Goal: Transaction & Acquisition: Book appointment/travel/reservation

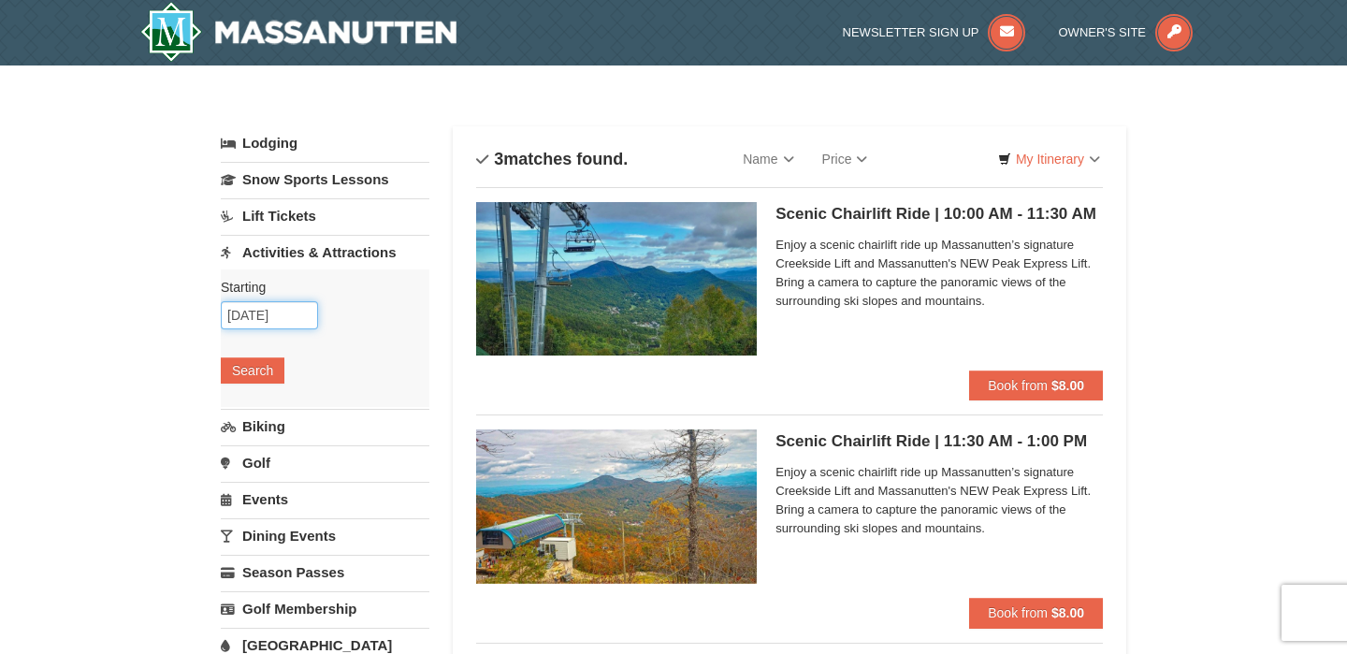
click at [289, 318] on input "[DATE]" at bounding box center [269, 315] width 97 height 28
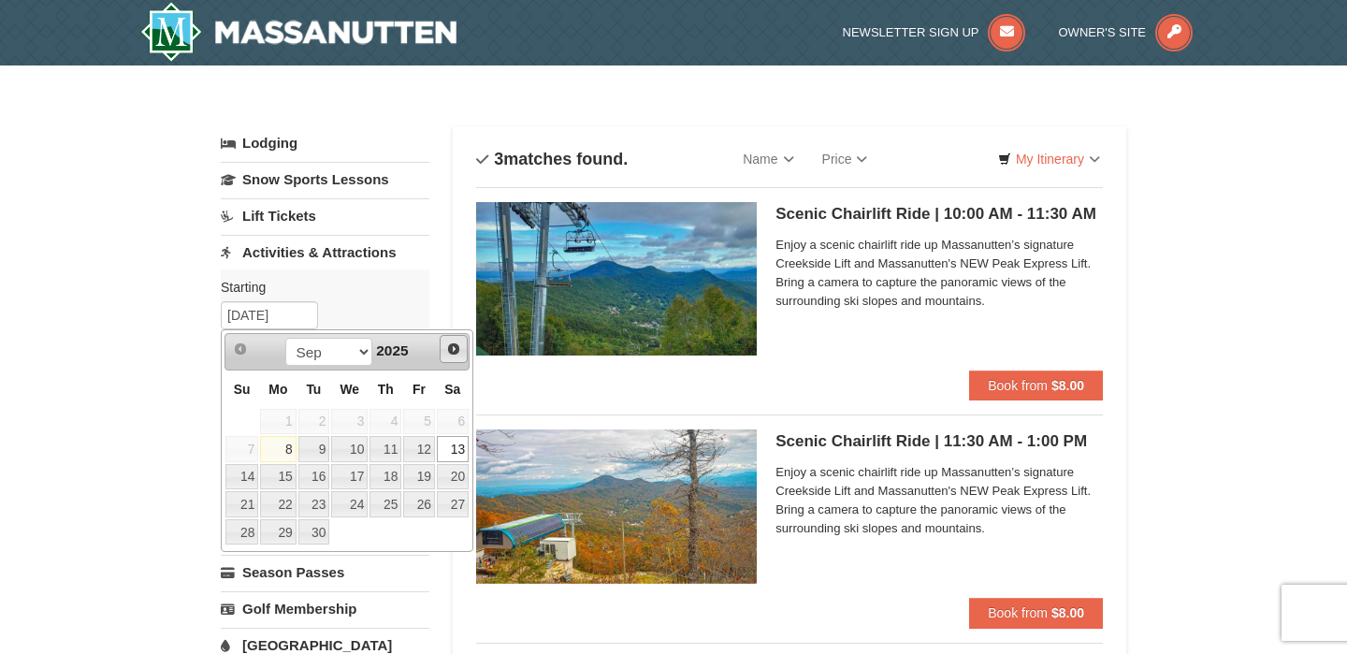
click at [457, 347] on span "Next" at bounding box center [453, 348] width 15 height 15
click at [456, 347] on span "Next" at bounding box center [453, 348] width 15 height 15
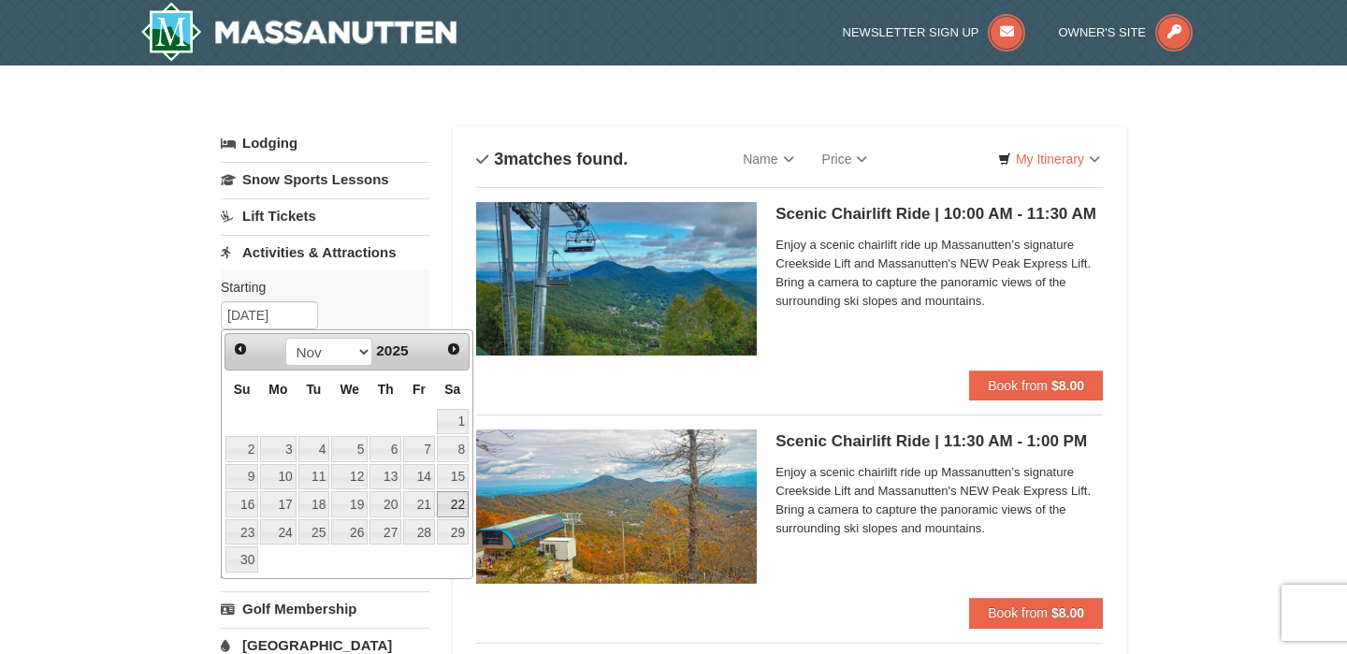
click at [454, 507] on link "22" at bounding box center [453, 504] width 32 height 26
type input "[DATE]"
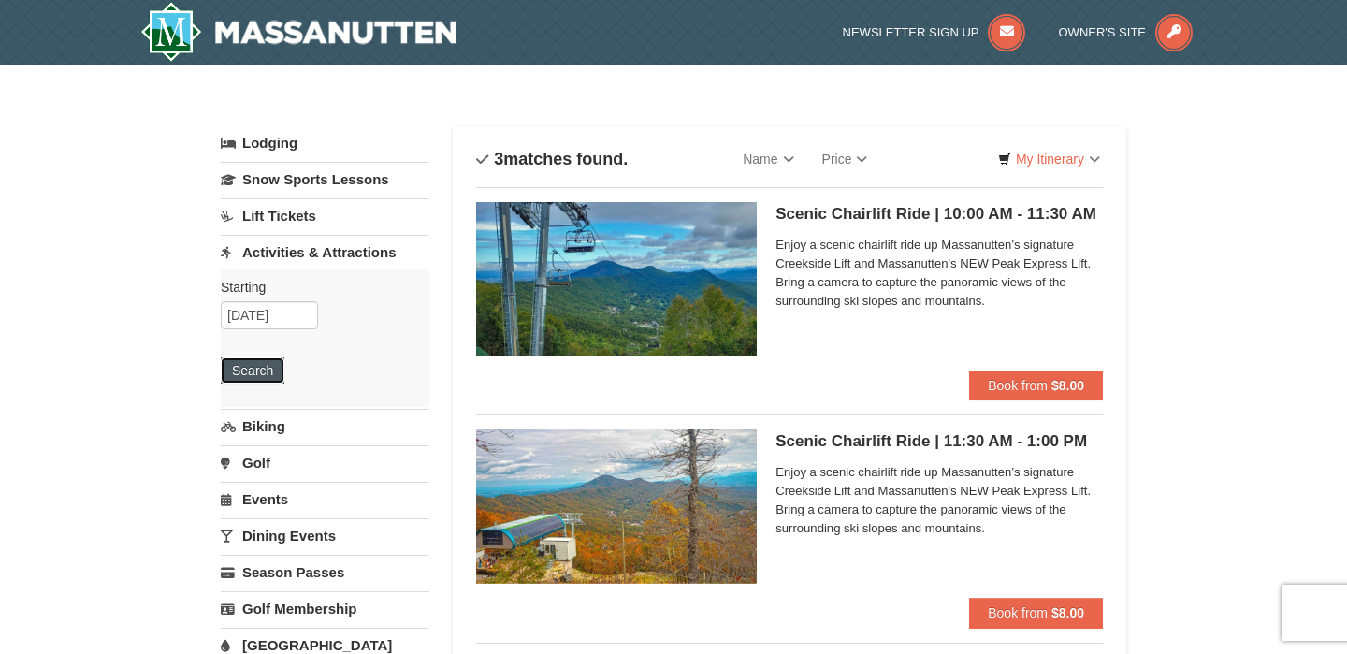
click at [261, 377] on button "Search" at bounding box center [253, 370] width 64 height 26
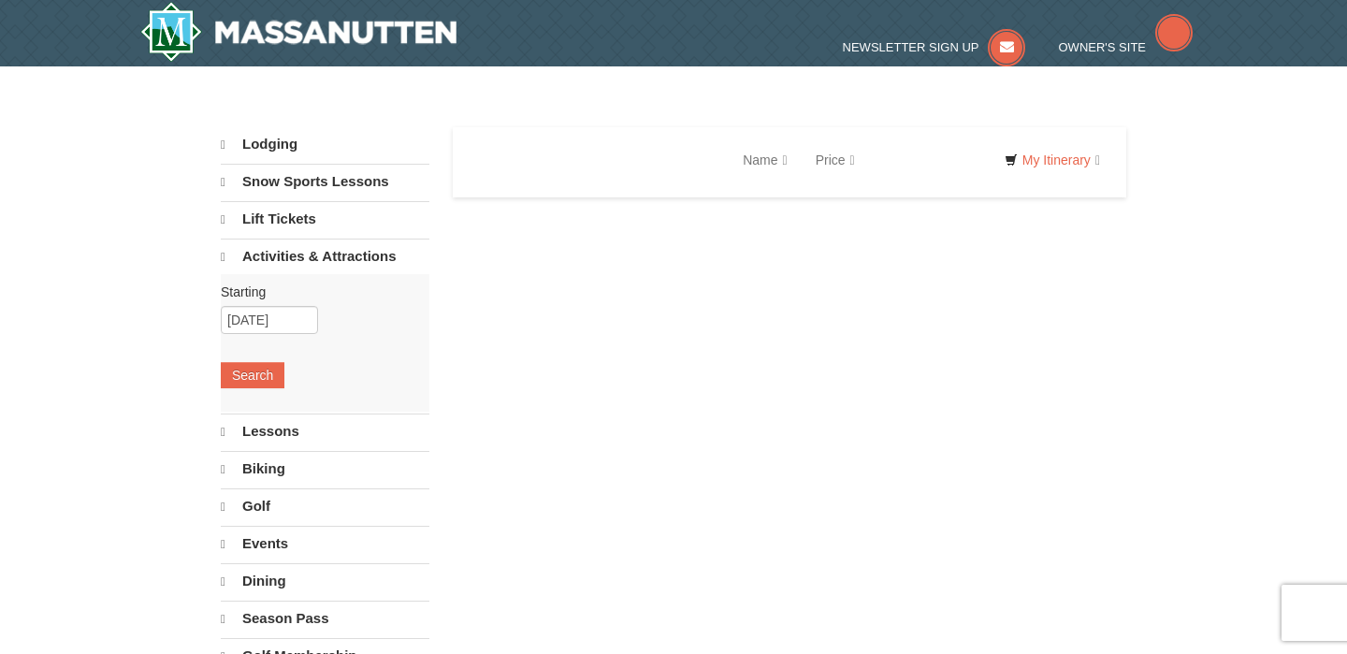
select select "9"
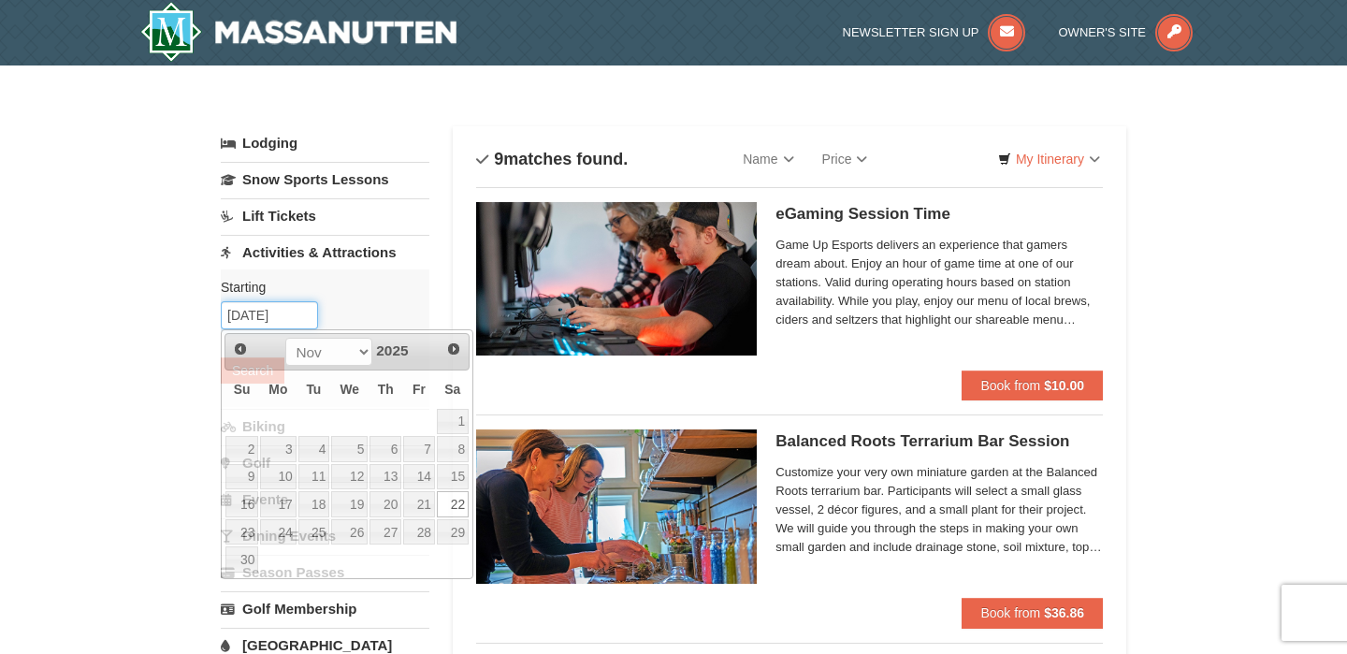
click at [291, 317] on input "[DATE]" at bounding box center [269, 315] width 97 height 28
click at [239, 351] on span "Prev" at bounding box center [240, 348] width 15 height 15
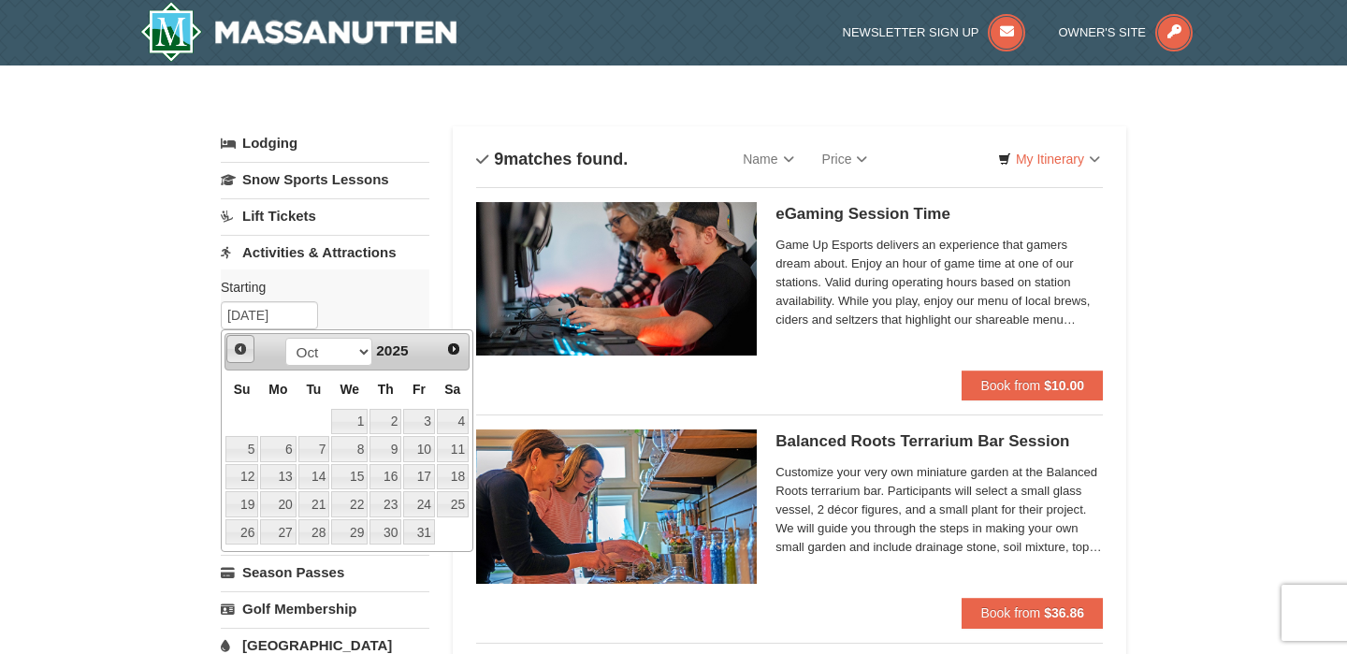
click at [239, 351] on span "Prev" at bounding box center [240, 348] width 15 height 15
click at [455, 348] on span "Next" at bounding box center [453, 348] width 15 height 15
click at [457, 451] on link "11" at bounding box center [453, 449] width 32 height 26
type input "10/11/2025"
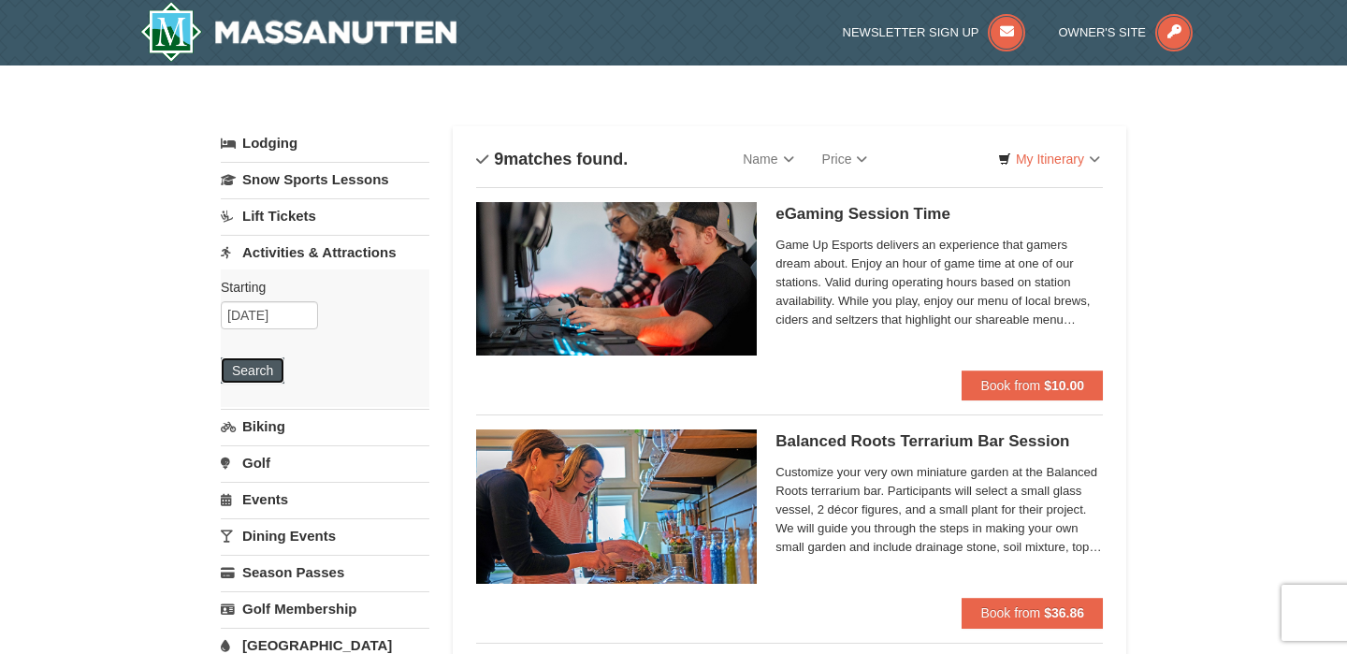
click at [254, 368] on button "Search" at bounding box center [253, 370] width 64 height 26
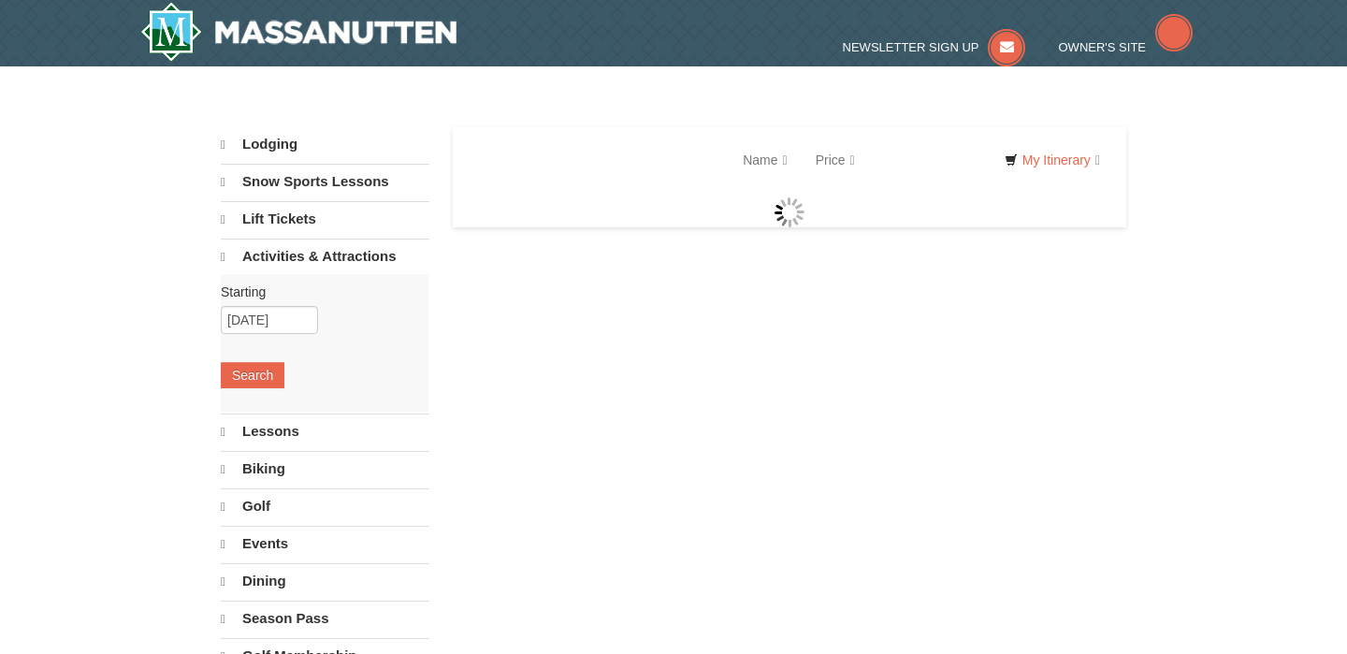
select select "9"
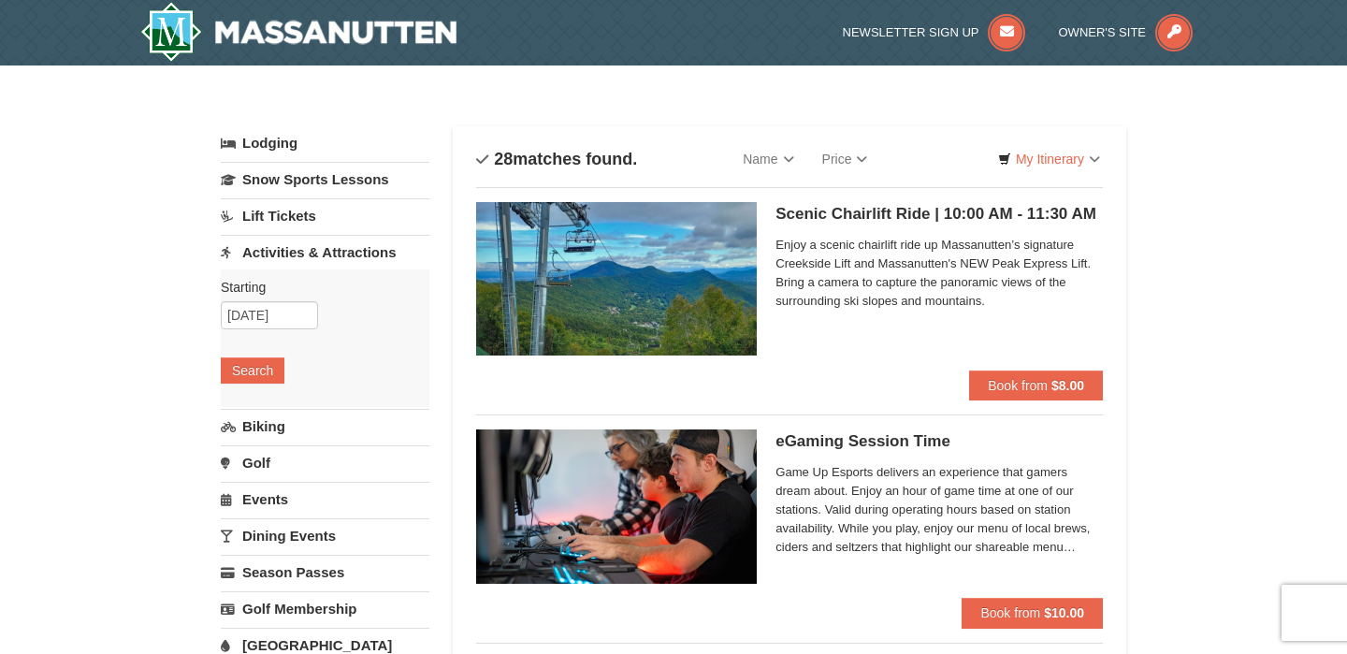
scroll to position [23, 0]
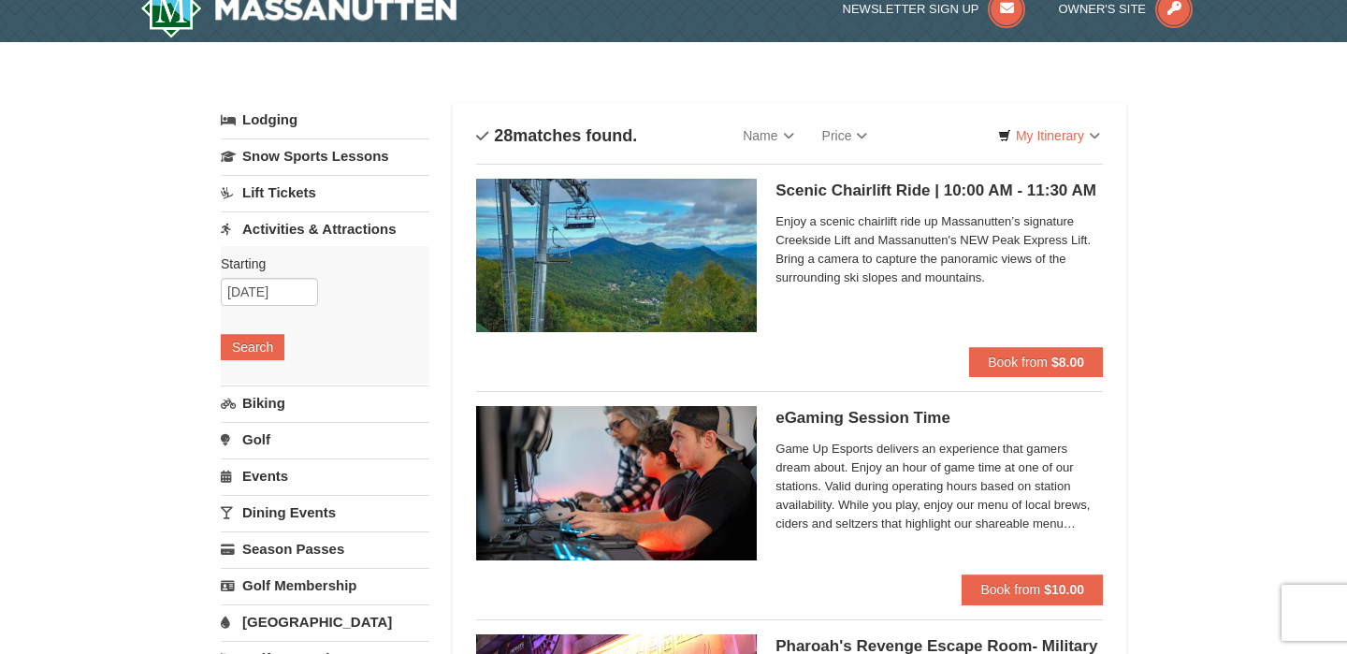
click at [259, 195] on link "Lift Tickets" at bounding box center [325, 192] width 209 height 35
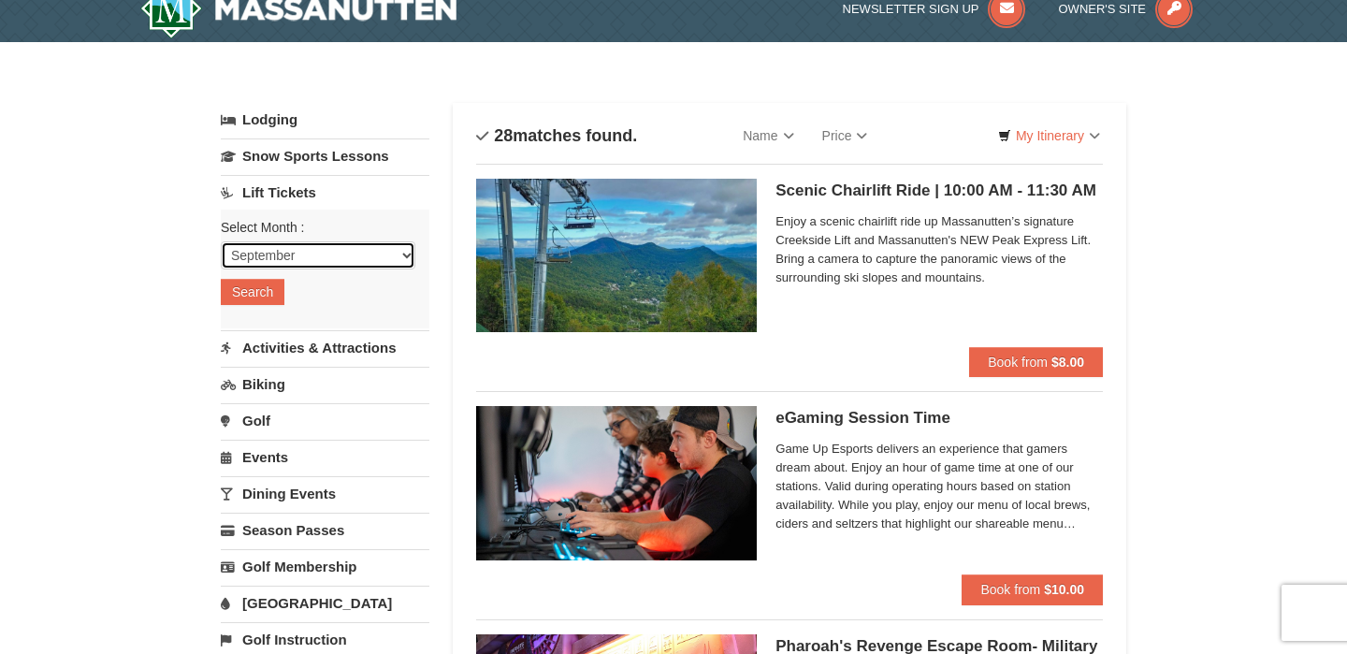
click at [260, 260] on select "September October November December January February March April May June July …" at bounding box center [318, 255] width 195 height 28
select select "11"
click at [221, 241] on select "September October November December January February March April May June July …" at bounding box center [318, 255] width 195 height 28
click at [254, 292] on button "Search" at bounding box center [253, 292] width 64 height 26
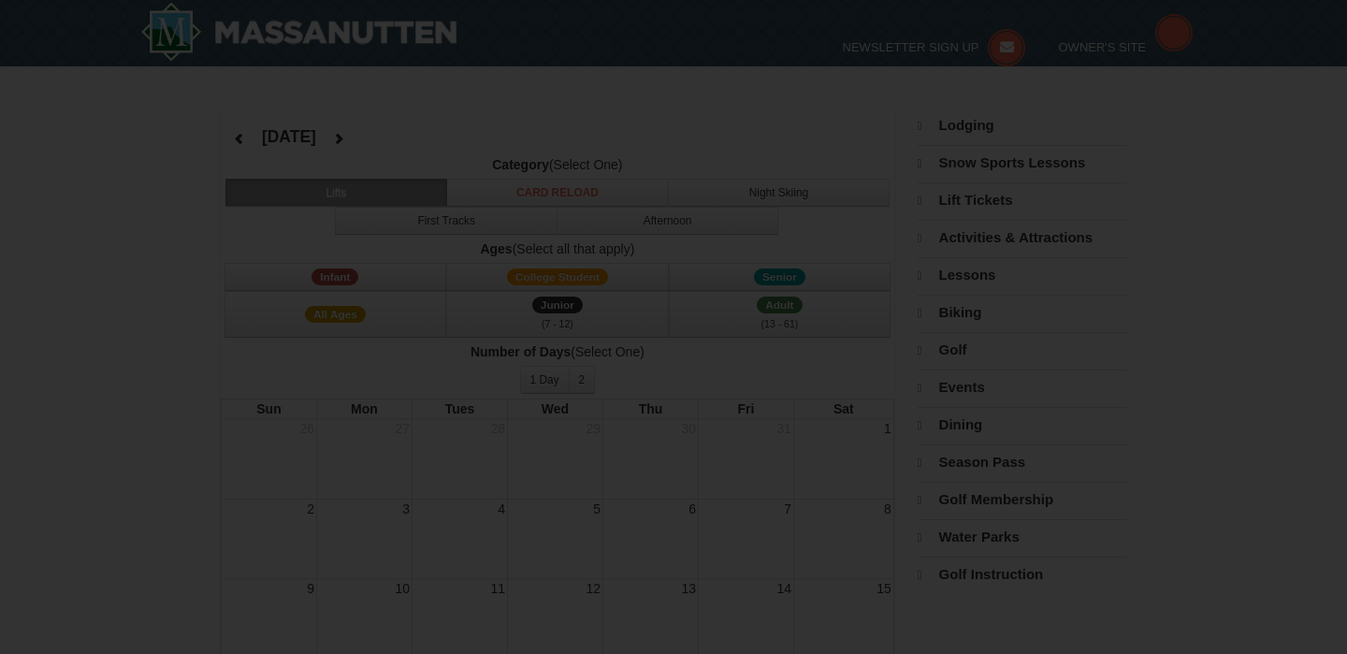
select select "11"
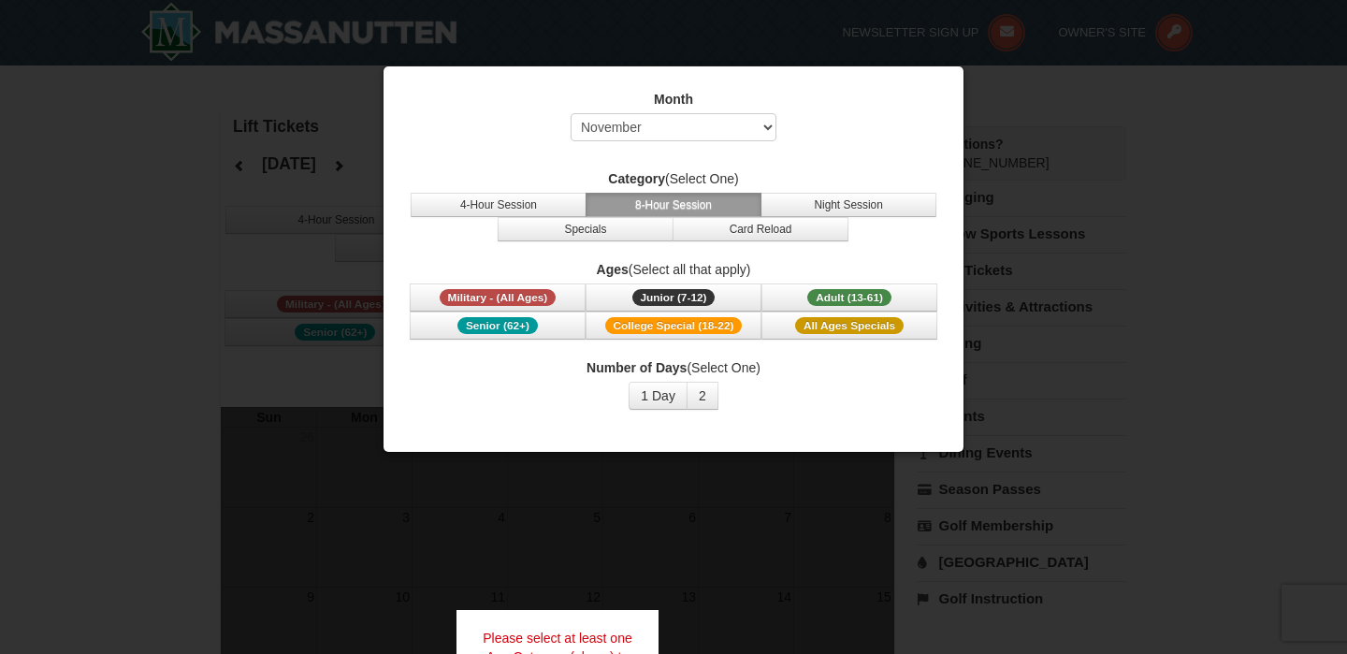
click at [650, 552] on div at bounding box center [673, 327] width 1347 height 654
click at [195, 436] on div at bounding box center [673, 327] width 1347 height 654
click at [634, 135] on select "Select September October November December January February March April May Jun…" at bounding box center [673, 127] width 206 height 28
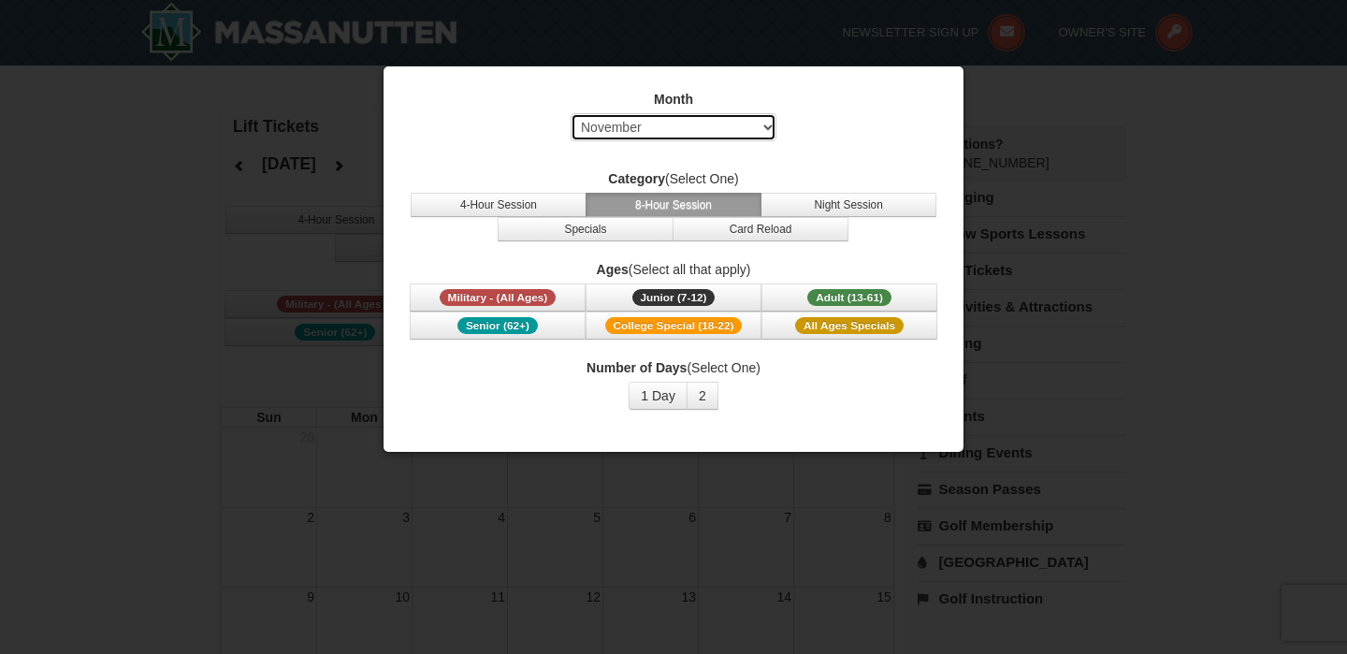
click at [570, 113] on select "Select September October November December January February March April May Jun…" at bounding box center [673, 127] width 206 height 28
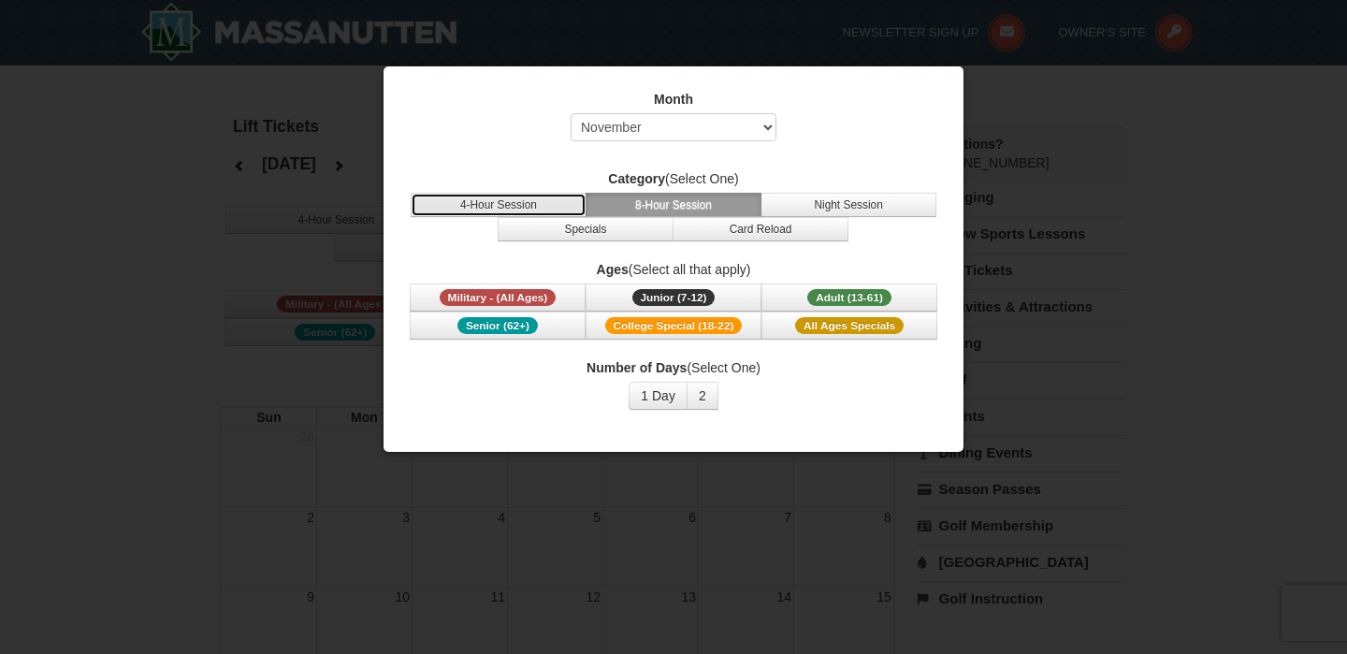
click at [521, 207] on button "4-Hour Session" at bounding box center [499, 205] width 176 height 24
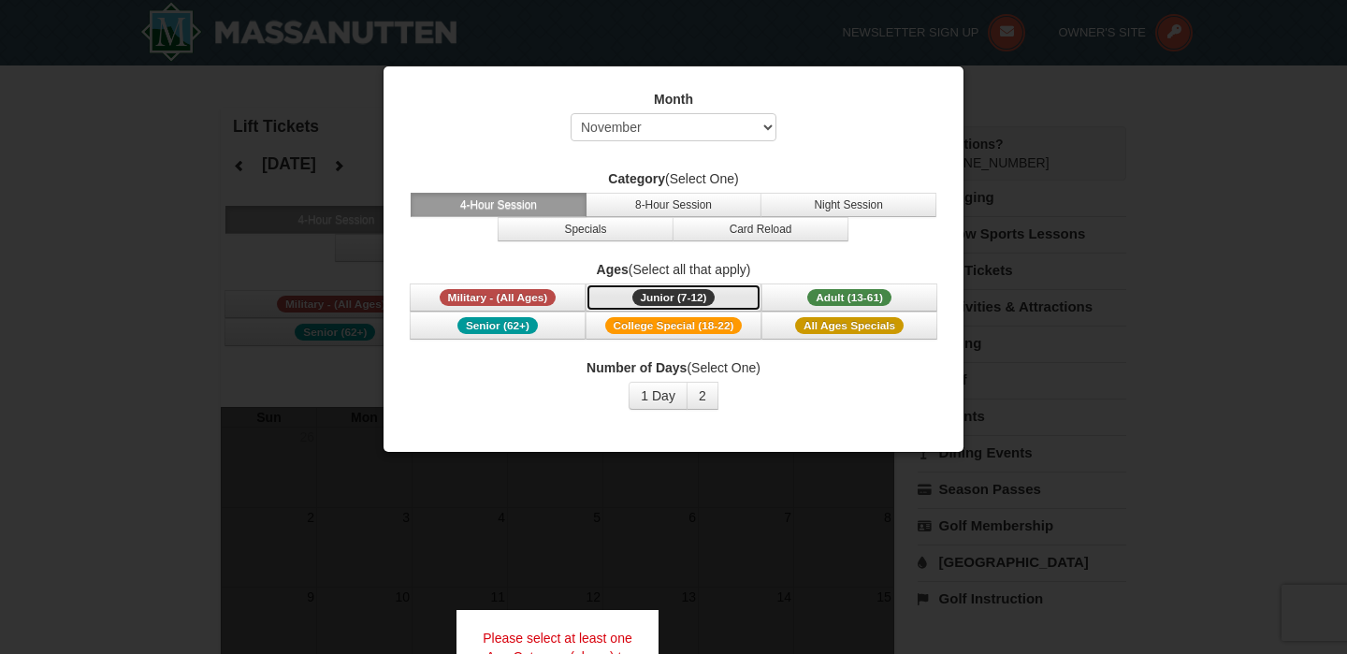
click at [698, 296] on span "Junior (7-12)" at bounding box center [673, 297] width 83 height 17
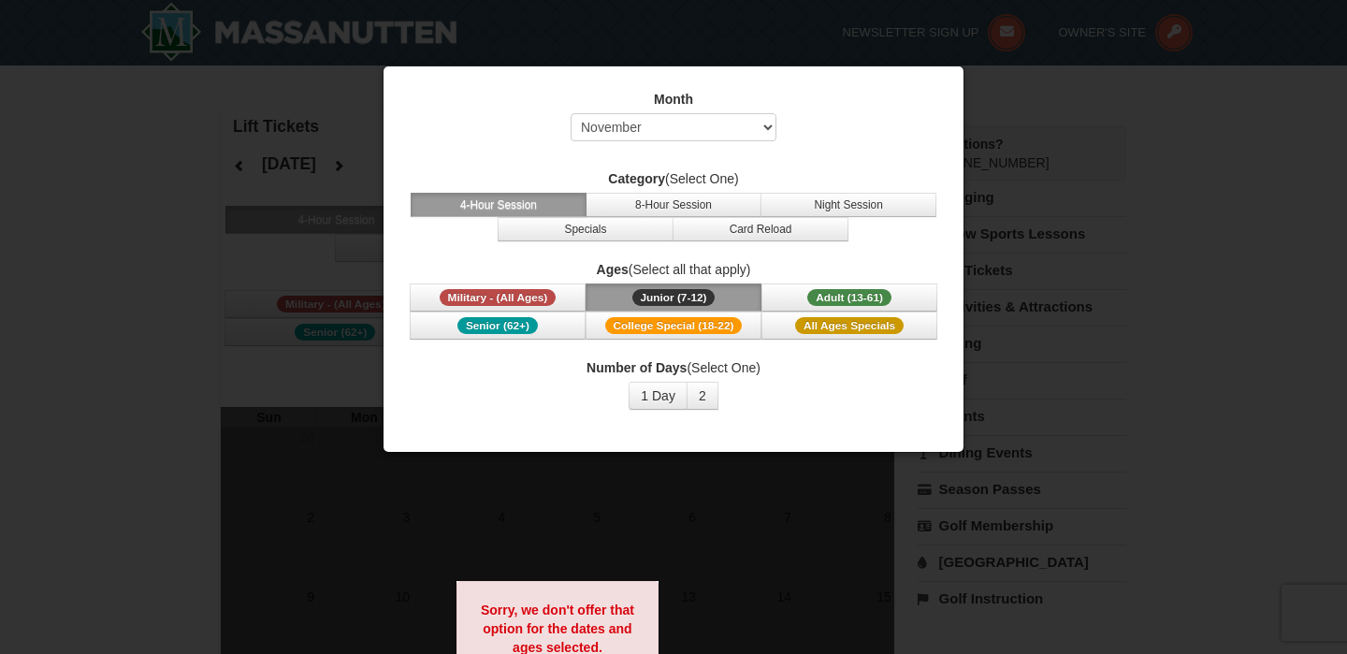
click at [312, 462] on div at bounding box center [673, 327] width 1347 height 654
click at [373, 467] on div at bounding box center [673, 327] width 1347 height 654
click at [1035, 49] on div at bounding box center [673, 327] width 1347 height 654
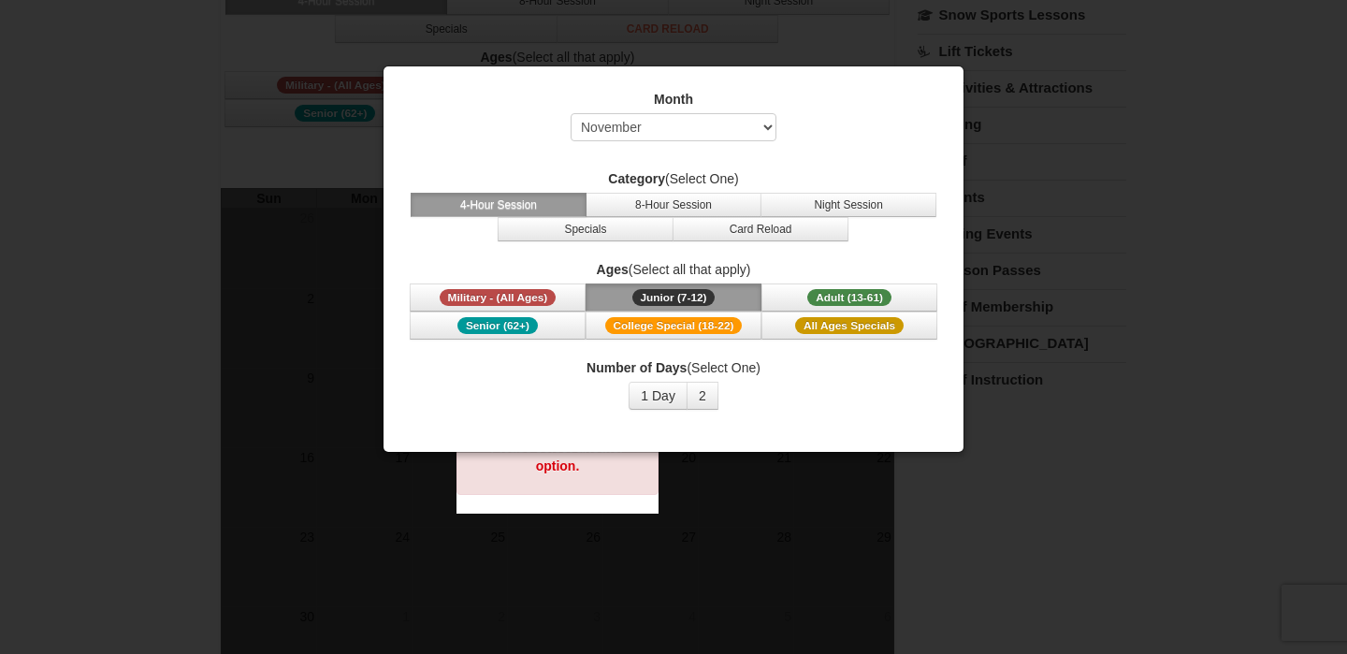
scroll to position [209, 0]
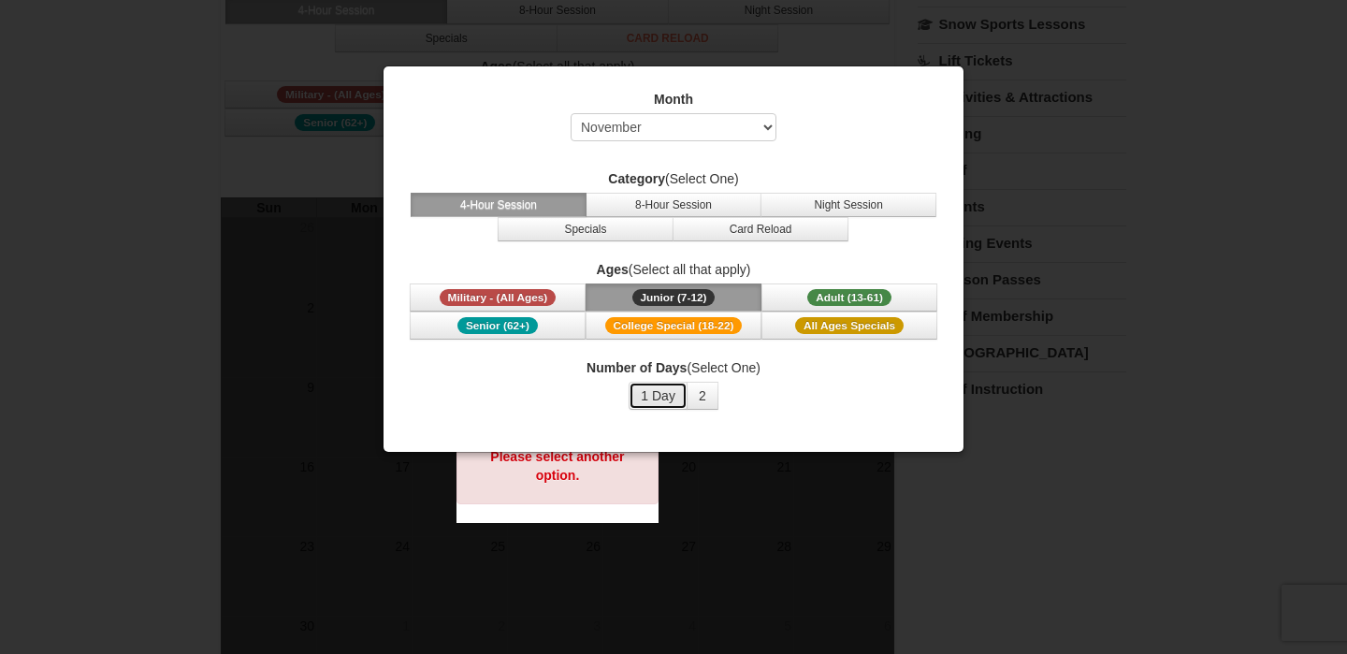
click at [659, 399] on button "1 Day" at bounding box center [657, 396] width 59 height 28
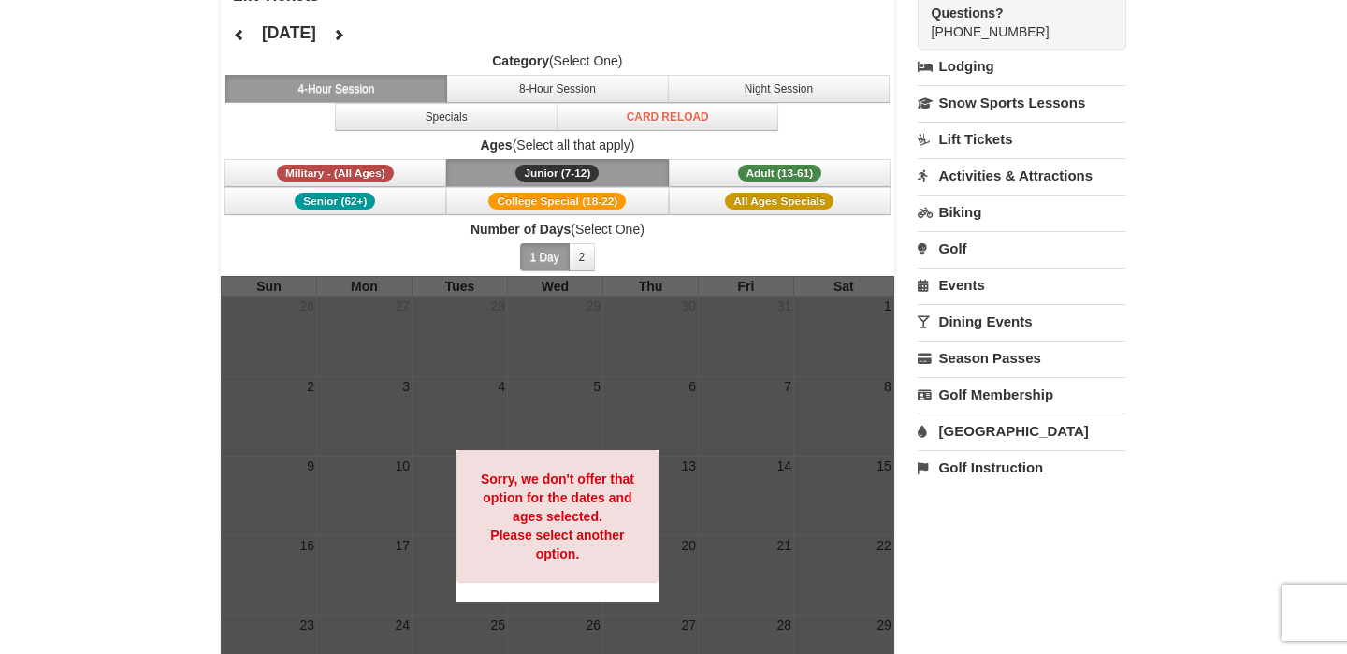
scroll to position [0, 0]
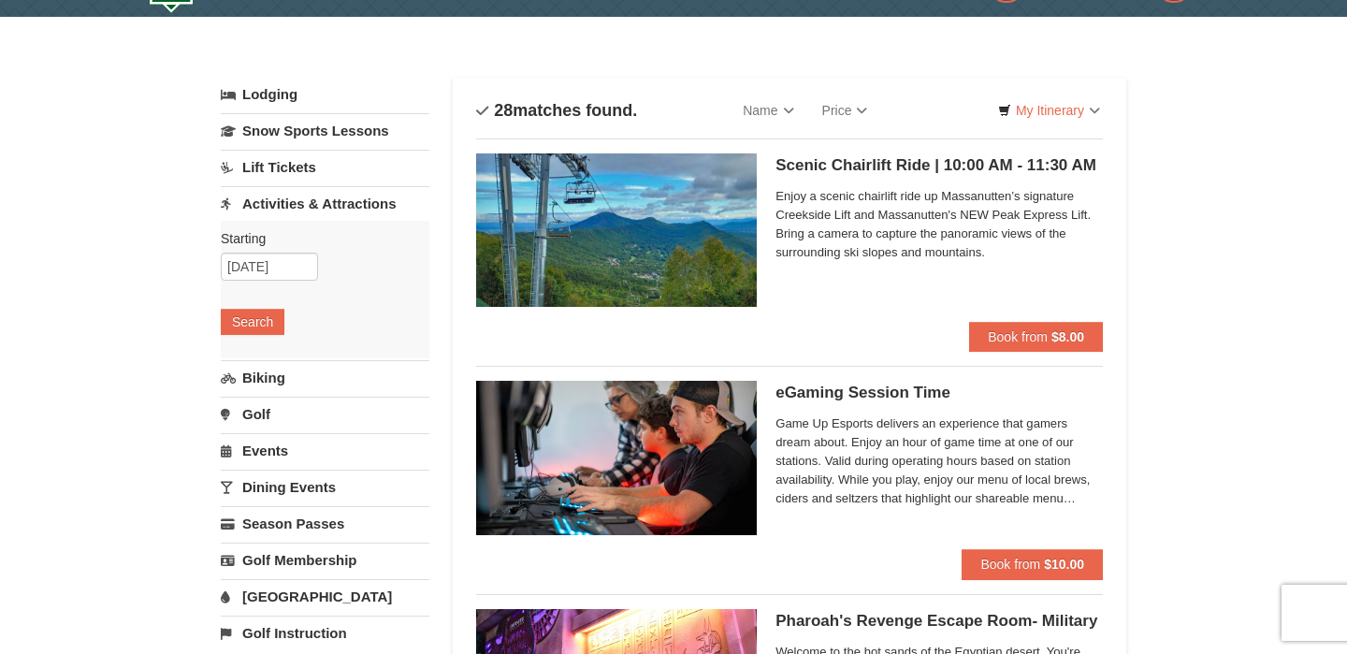
scroll to position [23, 0]
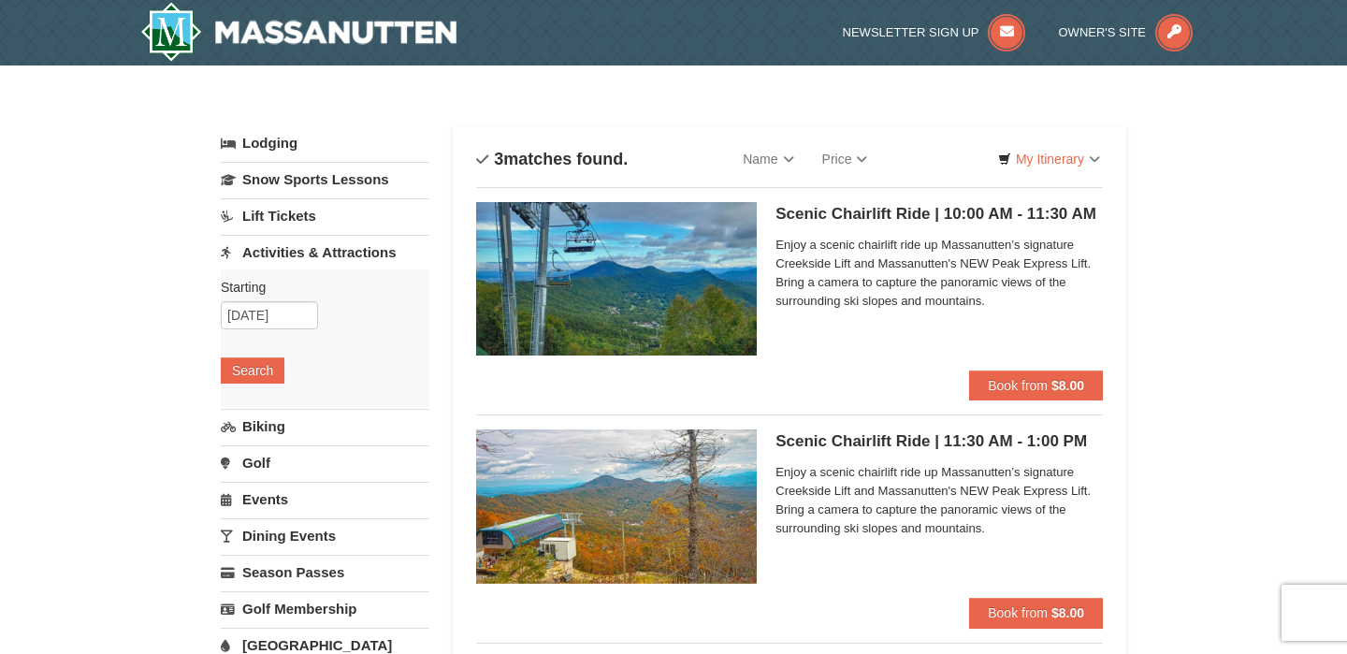
click at [294, 221] on link "Lift Tickets" at bounding box center [325, 215] width 209 height 35
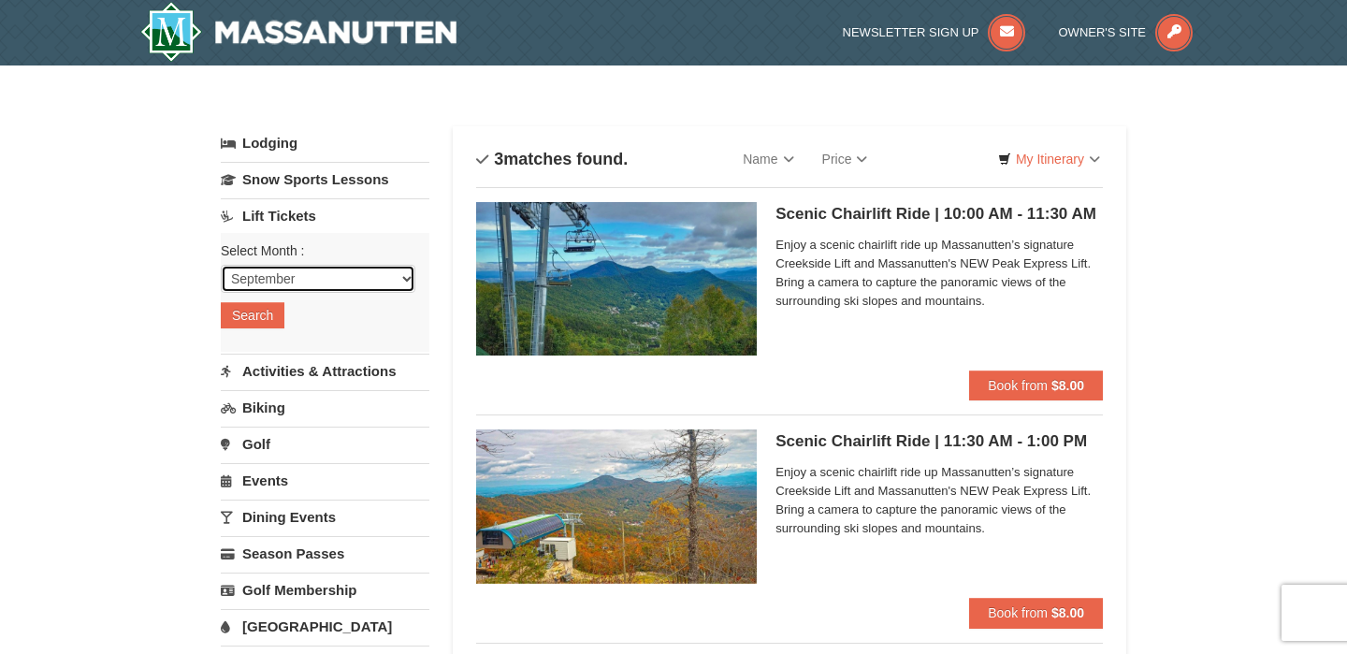
click at [283, 274] on select "September October November December January February March April May June July …" at bounding box center [318, 279] width 195 height 28
select select "11"
click at [221, 265] on select "September October November December January February March April May June July …" at bounding box center [318, 279] width 195 height 28
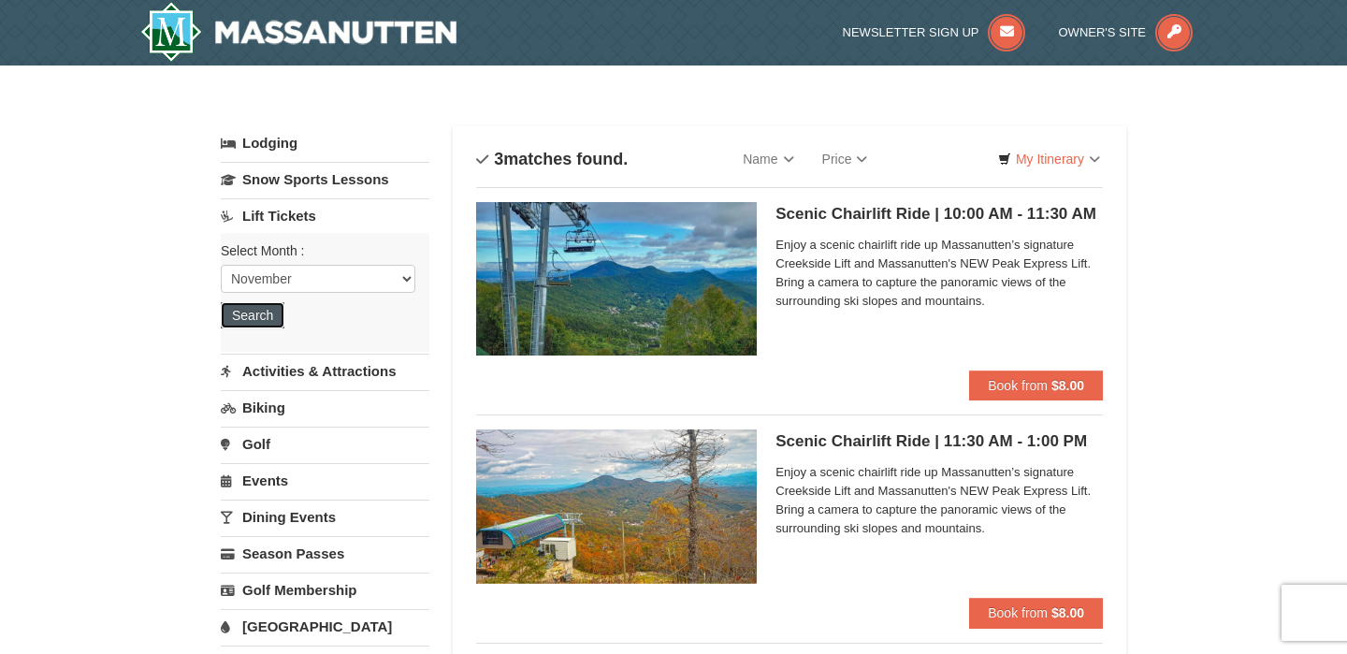
click at [261, 309] on button "Search" at bounding box center [253, 315] width 64 height 26
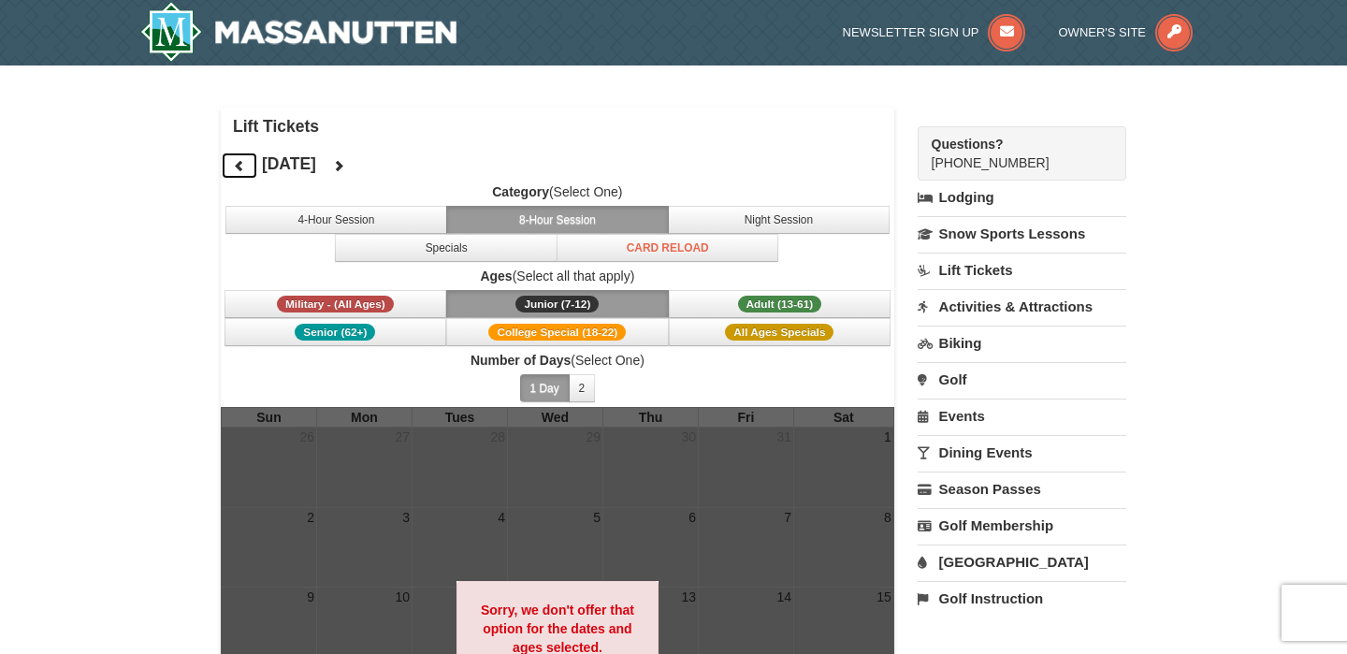
click at [251, 164] on button at bounding box center [239, 166] width 37 height 28
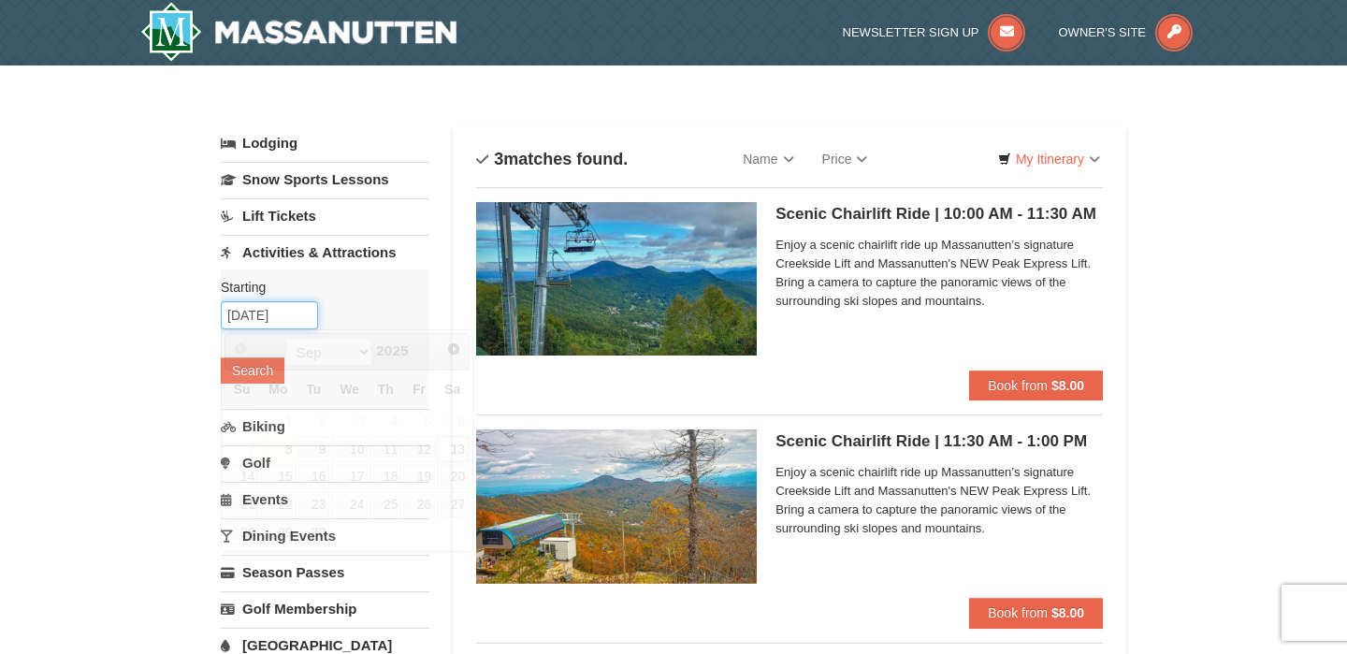
click at [262, 325] on input "09/13/2025" at bounding box center [269, 315] width 97 height 28
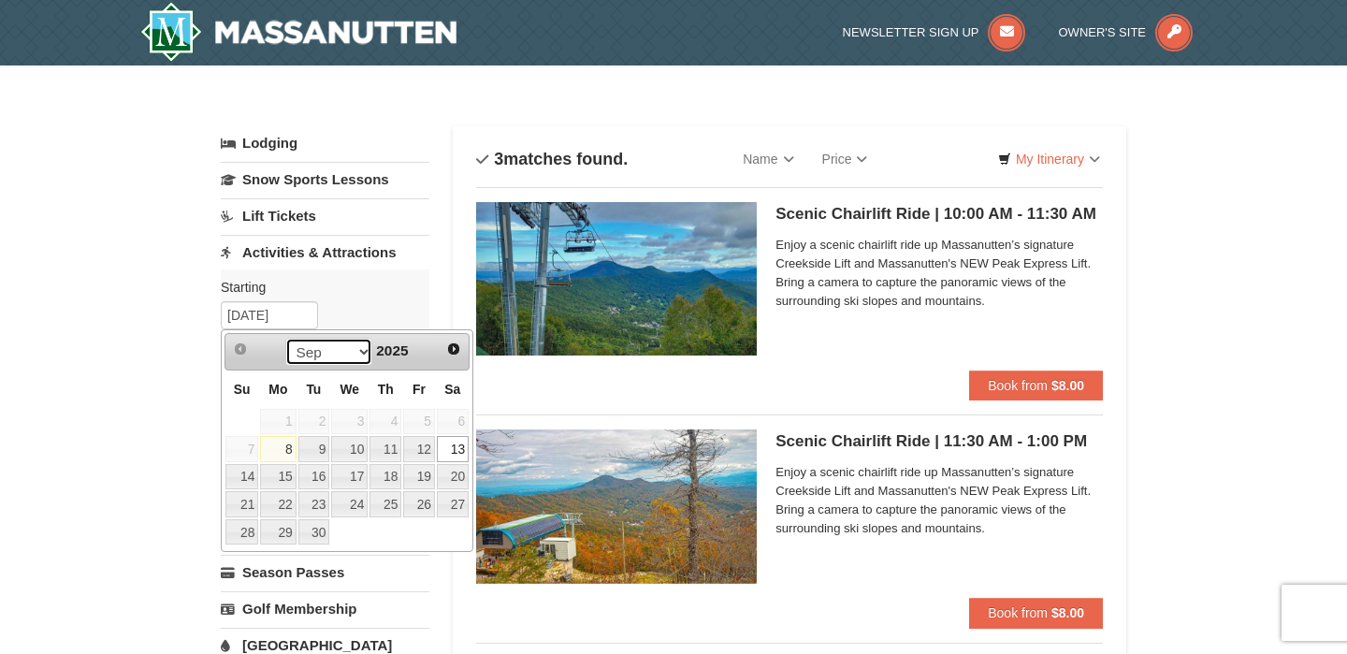
click at [357, 351] on select "Sep Oct Nov Dec" at bounding box center [328, 352] width 87 height 28
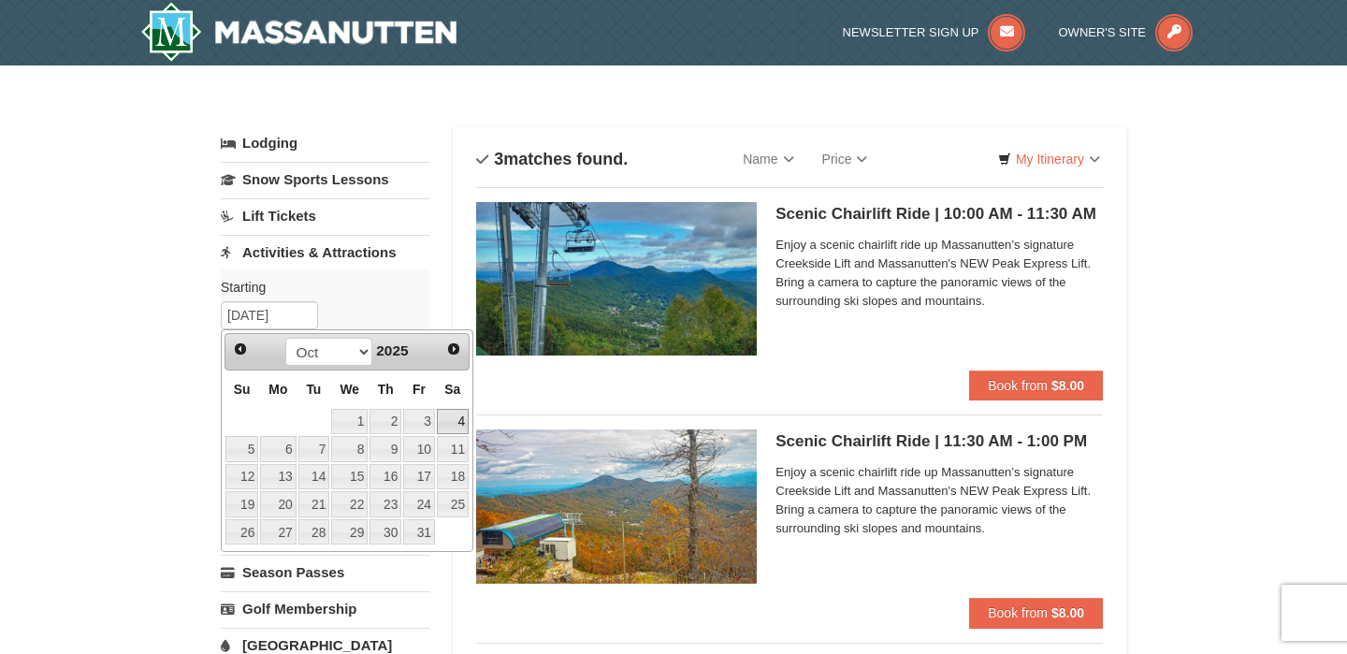
click at [461, 432] on link "4" at bounding box center [453, 422] width 32 height 26
type input "10/04/2025"
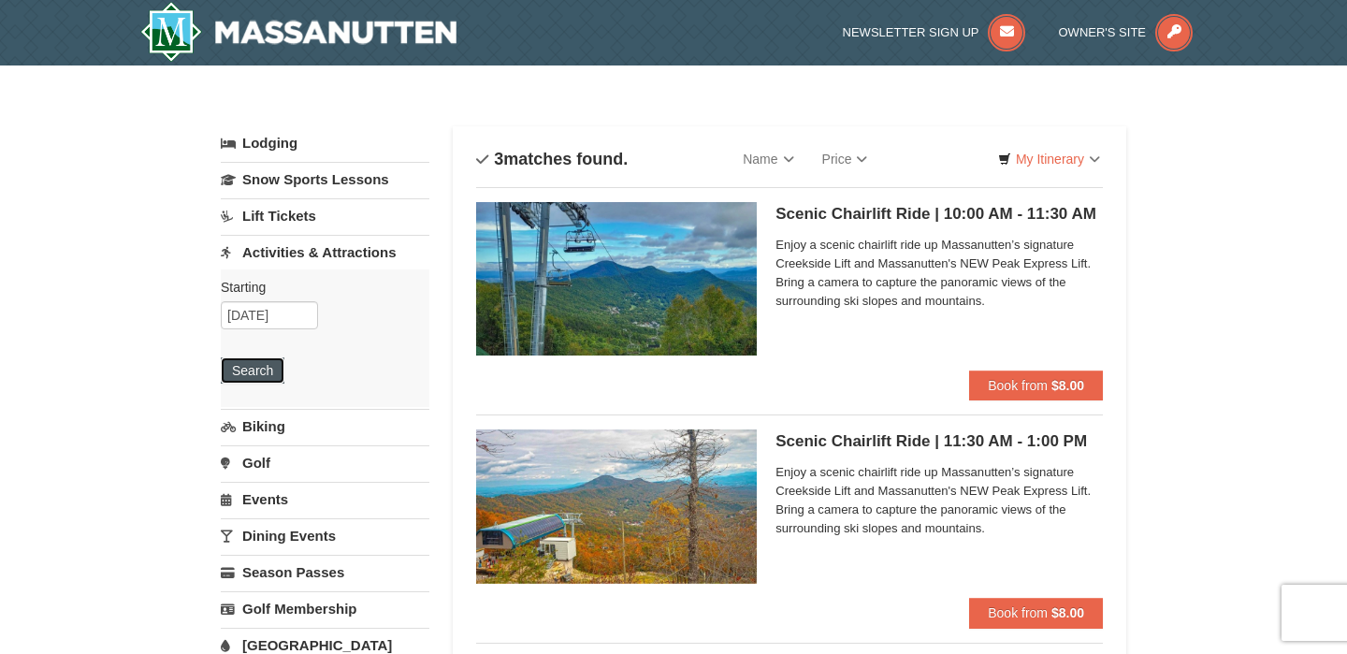
click at [268, 380] on button "Search" at bounding box center [253, 370] width 64 height 26
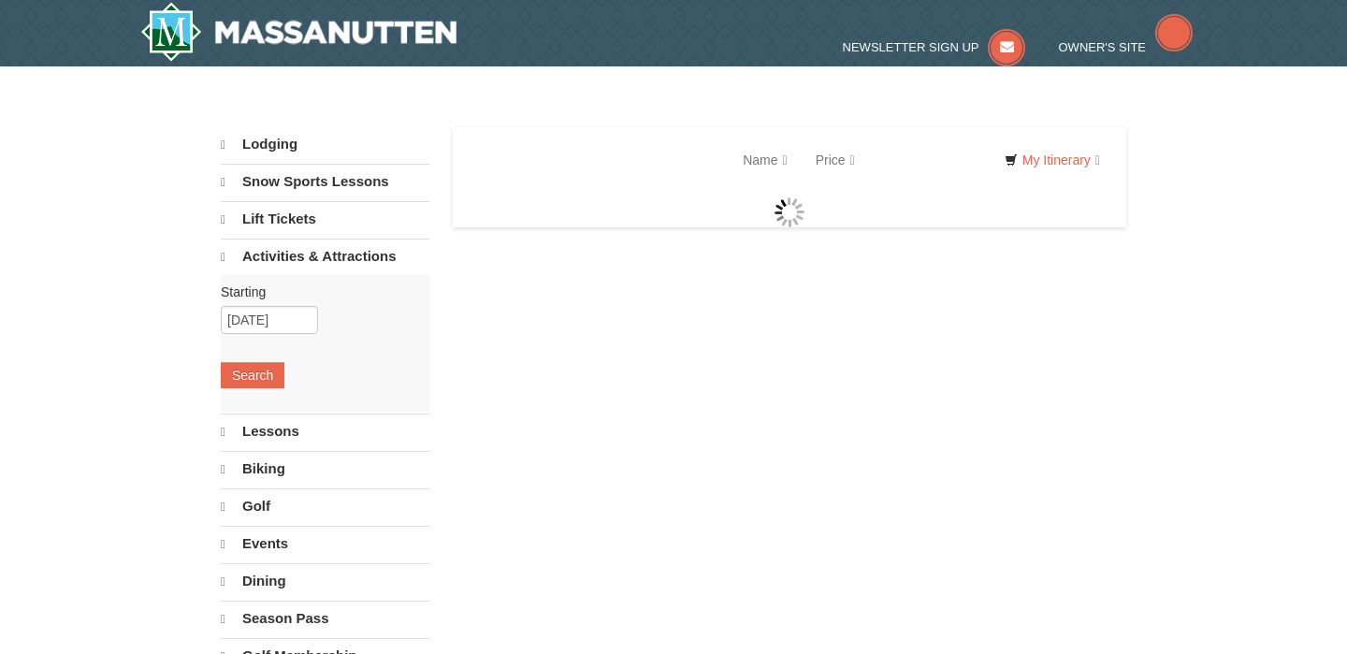
select select "9"
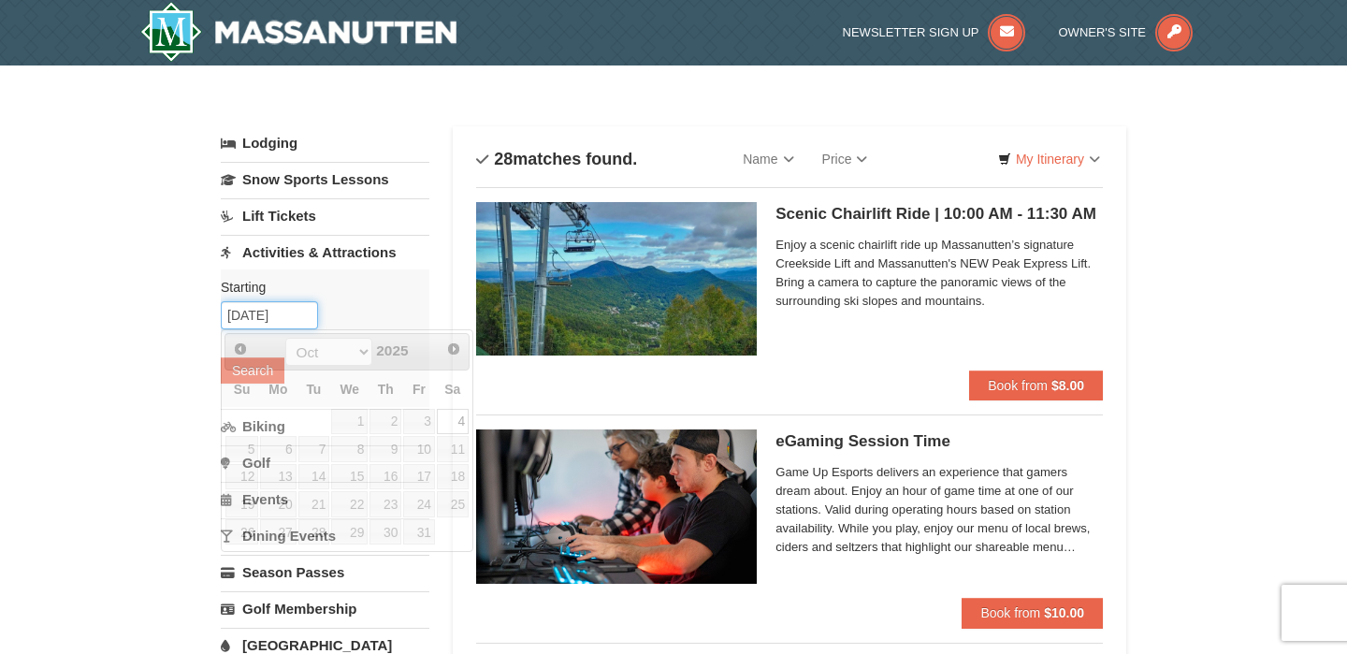
click at [274, 314] on input "[DATE]" at bounding box center [269, 315] width 97 height 28
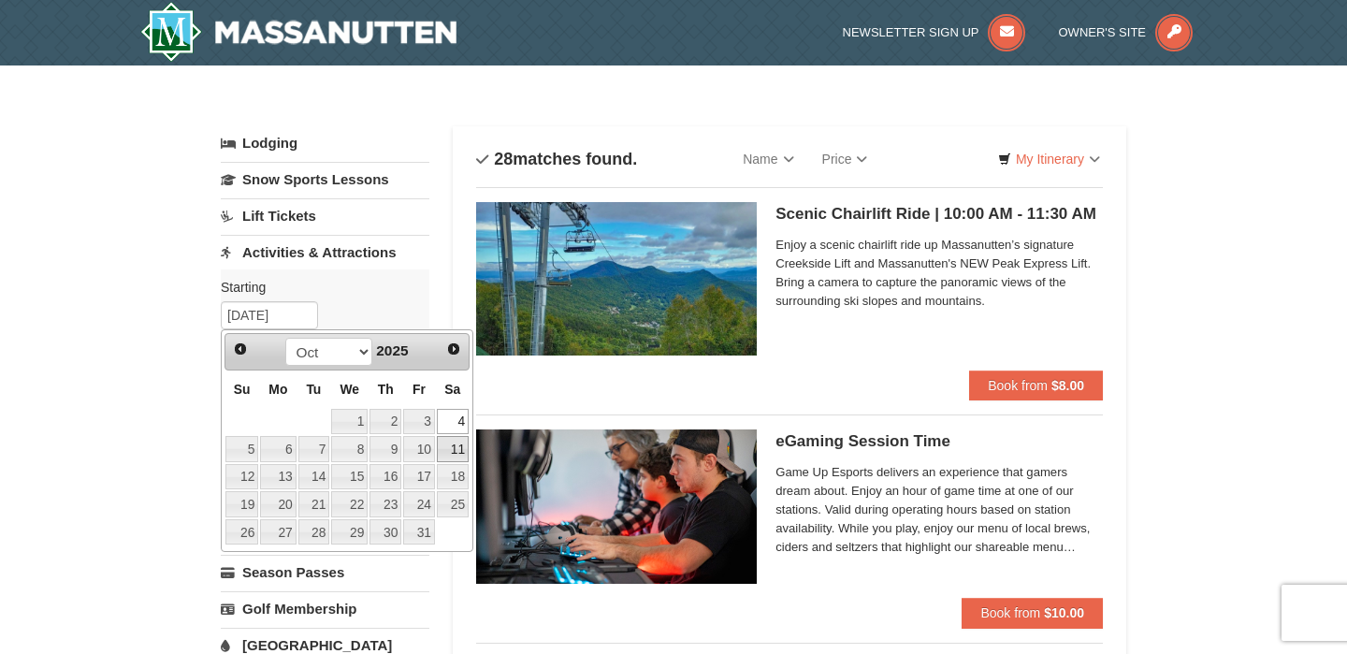
click at [449, 451] on link "11" at bounding box center [453, 449] width 32 height 26
type input "[DATE]"
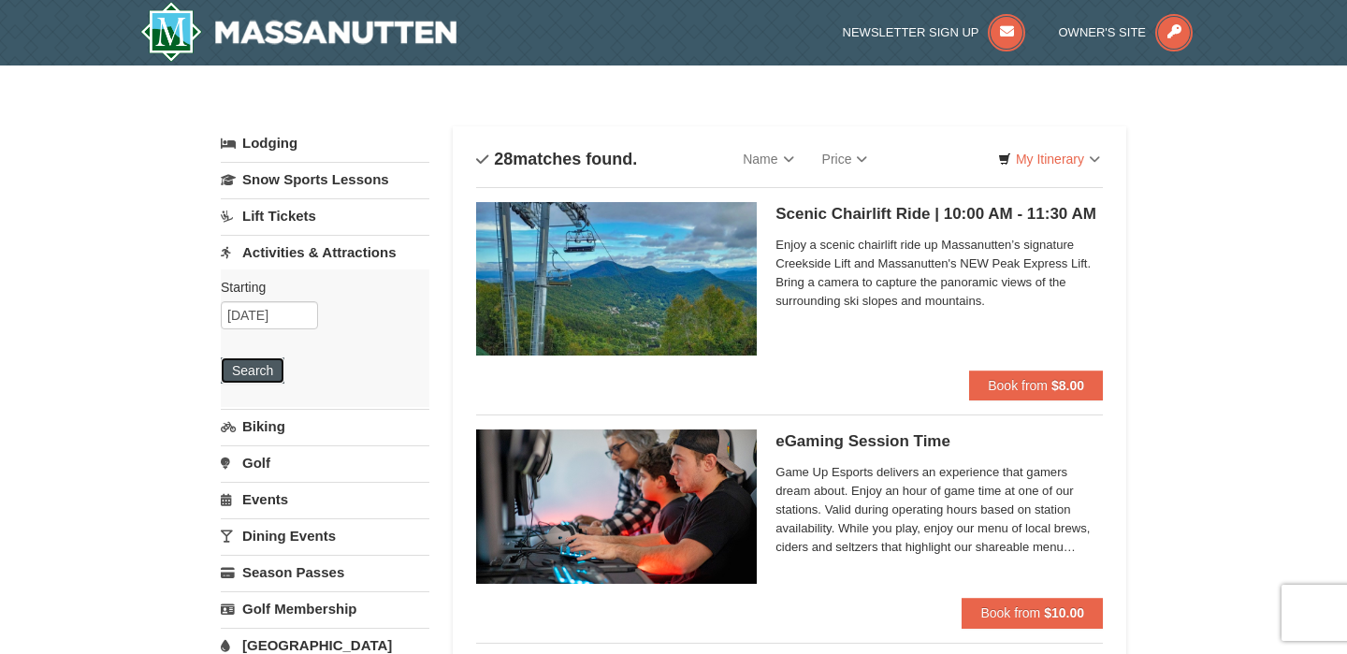
click at [262, 376] on button "Search" at bounding box center [253, 370] width 64 height 26
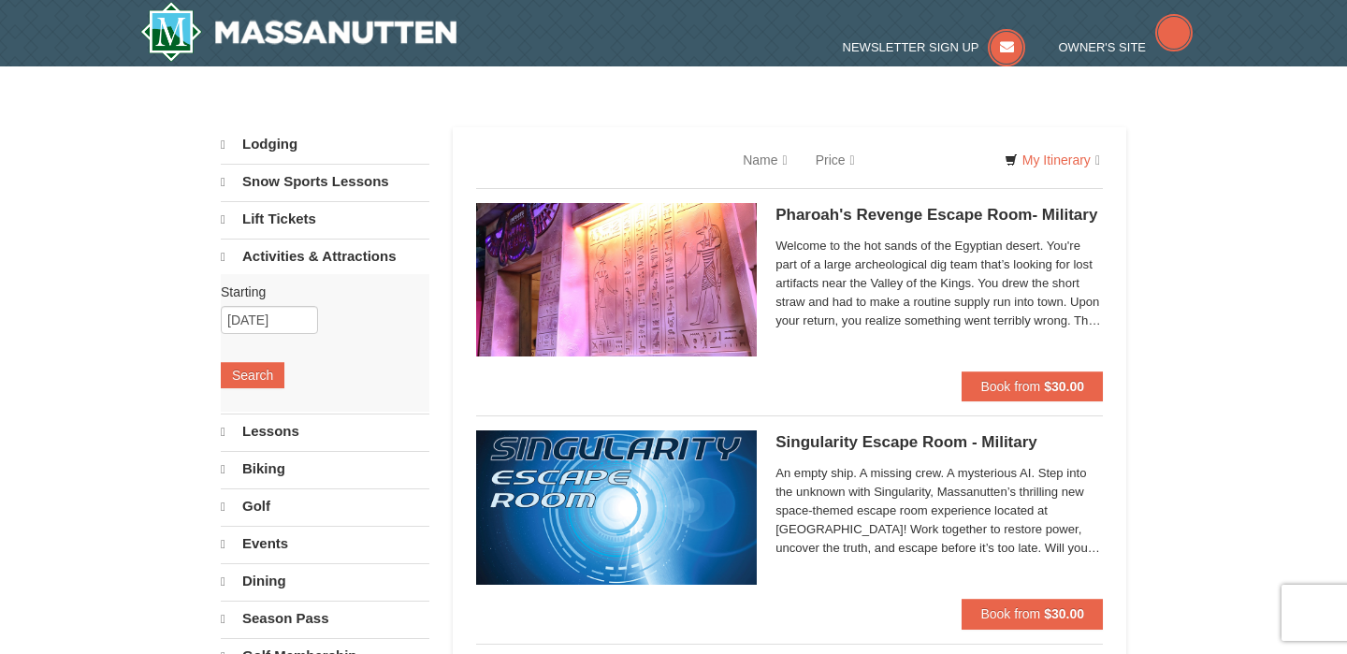
select select "9"
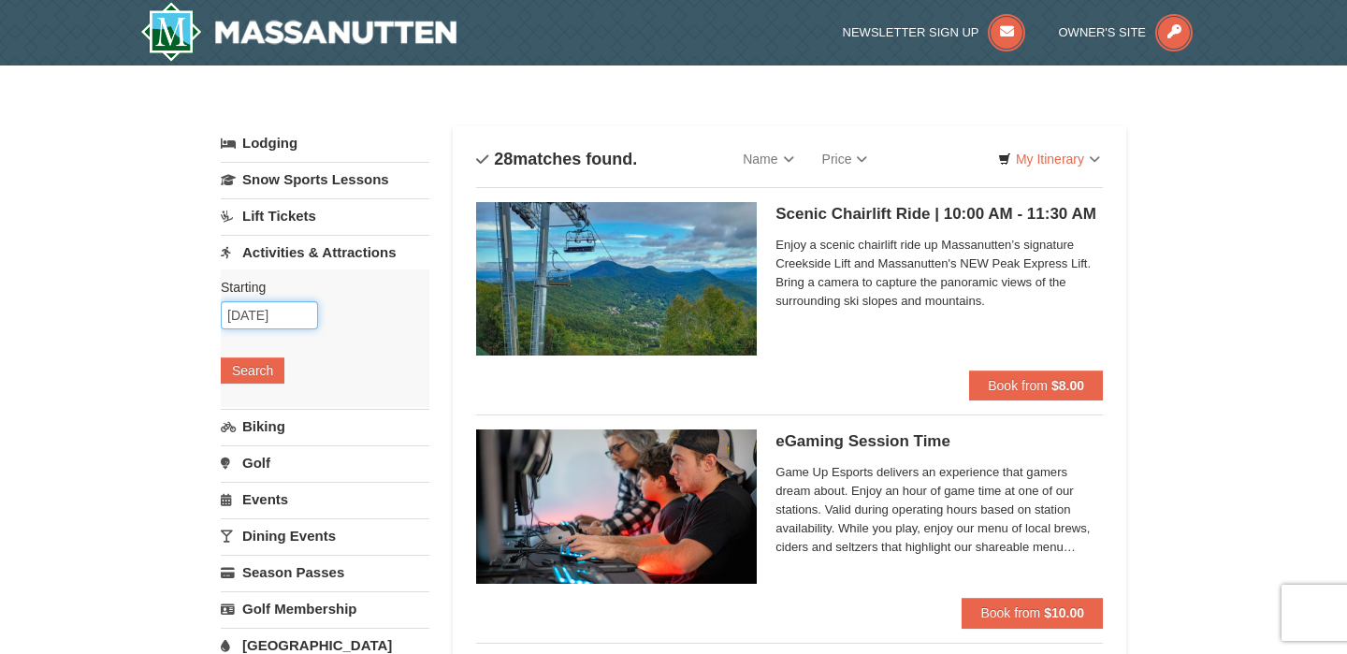
click at [302, 312] on input "10/11/2025" at bounding box center [269, 315] width 97 height 28
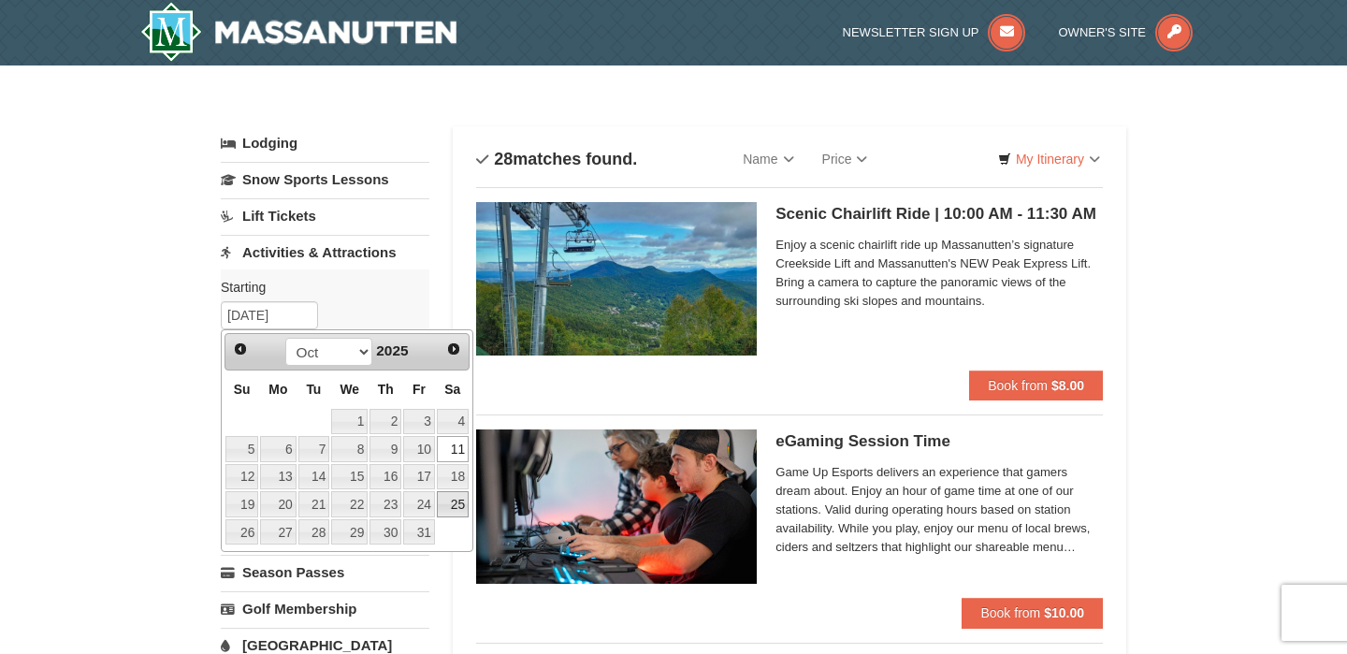
click at [457, 500] on link "25" at bounding box center [453, 504] width 32 height 26
type input "10/25/2025"
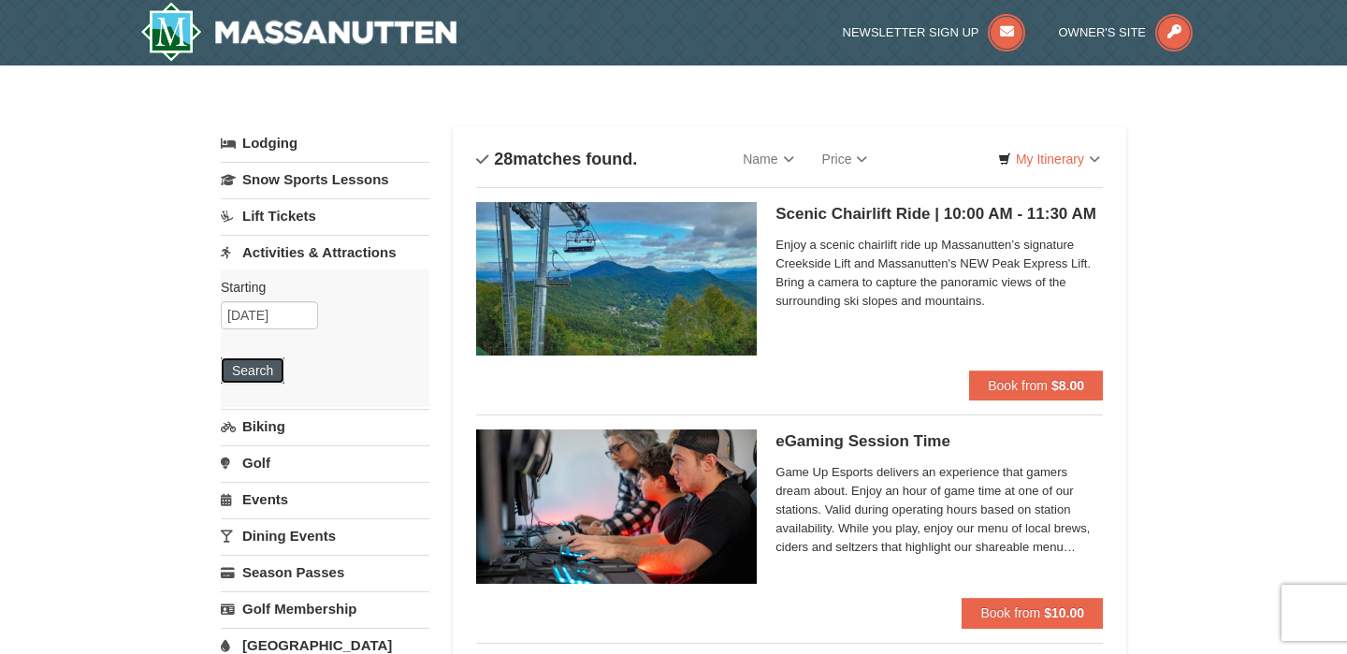
click at [258, 372] on button "Search" at bounding box center [253, 370] width 64 height 26
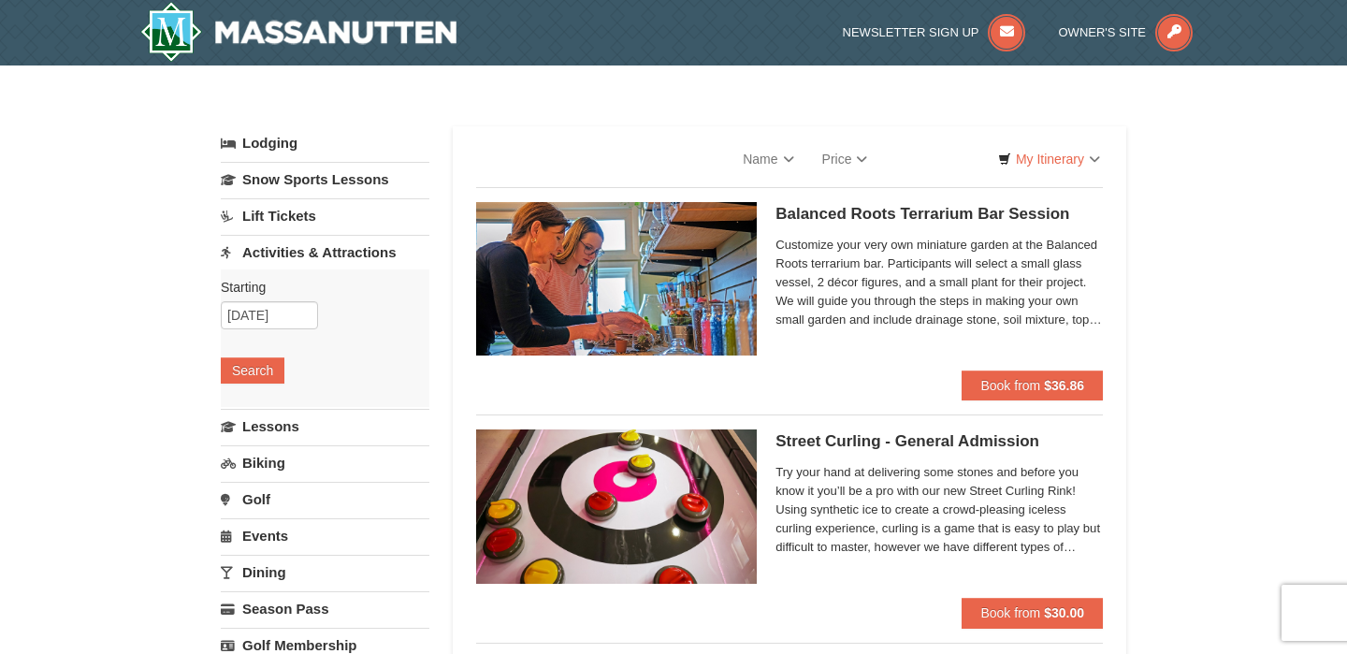
select select "9"
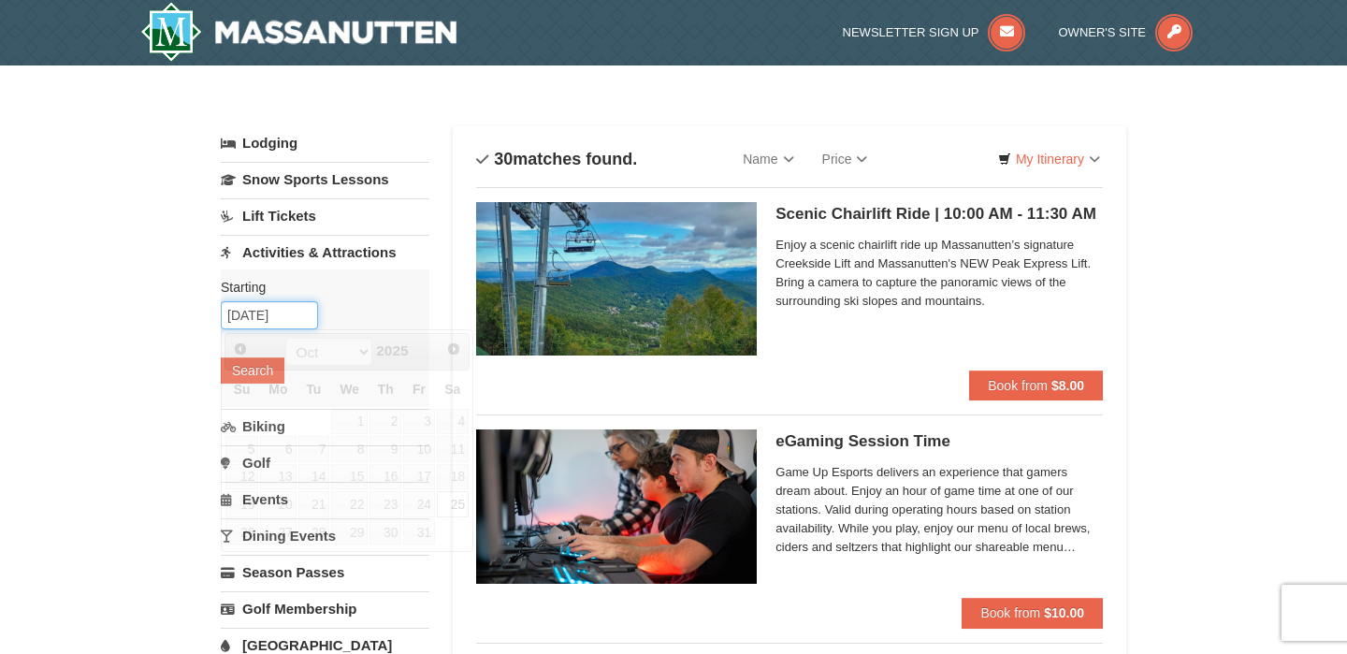
click at [300, 313] on input "[DATE]" at bounding box center [269, 315] width 97 height 28
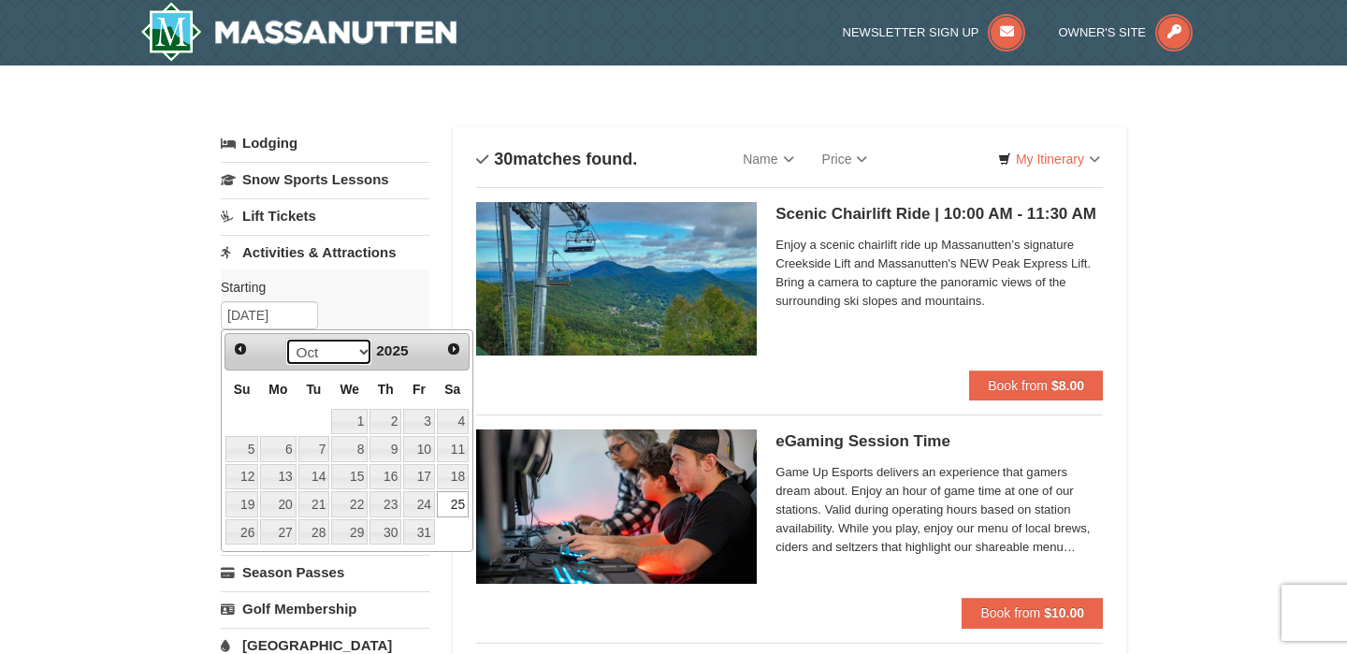
click at [360, 357] on select "Sep Oct Nov Dec" at bounding box center [328, 352] width 87 height 28
click at [463, 470] on link "15" at bounding box center [453, 477] width 32 height 26
type input "[DATE]"
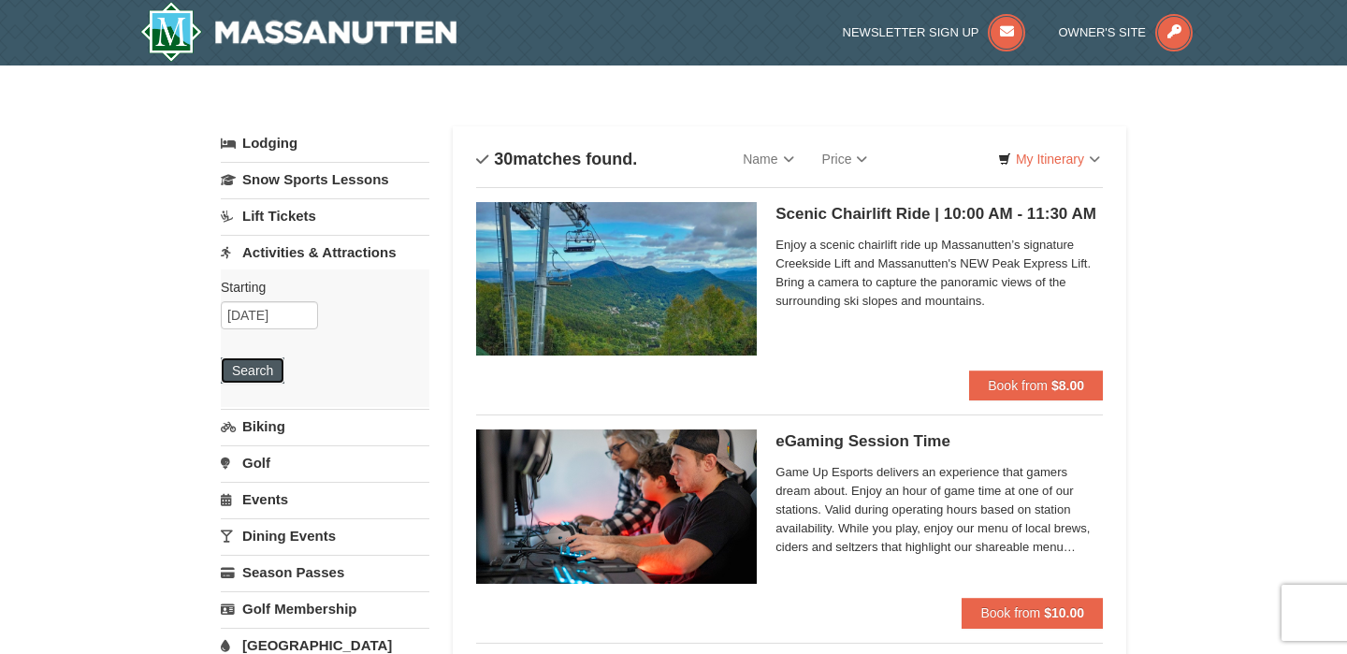
click at [253, 368] on button "Search" at bounding box center [253, 370] width 64 height 26
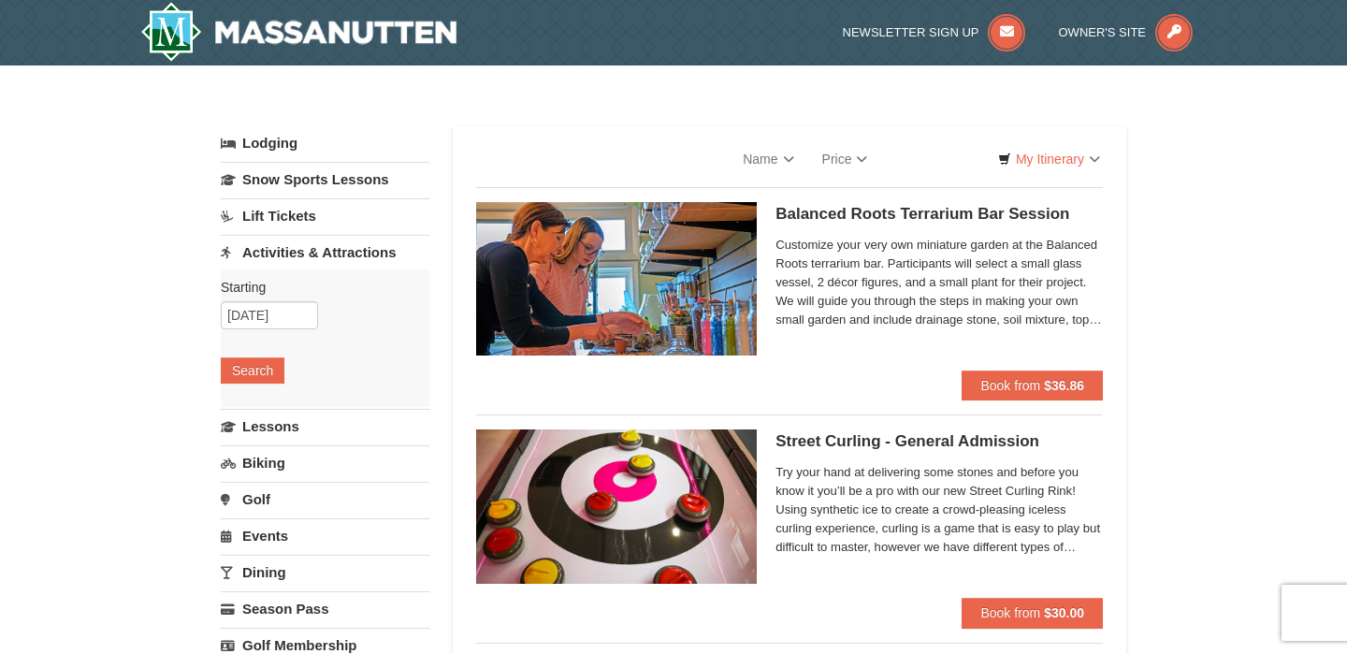
select select "9"
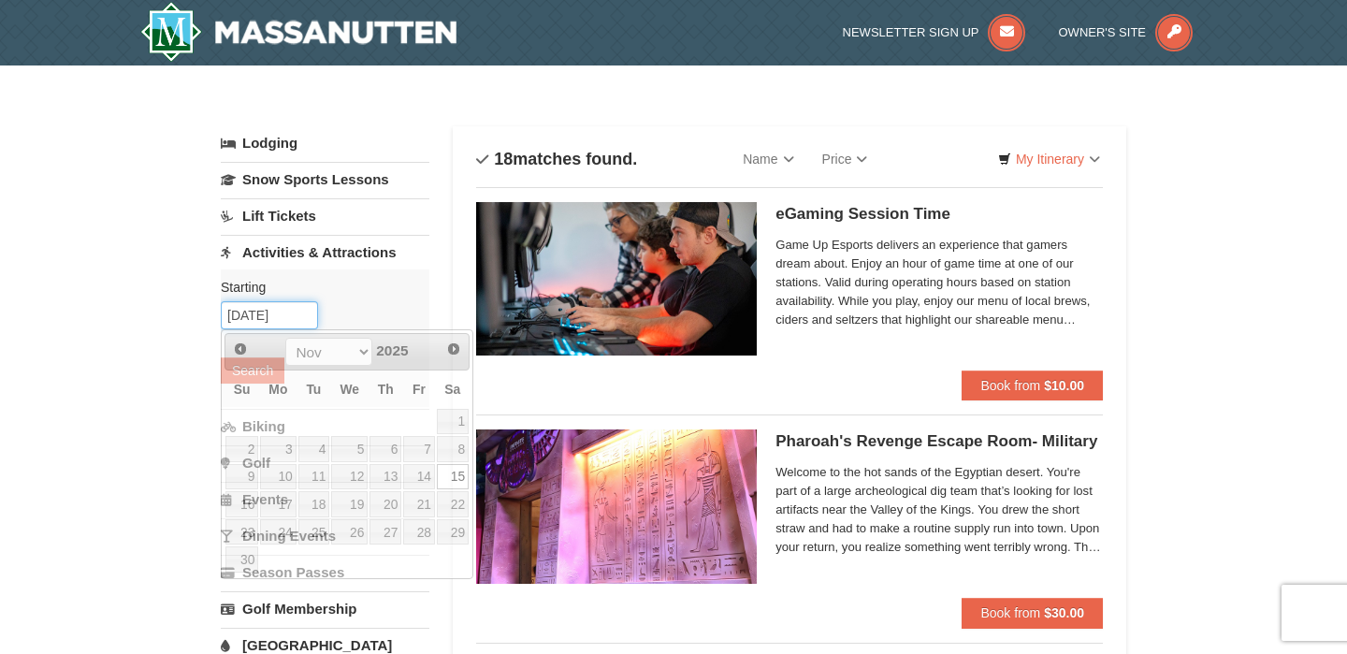
click at [279, 314] on input "[DATE]" at bounding box center [269, 315] width 97 height 28
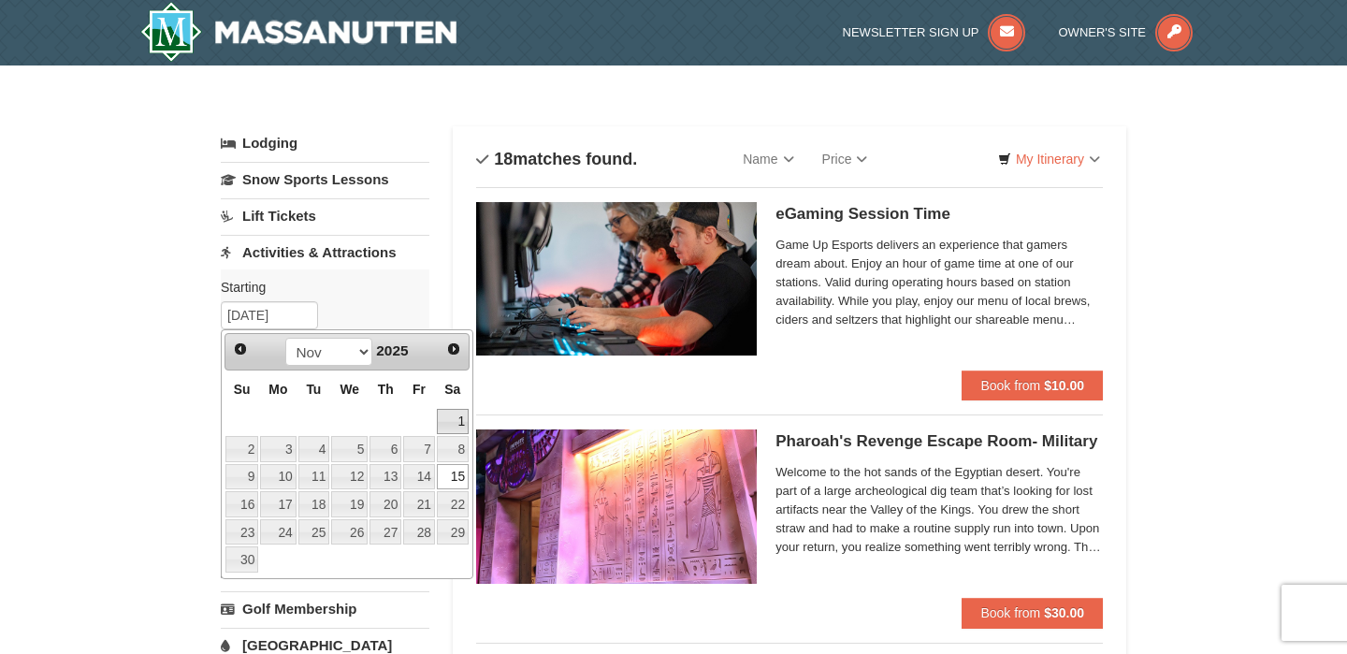
click at [460, 427] on link "1" at bounding box center [453, 422] width 32 height 26
type input "[DATE]"
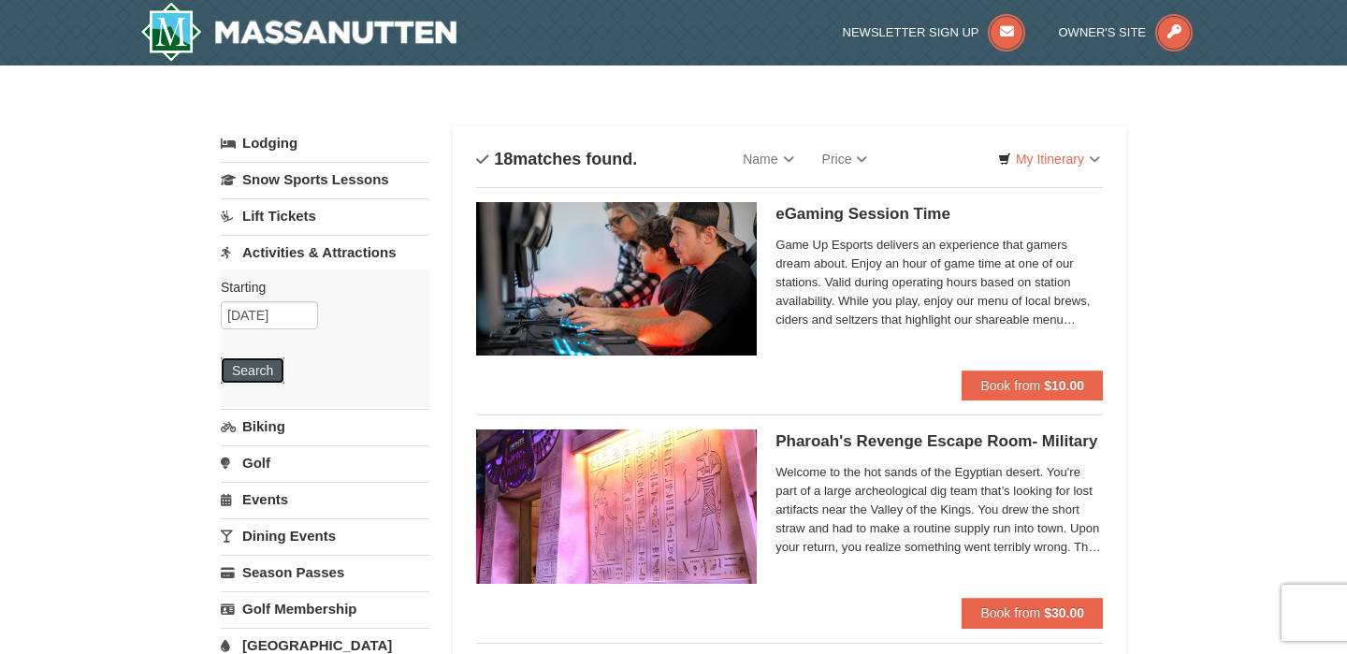
click at [252, 368] on button "Search" at bounding box center [253, 370] width 64 height 26
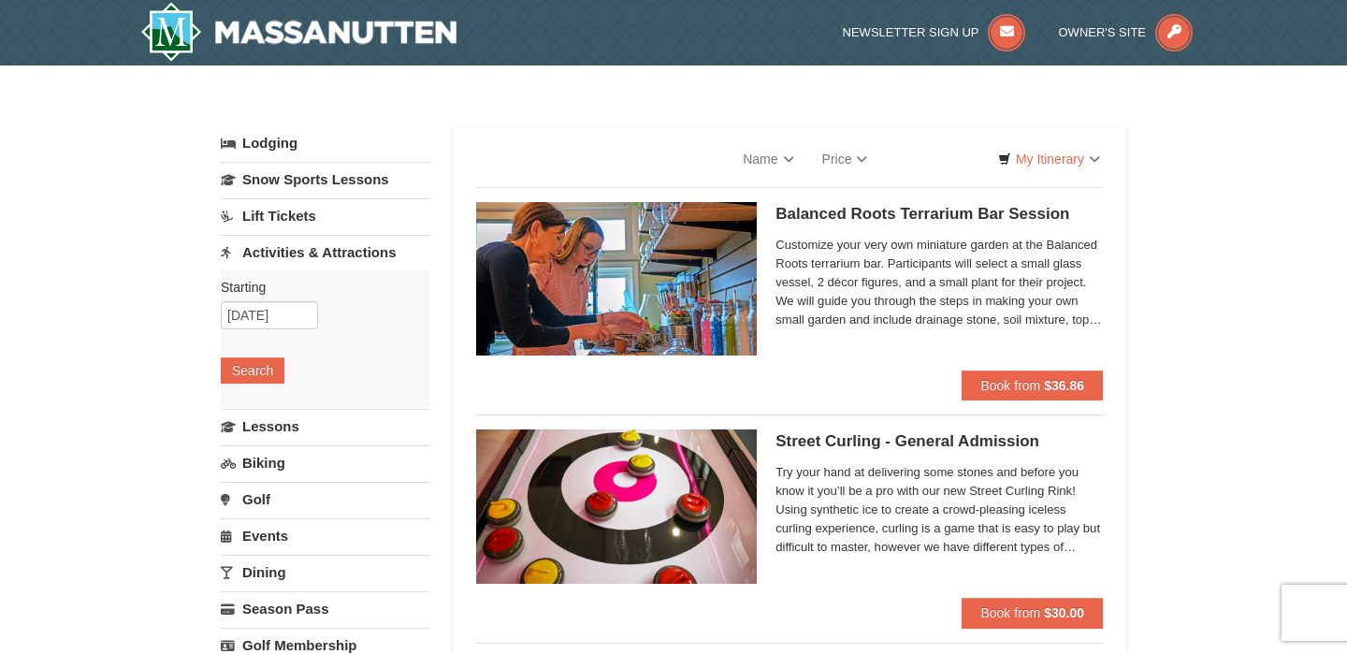
select select "9"
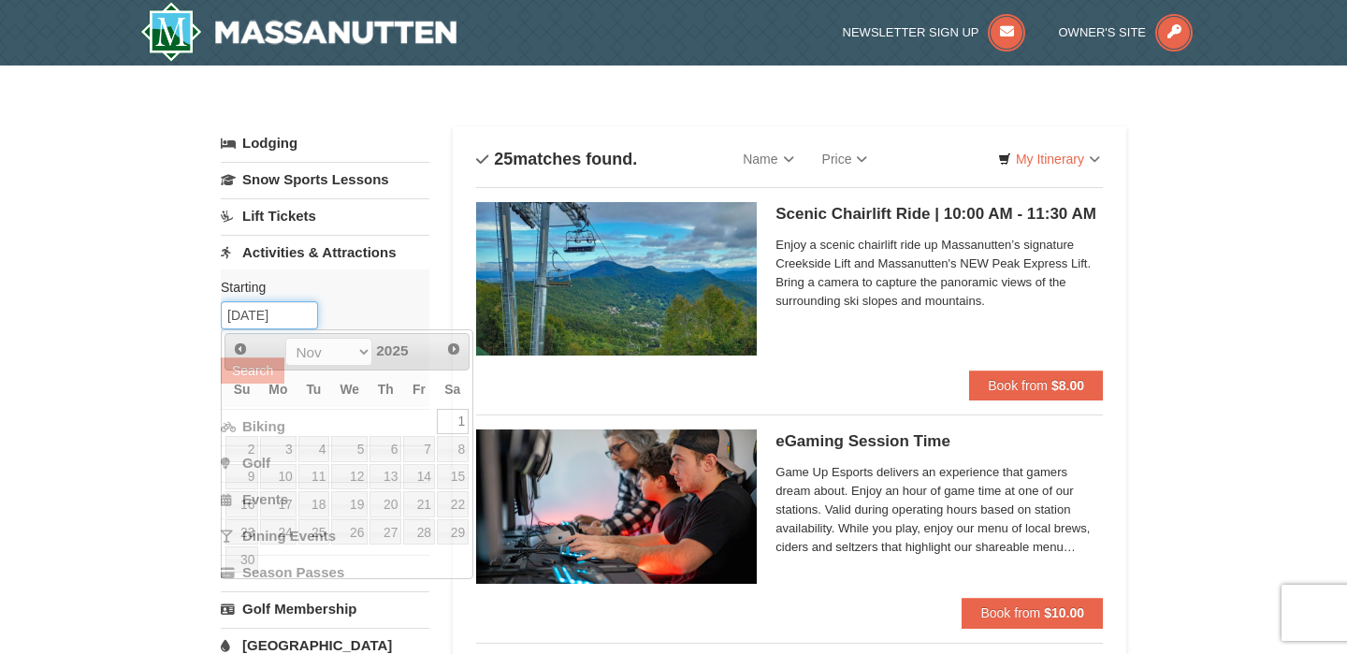
click at [288, 316] on input "[DATE]" at bounding box center [269, 315] width 97 height 28
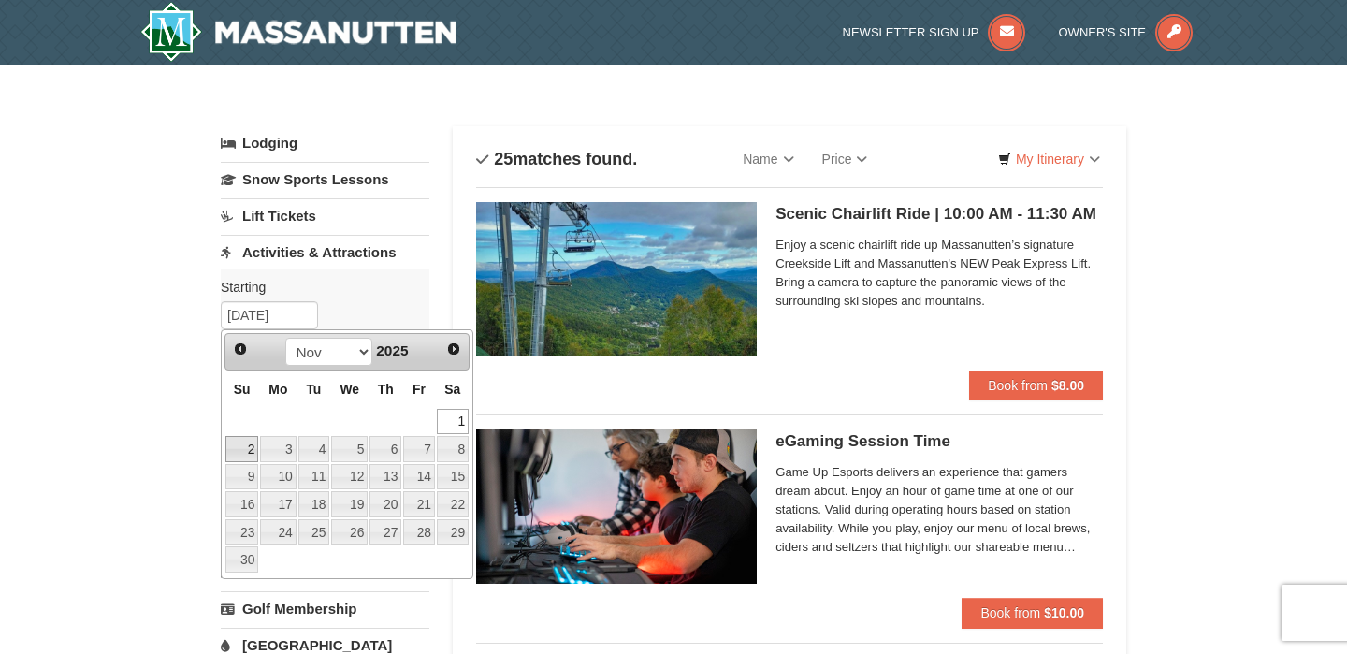
click at [254, 443] on link "2" at bounding box center [241, 449] width 33 height 26
type input "11/02/2025"
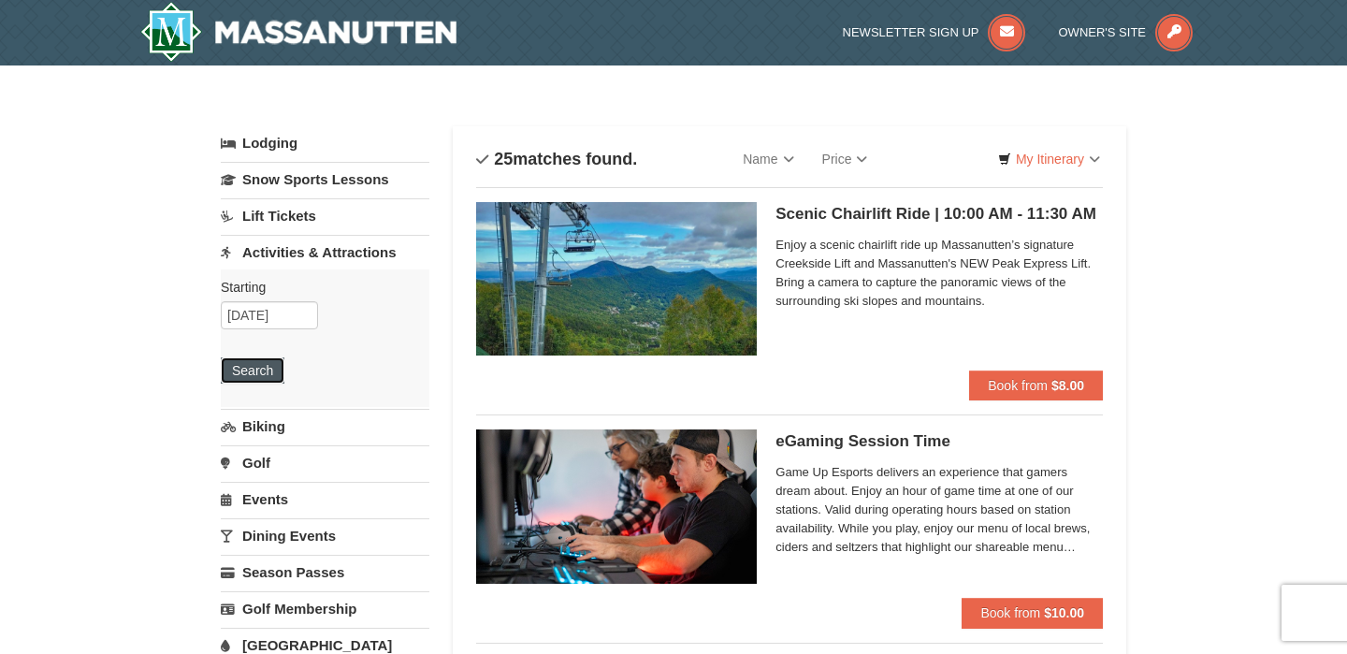
click at [268, 362] on button "Search" at bounding box center [253, 370] width 64 height 26
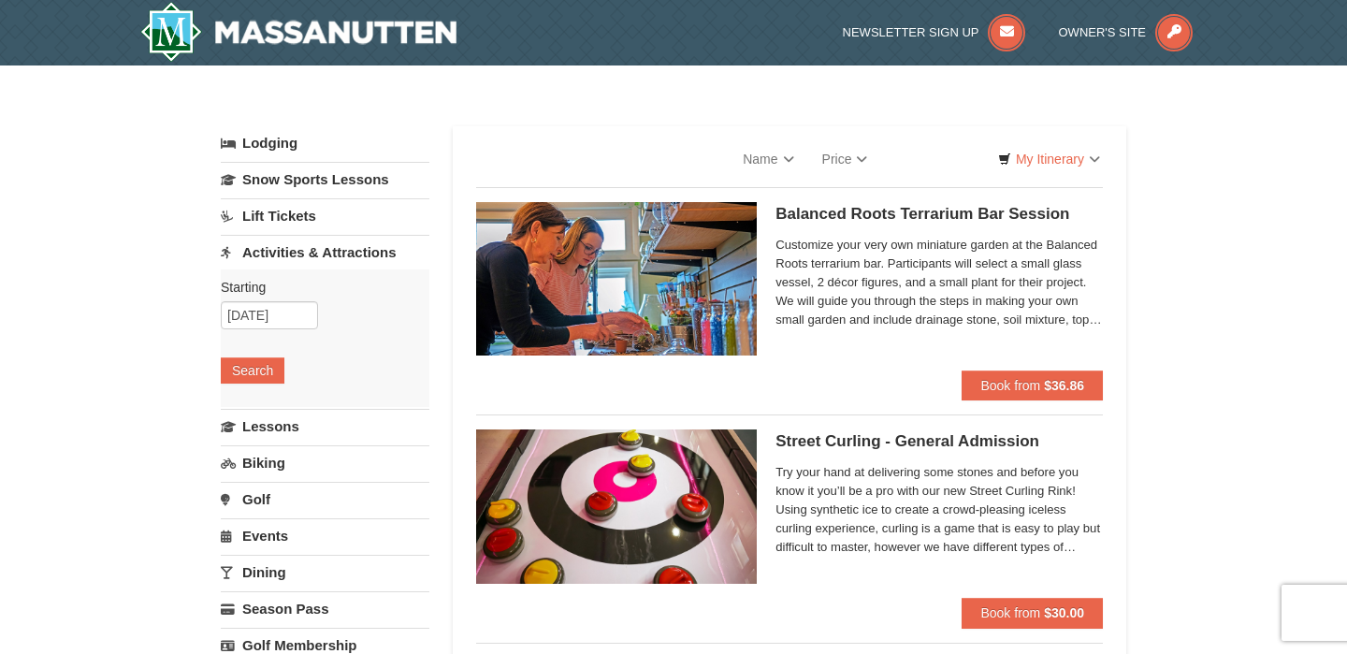
select select "9"
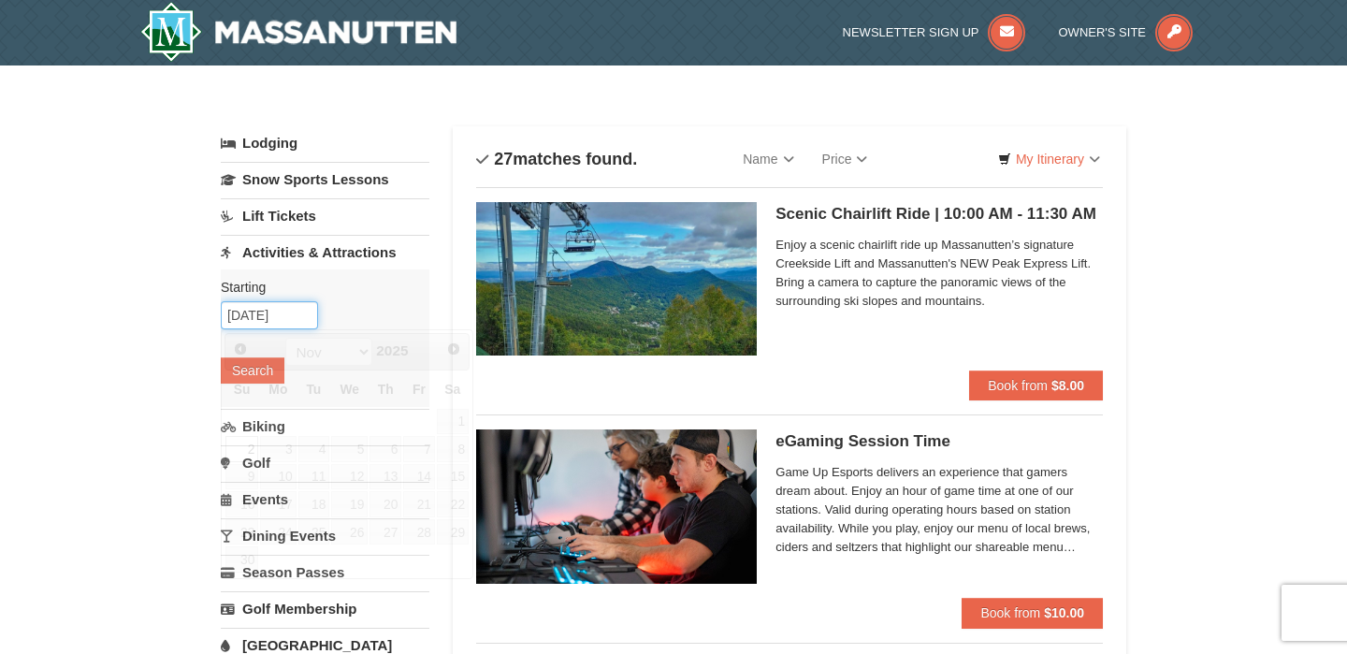
click at [281, 314] on input "11/02/2025" at bounding box center [269, 315] width 97 height 28
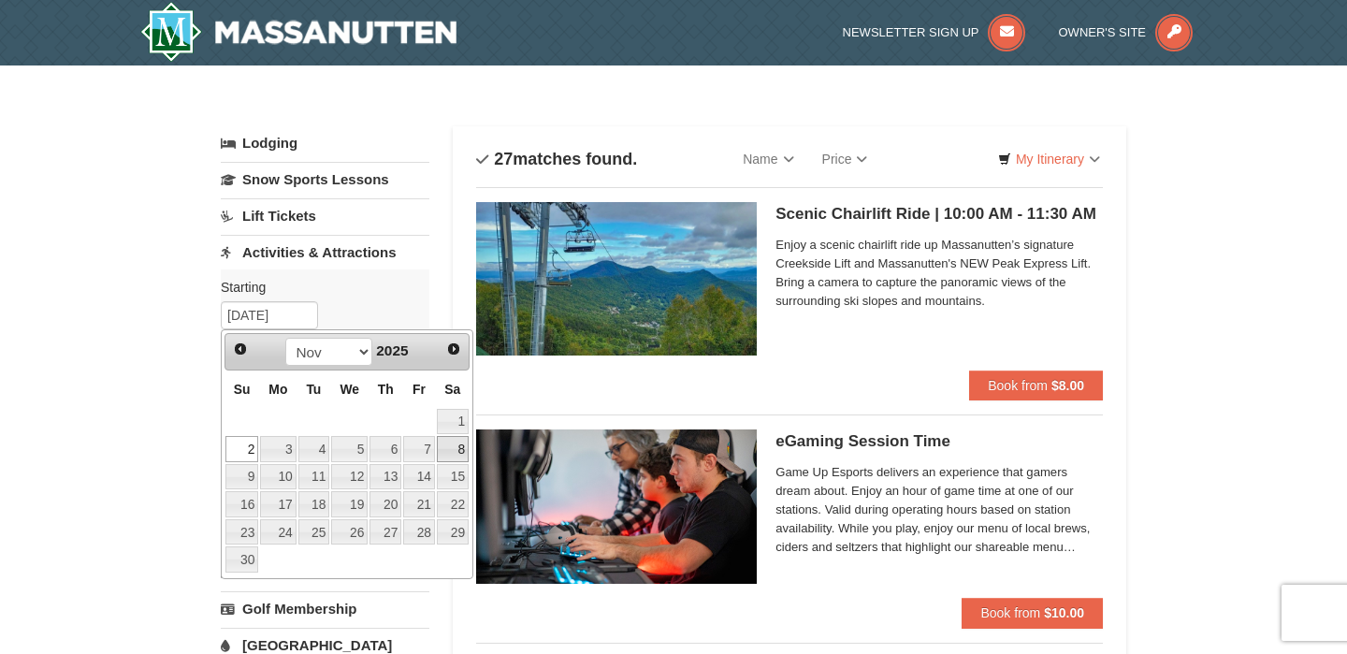
click at [465, 449] on link "8" at bounding box center [453, 449] width 32 height 26
type input "11/08/2025"
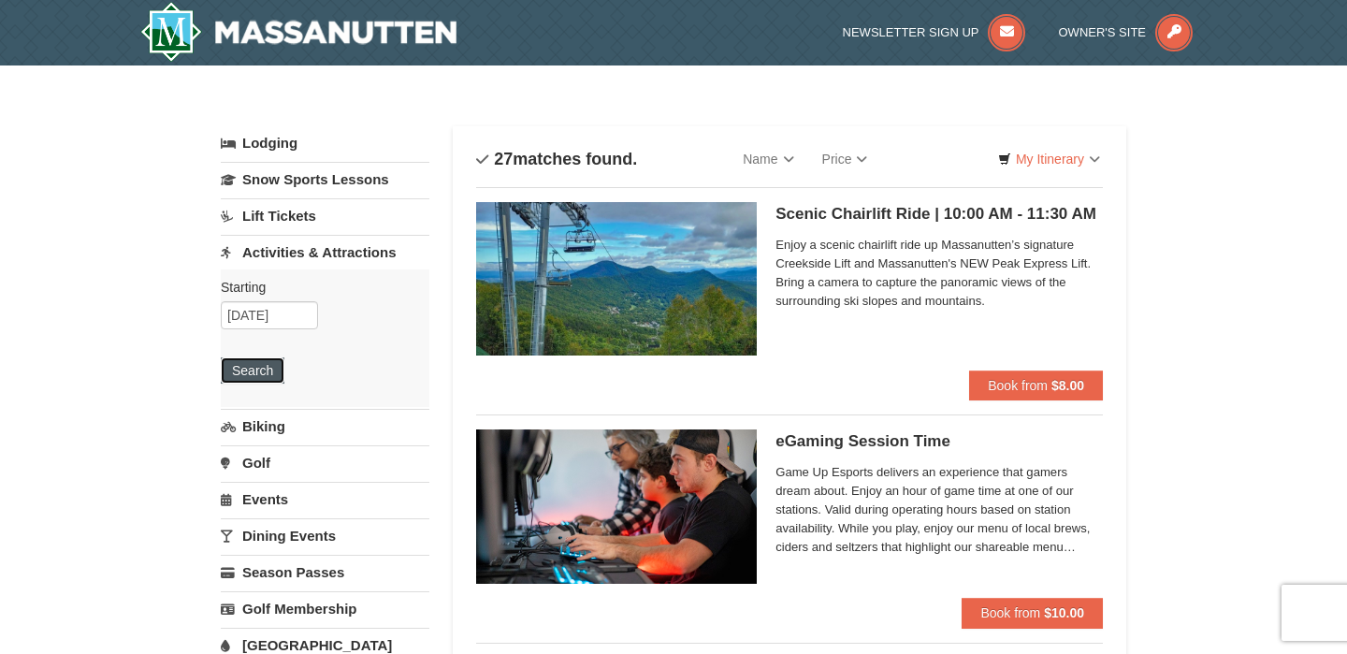
click at [265, 381] on button "Search" at bounding box center [253, 370] width 64 height 26
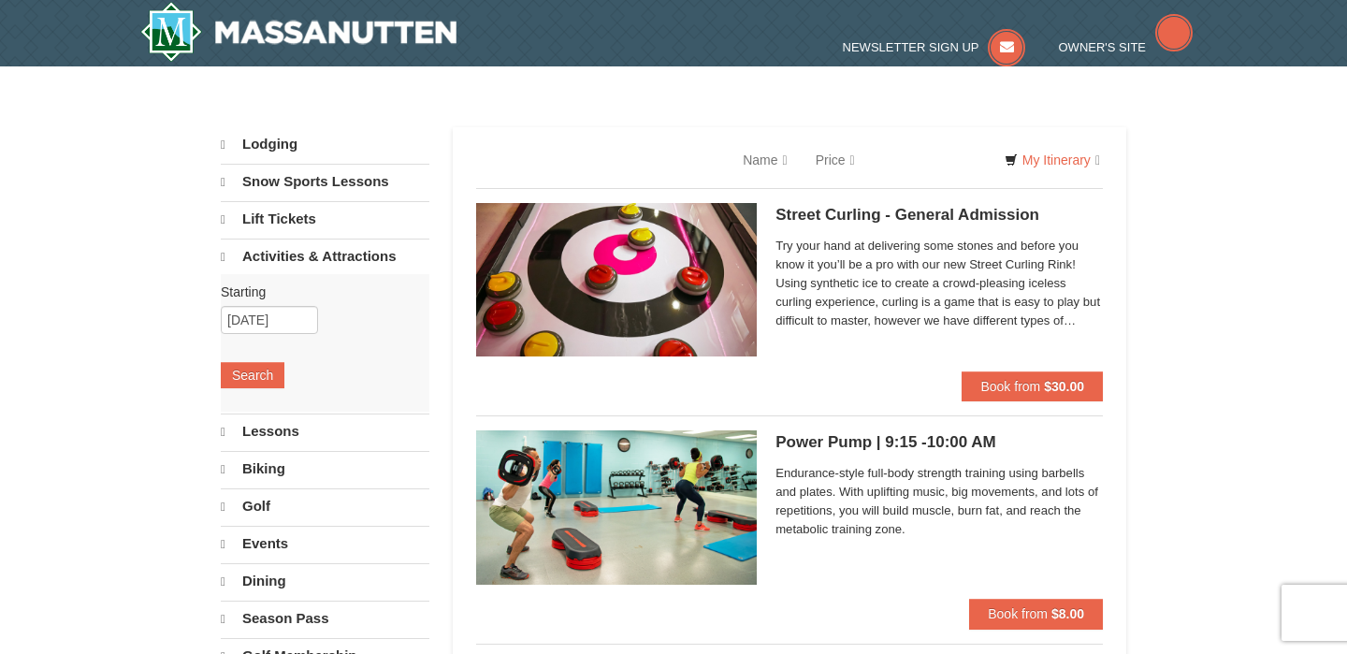
select select "9"
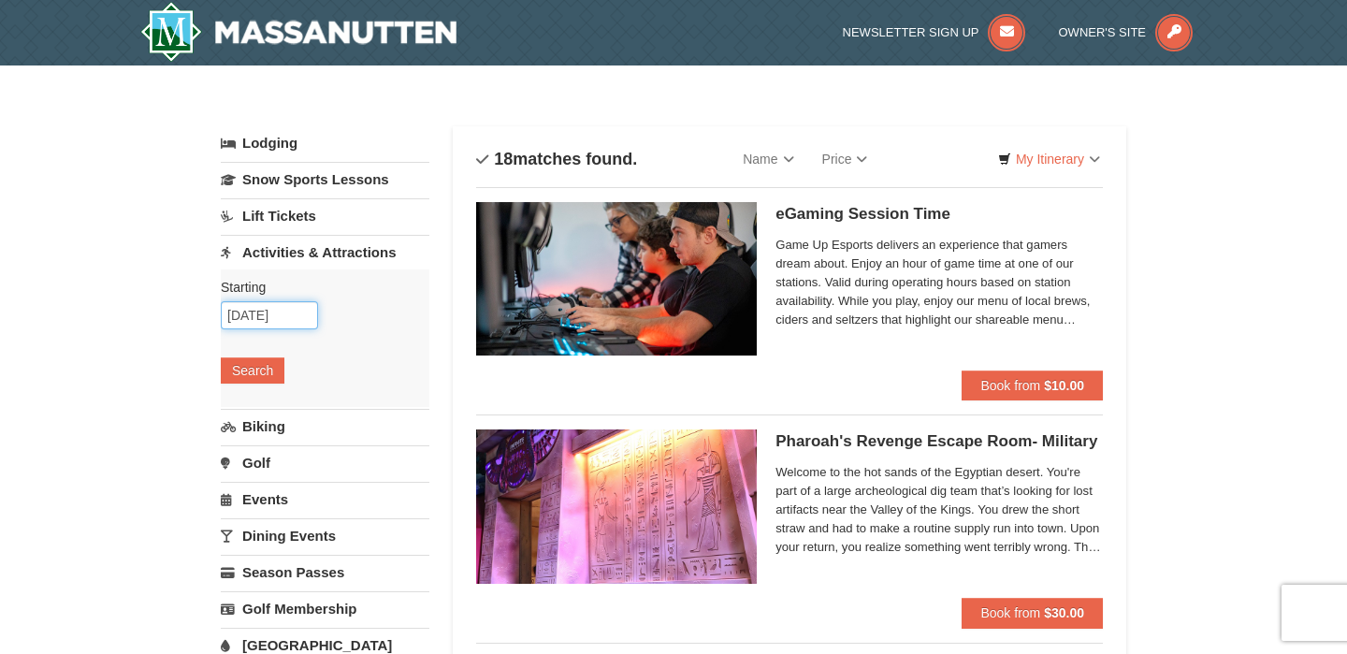
click at [299, 310] on input "11/08/2025" at bounding box center [269, 315] width 97 height 28
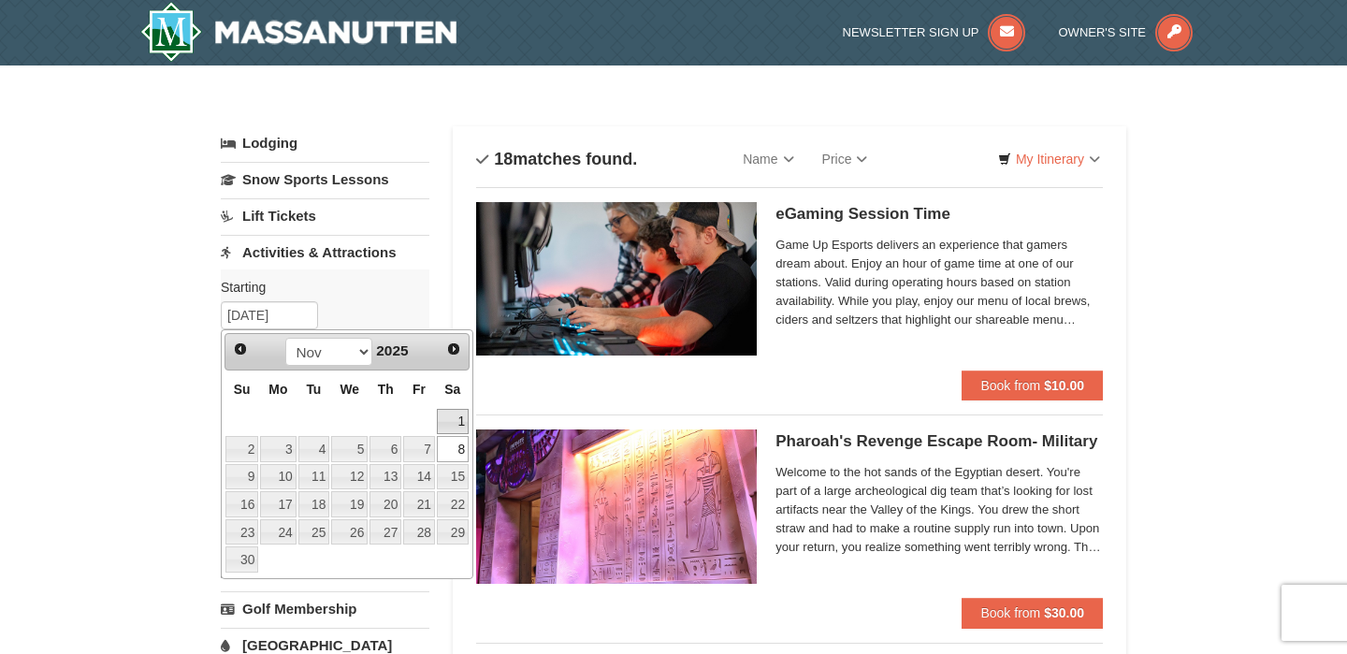
click at [459, 419] on link "1" at bounding box center [453, 422] width 32 height 26
type input "11/01/2025"
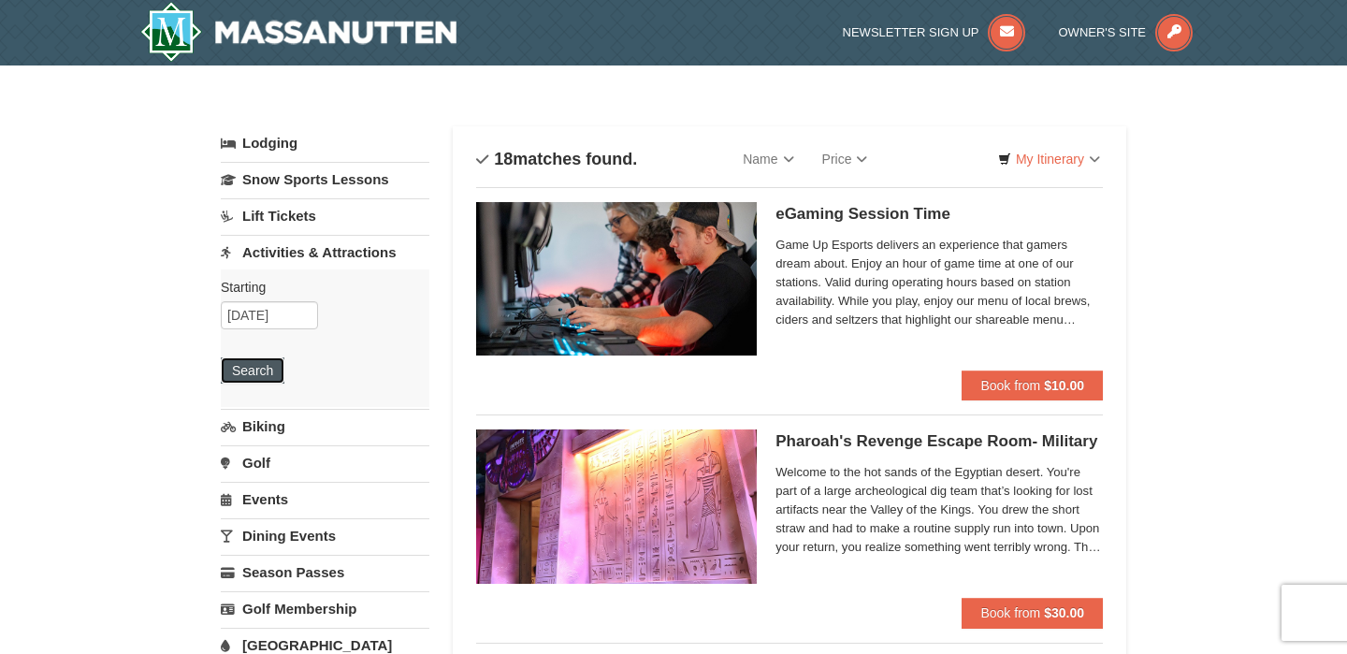
click at [263, 371] on button "Search" at bounding box center [253, 370] width 64 height 26
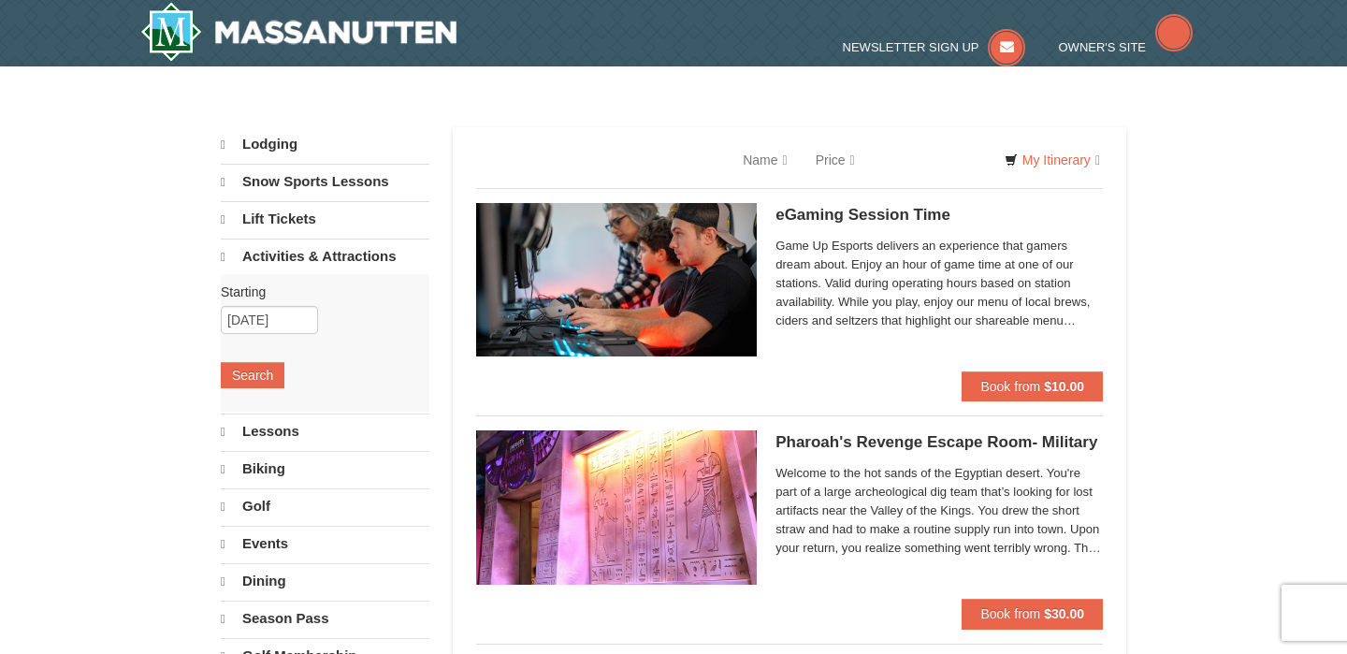
select select "9"
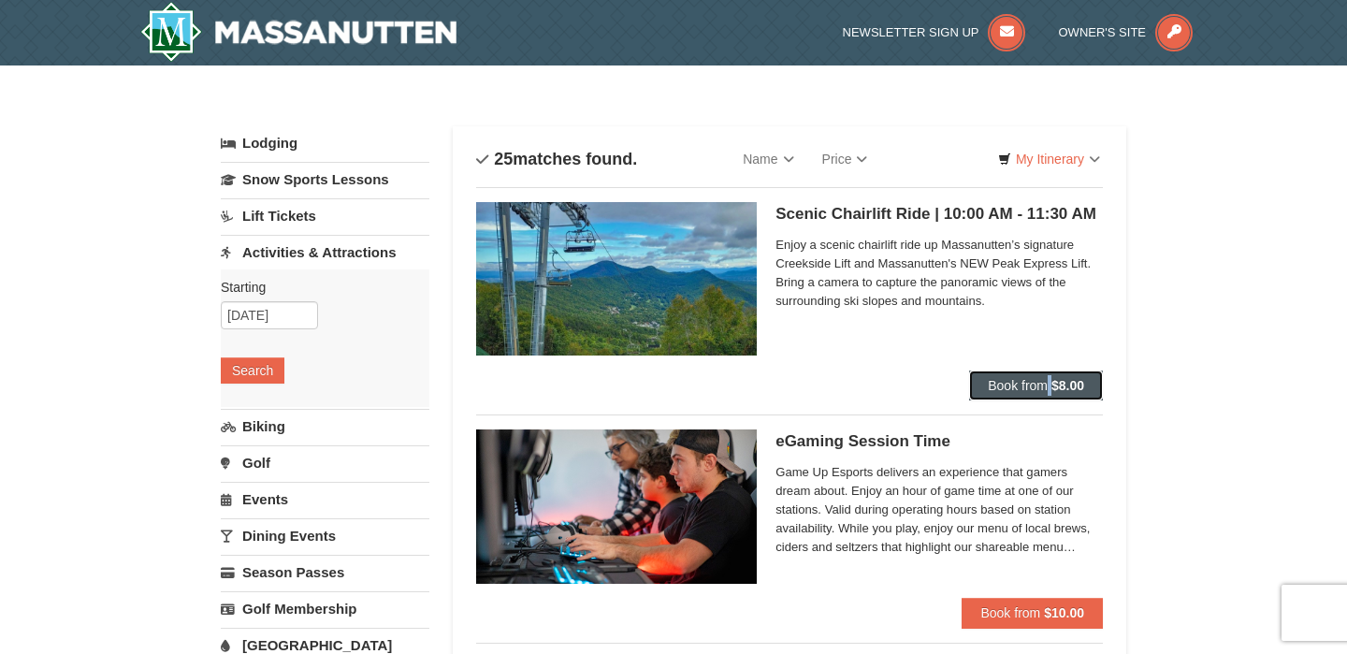
click at [1030, 382] on span "Book from" at bounding box center [1018, 385] width 60 height 15
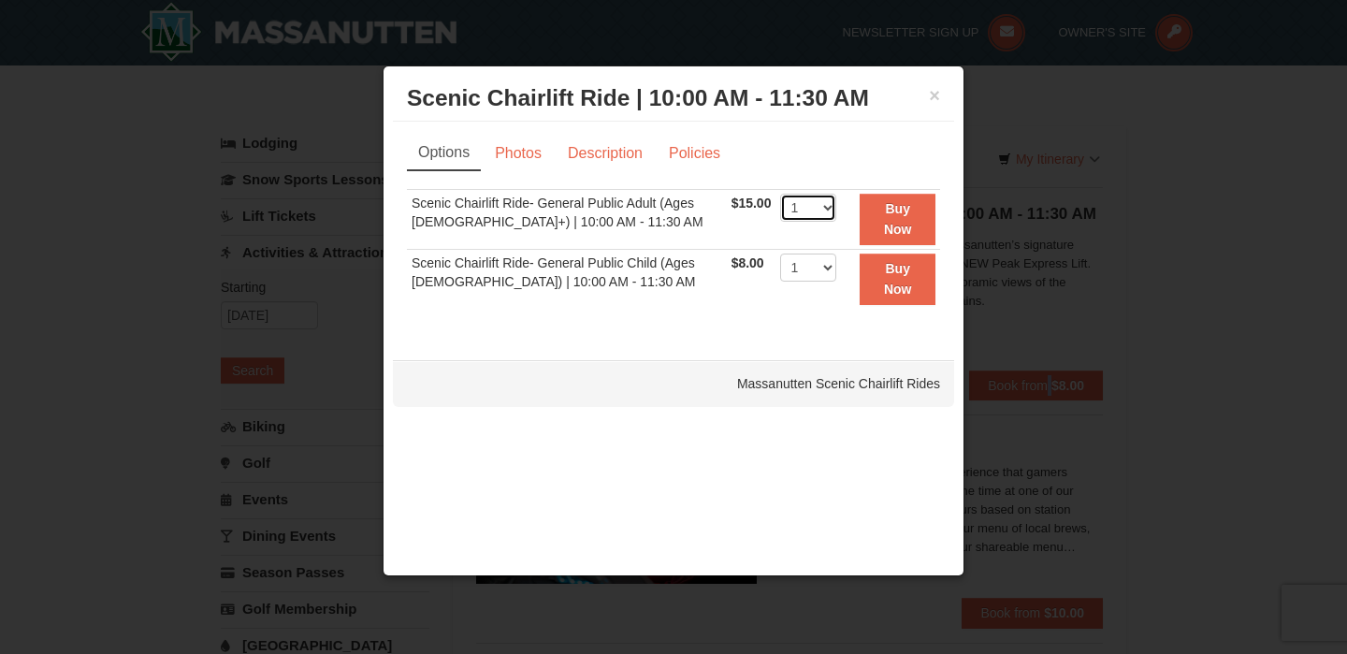
click at [822, 204] on select "1 2 3 4 5 6 7 8 9 10 11 12 13 14 15 16 17 18 19 20 21 22" at bounding box center [808, 208] width 56 height 28
select select "2"
click at [780, 194] on select "1 2 3 4 5 6 7 8 9 10 11 12 13 14 15 16 17 18 19 20 21 22" at bounding box center [808, 208] width 56 height 28
click at [823, 271] on select "1 2 3 4 5 6 7 8 9 10 11 12 13 14 15 16 17 18 19 20 21 22" at bounding box center [808, 267] width 56 height 28
select select "2"
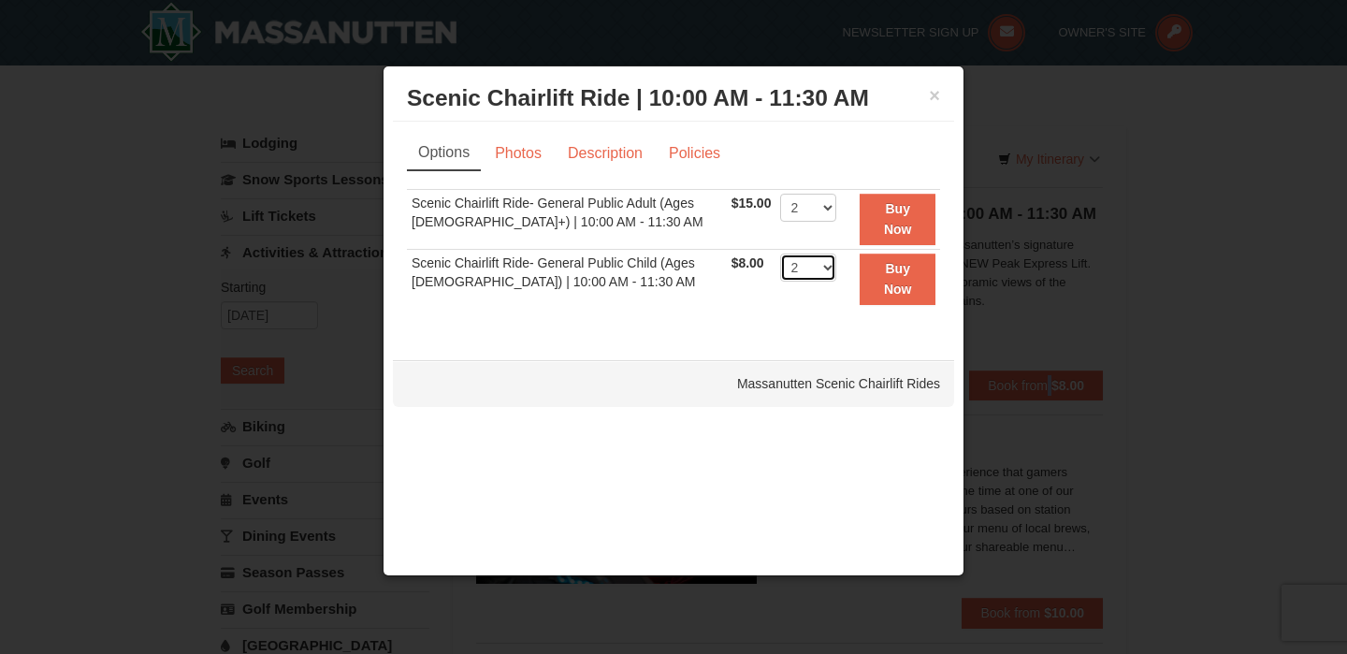
click at [780, 253] on select "1 2 3 4 5 6 7 8 9 10 11 12 13 14 15 16 17 18 19 20 21 22" at bounding box center [808, 267] width 56 height 28
click at [515, 158] on link "Photos" at bounding box center [518, 154] width 71 height 36
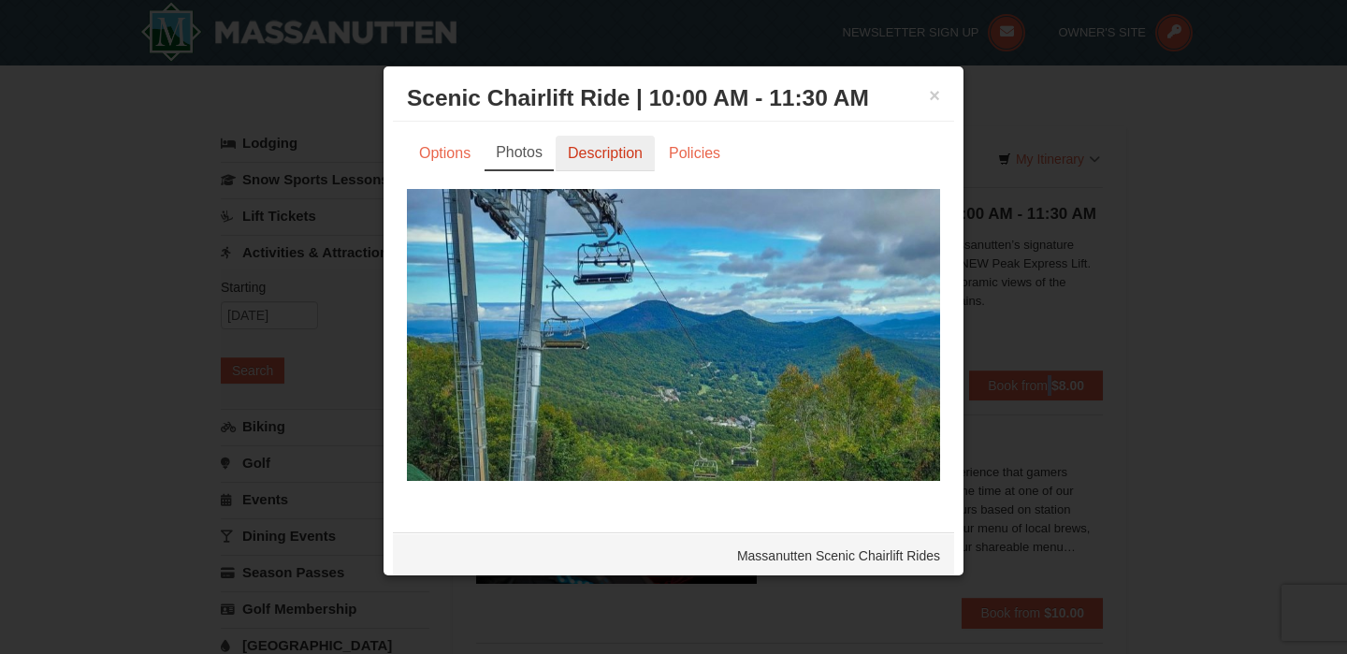
click at [573, 157] on link "Description" at bounding box center [605, 154] width 99 height 36
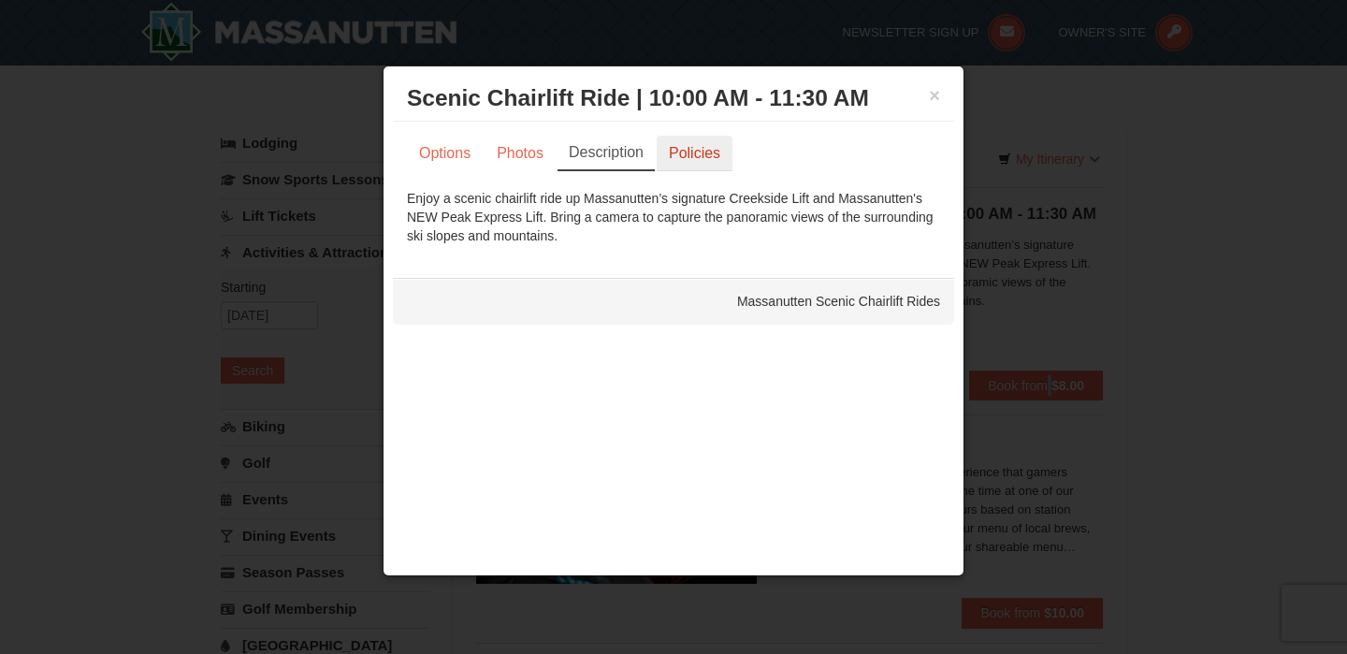
click at [675, 153] on link "Policies" at bounding box center [695, 154] width 76 height 36
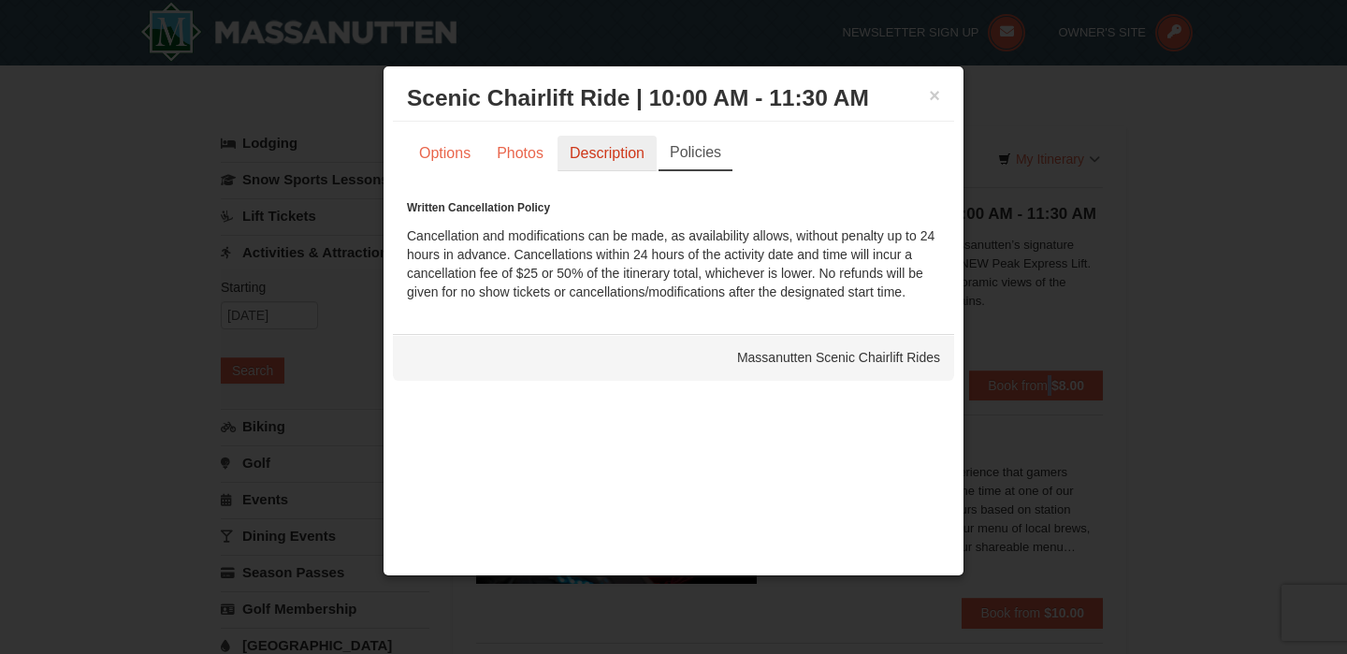
click at [592, 155] on link "Description" at bounding box center [606, 154] width 99 height 36
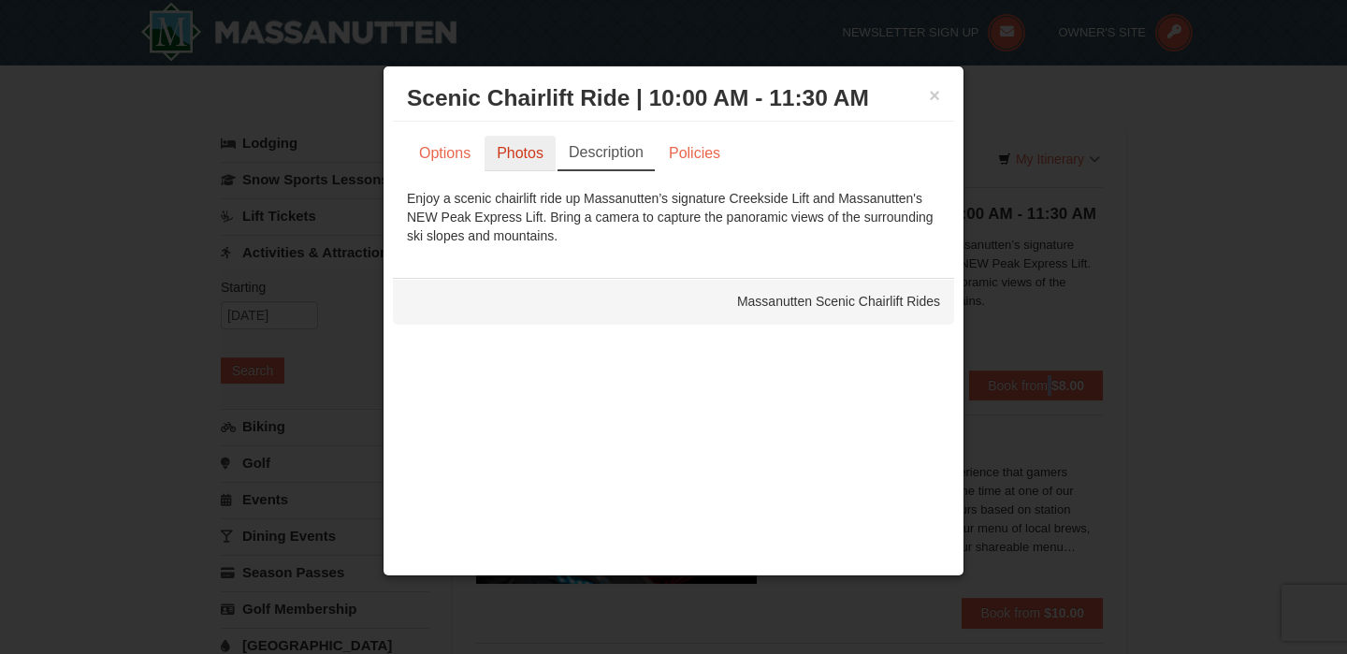
click at [526, 152] on link "Photos" at bounding box center [519, 154] width 71 height 36
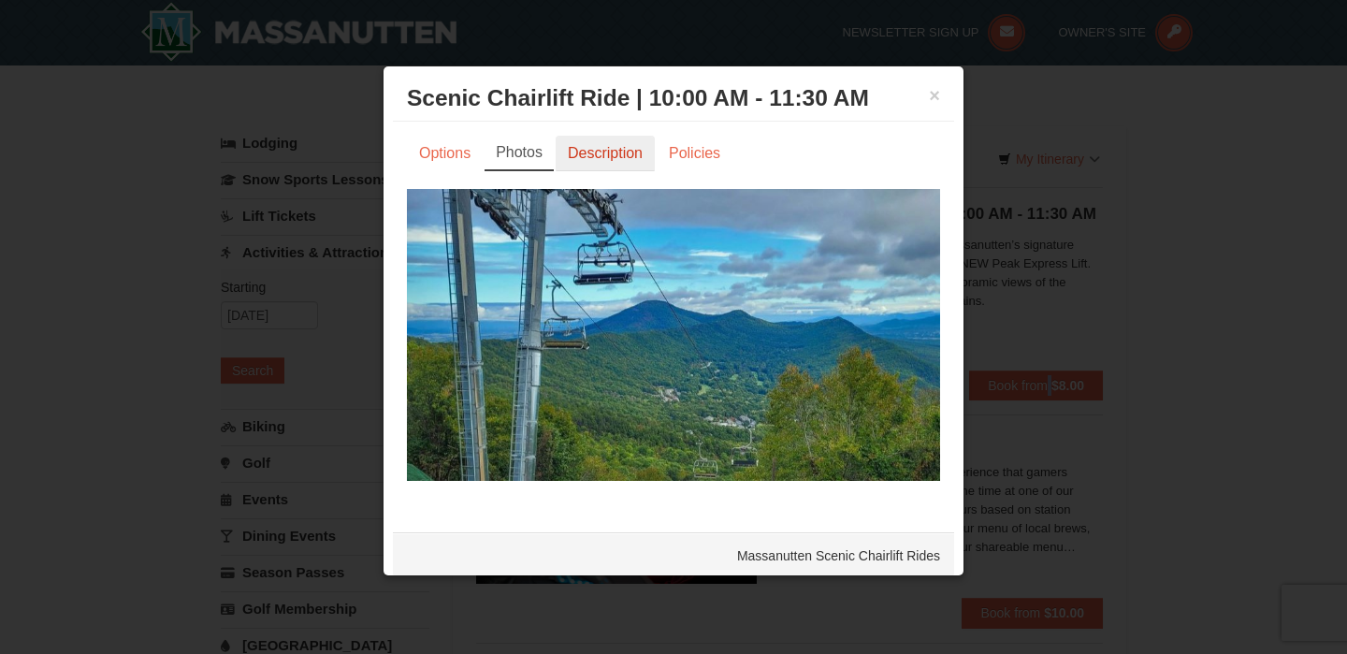
click at [590, 148] on link "Description" at bounding box center [605, 154] width 99 height 36
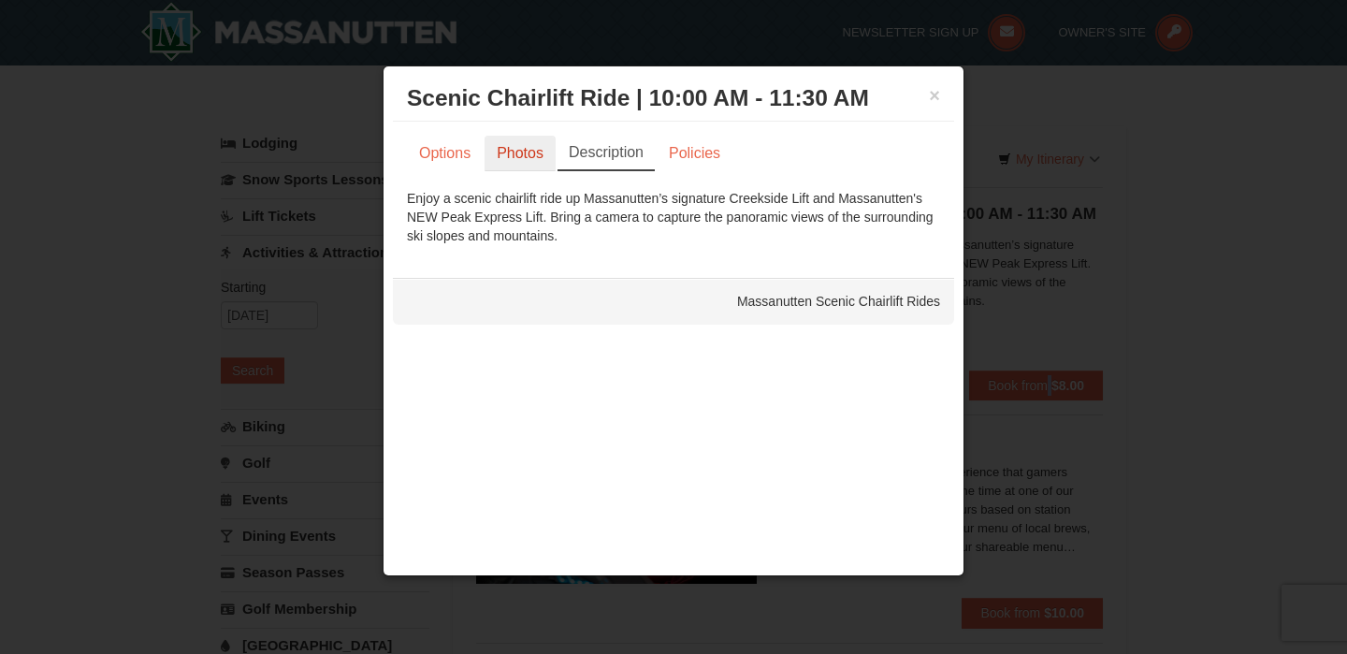
click at [526, 152] on link "Photos" at bounding box center [519, 154] width 71 height 36
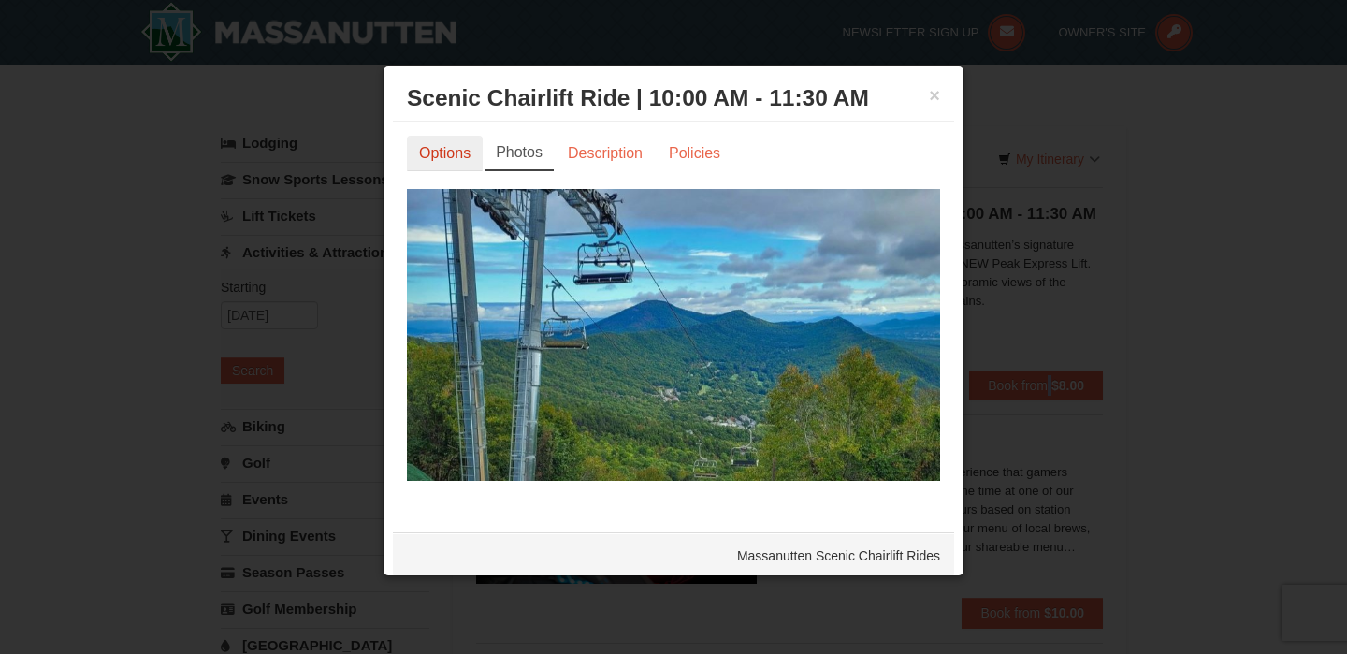
click at [447, 156] on link "Options" at bounding box center [445, 154] width 76 height 36
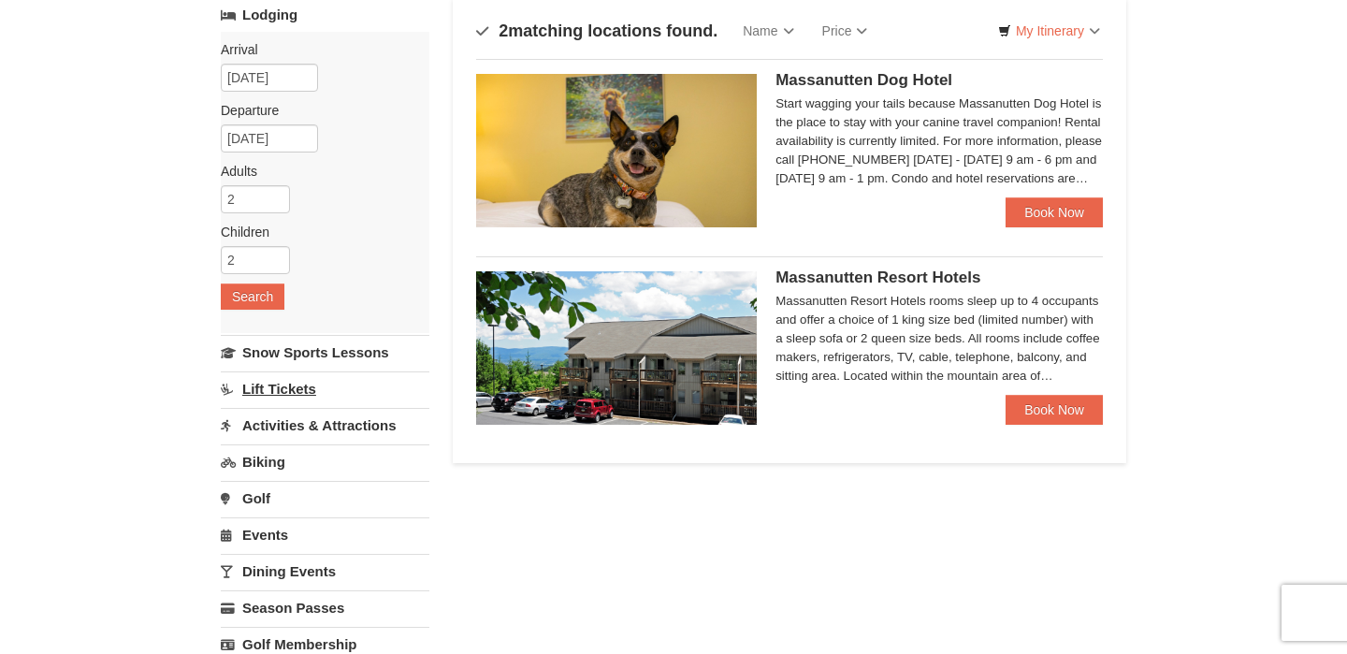
scroll to position [137, 0]
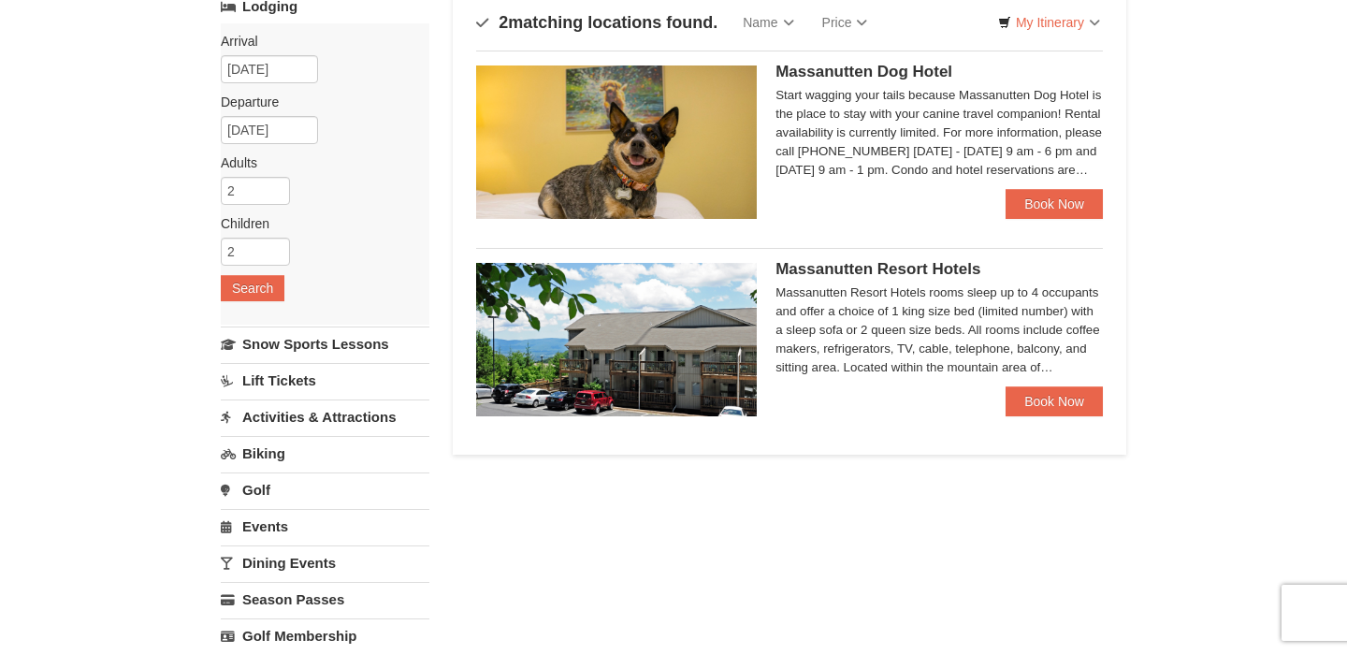
click at [303, 388] on link "Lift Tickets" at bounding box center [325, 380] width 209 height 35
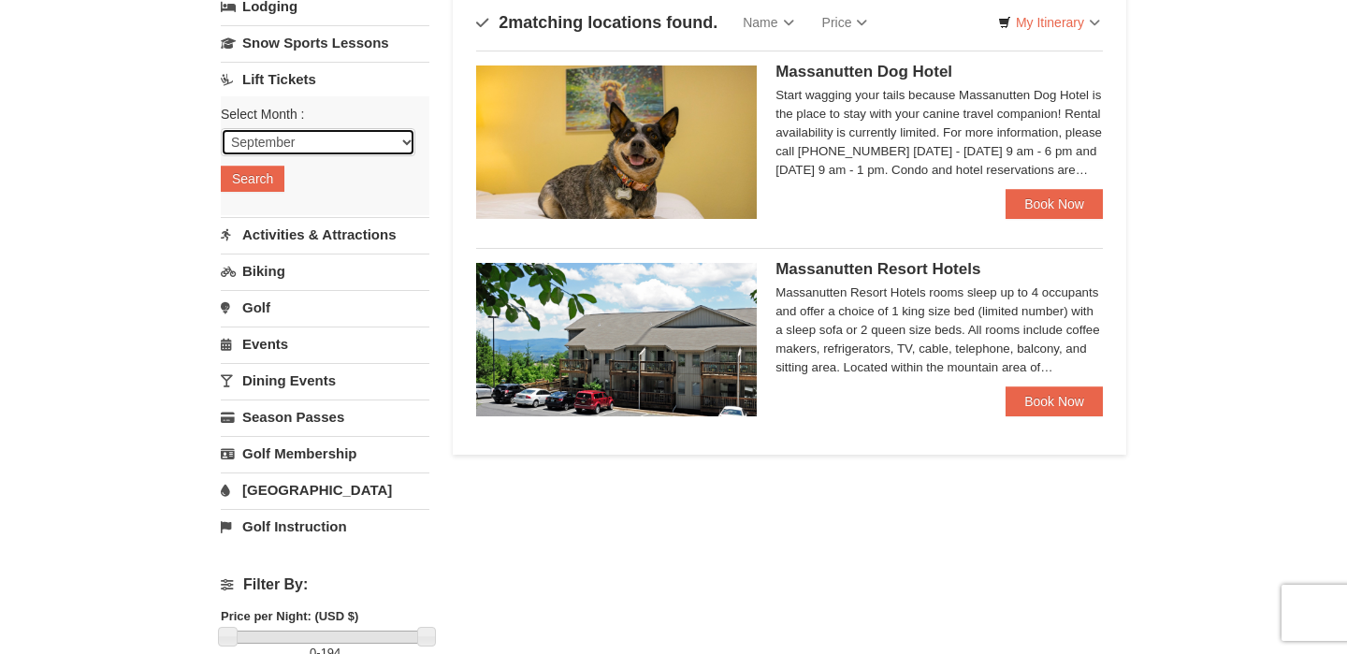
click at [339, 137] on select "September October November December January February March April May June July …" at bounding box center [318, 142] width 195 height 28
select select "11"
click at [221, 128] on select "September October November December January February March April May June July …" at bounding box center [318, 142] width 195 height 28
click at [268, 181] on button "Search" at bounding box center [253, 179] width 64 height 26
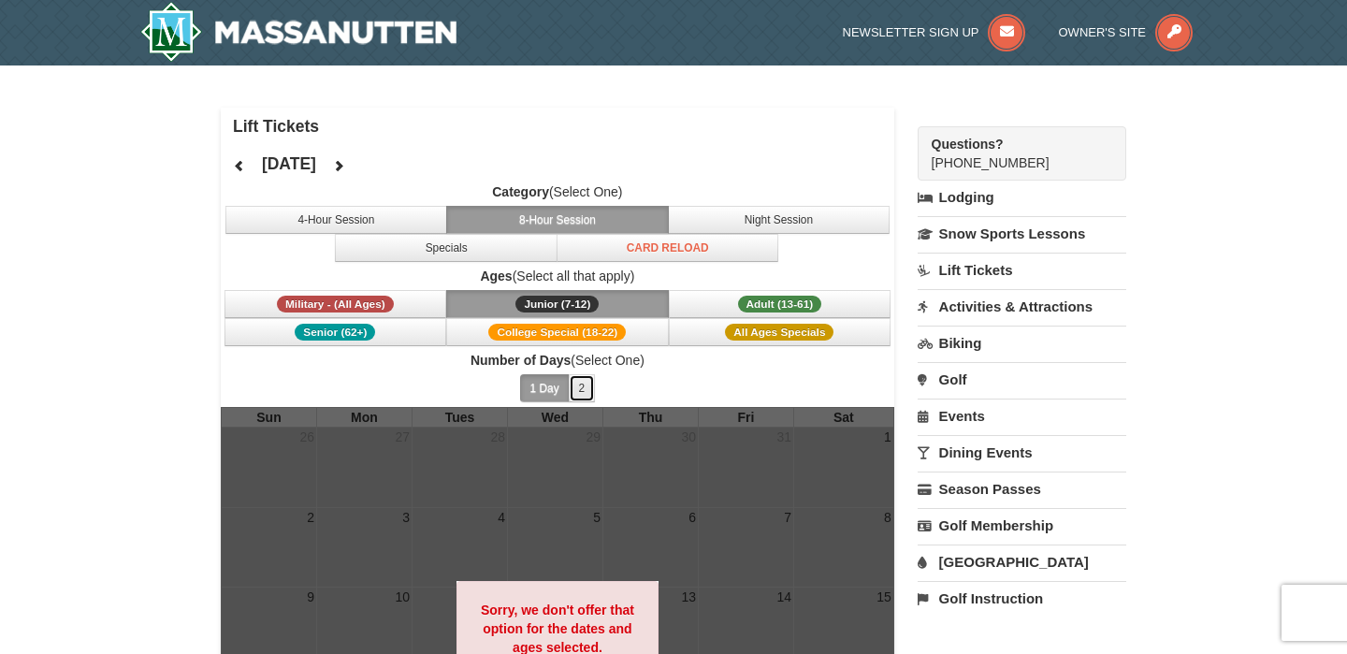
click at [578, 387] on button "2" at bounding box center [582, 388] width 27 height 28
click at [549, 388] on button "1 Day" at bounding box center [545, 388] width 50 height 28
click at [970, 562] on link "[GEOGRAPHIC_DATA]" at bounding box center [1021, 561] width 209 height 35
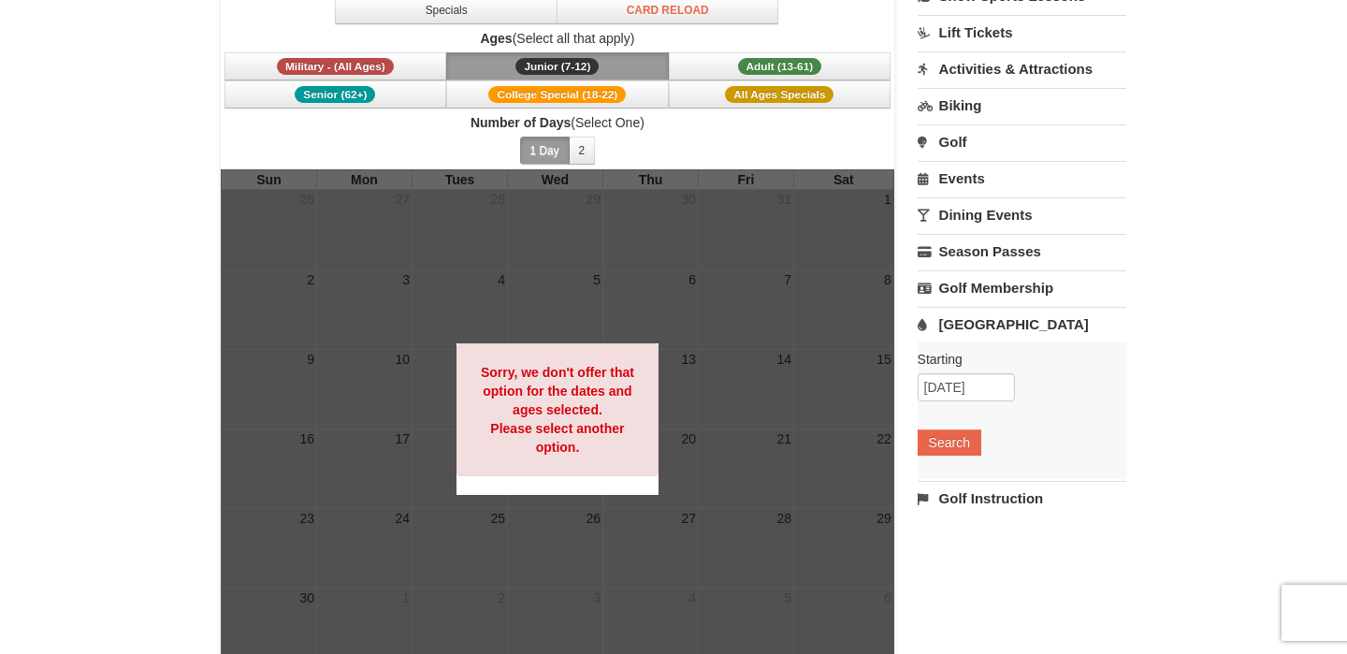
scroll to position [316, 0]
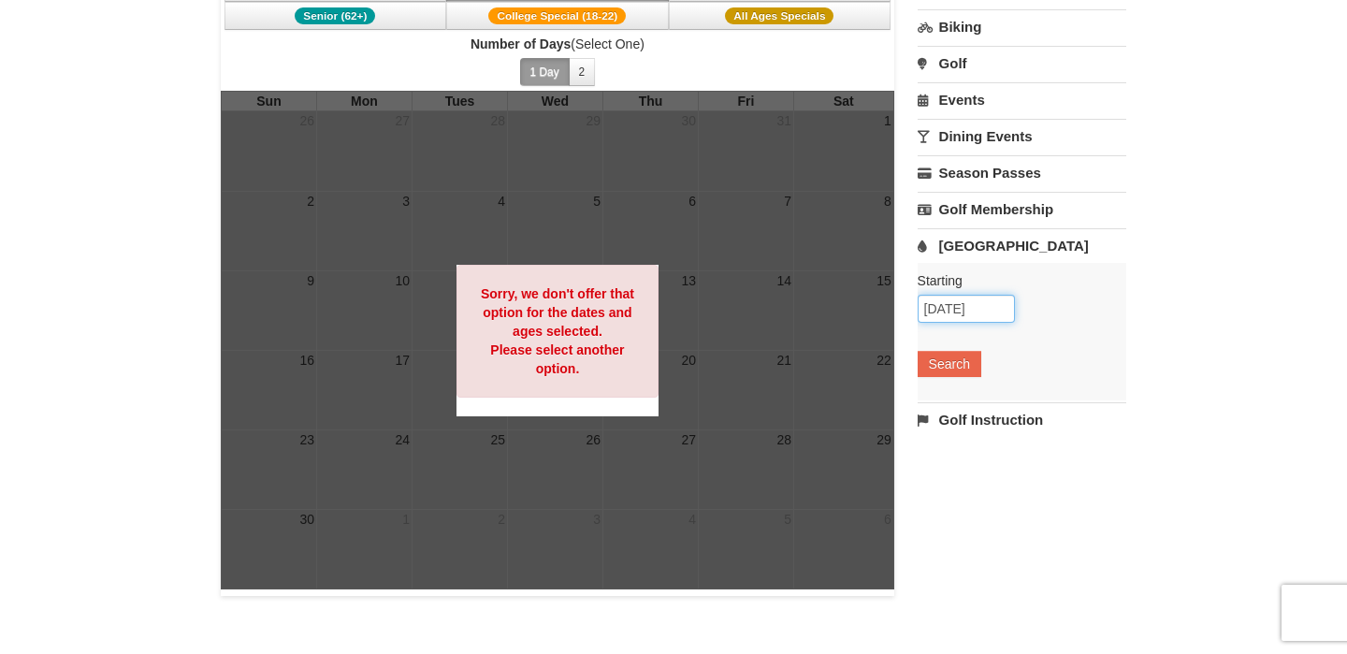
click at [943, 309] on input "09/08/2025" at bounding box center [965, 309] width 97 height 28
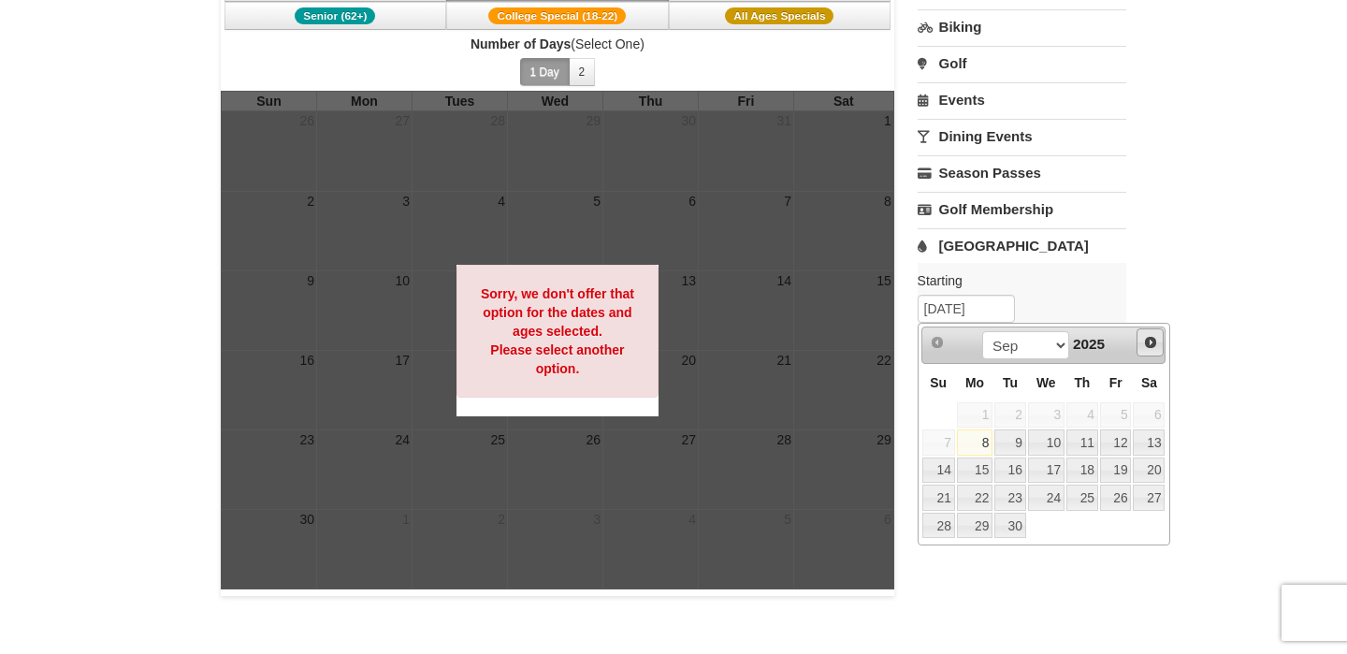
click at [1149, 344] on span "Next" at bounding box center [1150, 342] width 15 height 15
click at [1157, 494] on link "22" at bounding box center [1149, 497] width 32 height 26
type input "[DATE]"
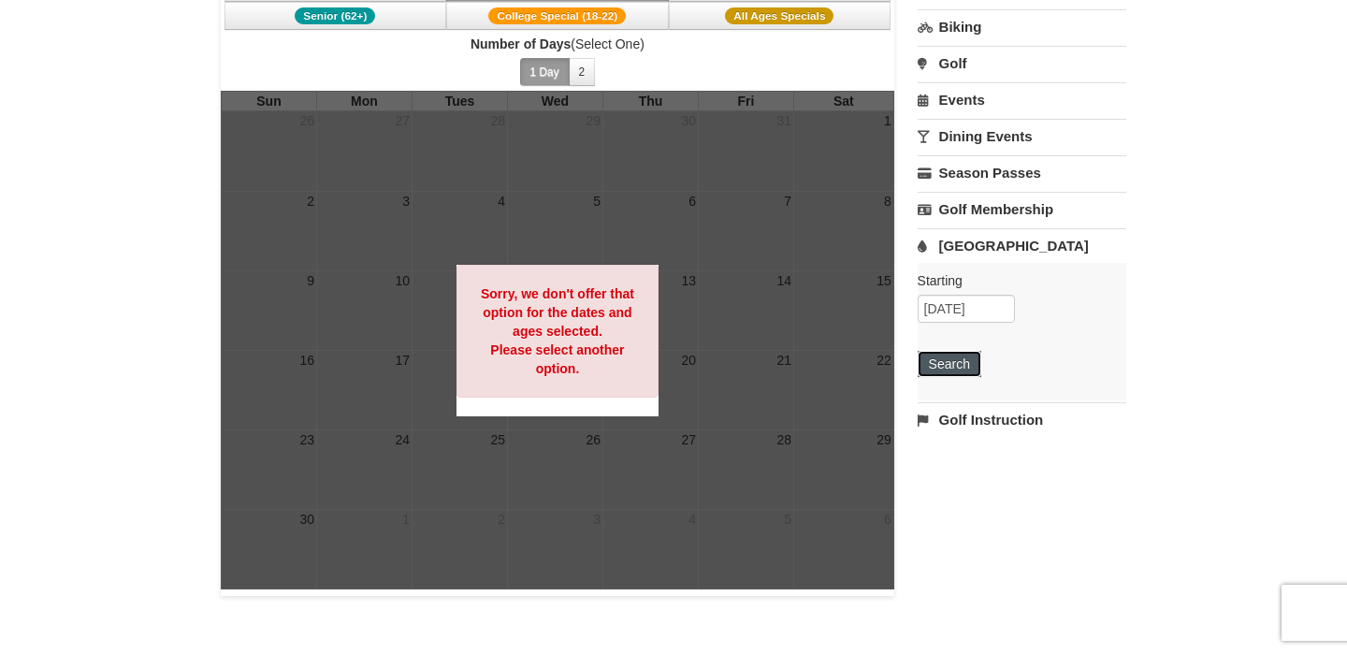
click at [953, 365] on button "Search" at bounding box center [949, 364] width 64 height 26
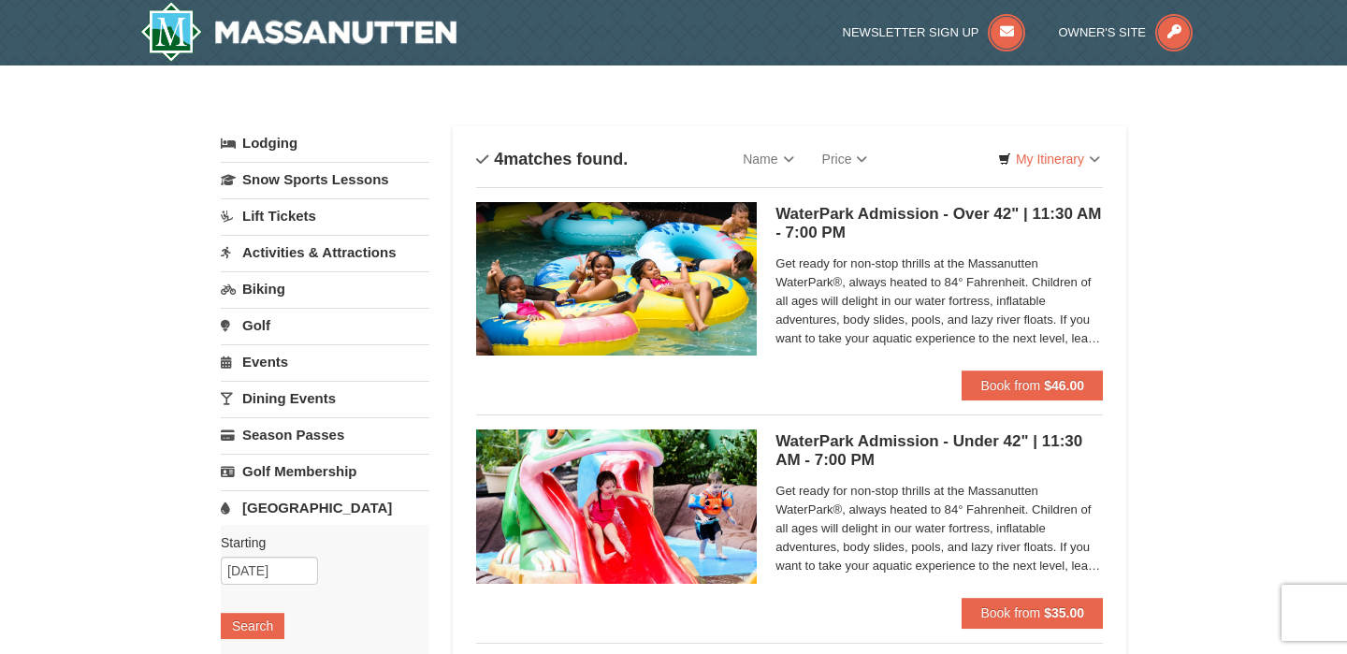
click at [688, 286] on img at bounding box center [616, 278] width 281 height 153
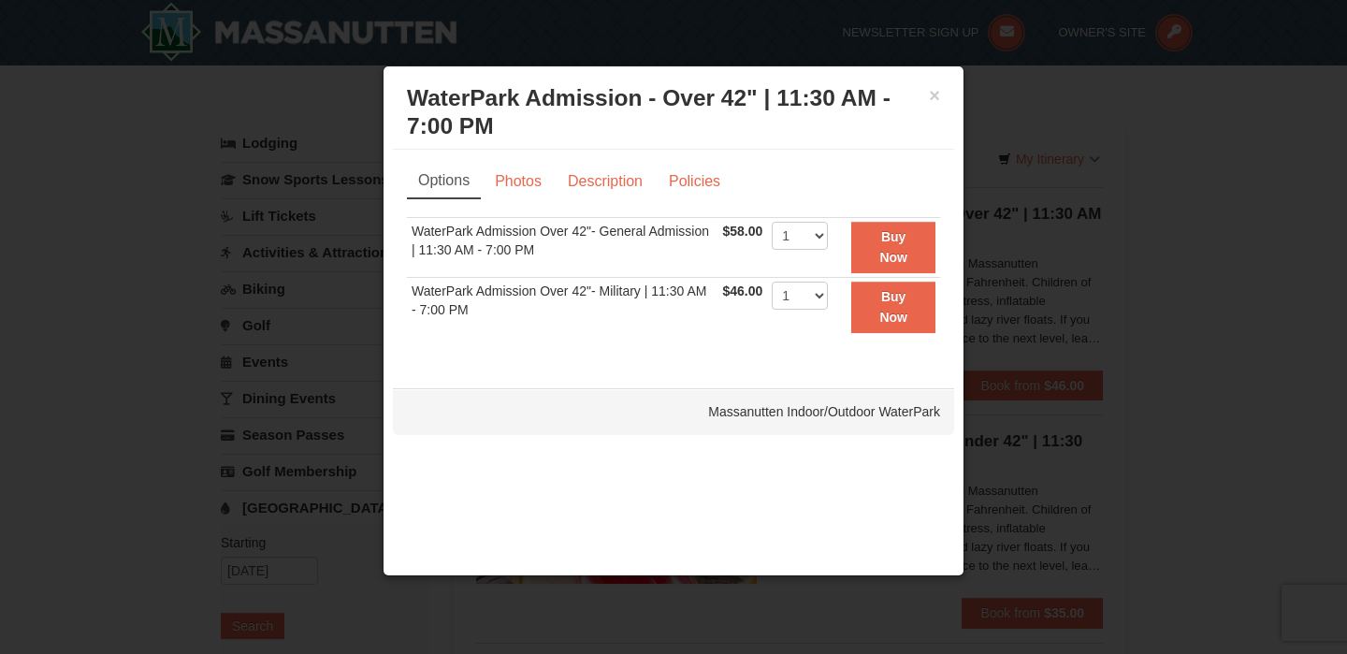
click at [1164, 241] on div at bounding box center [673, 327] width 1347 height 654
